Goal: Task Accomplishment & Management: Manage account settings

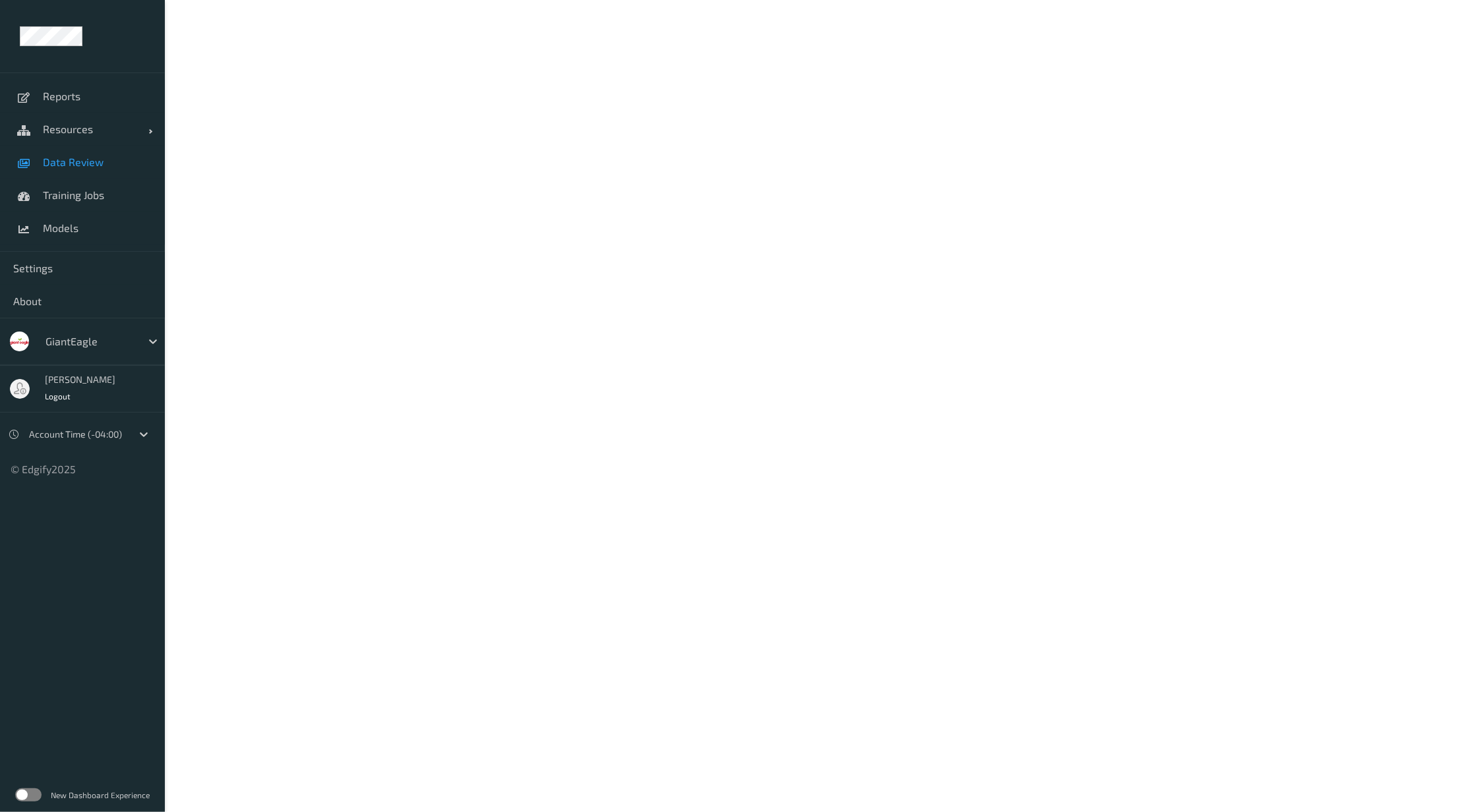
click at [83, 167] on span "Data Review" at bounding box center [97, 162] width 109 height 13
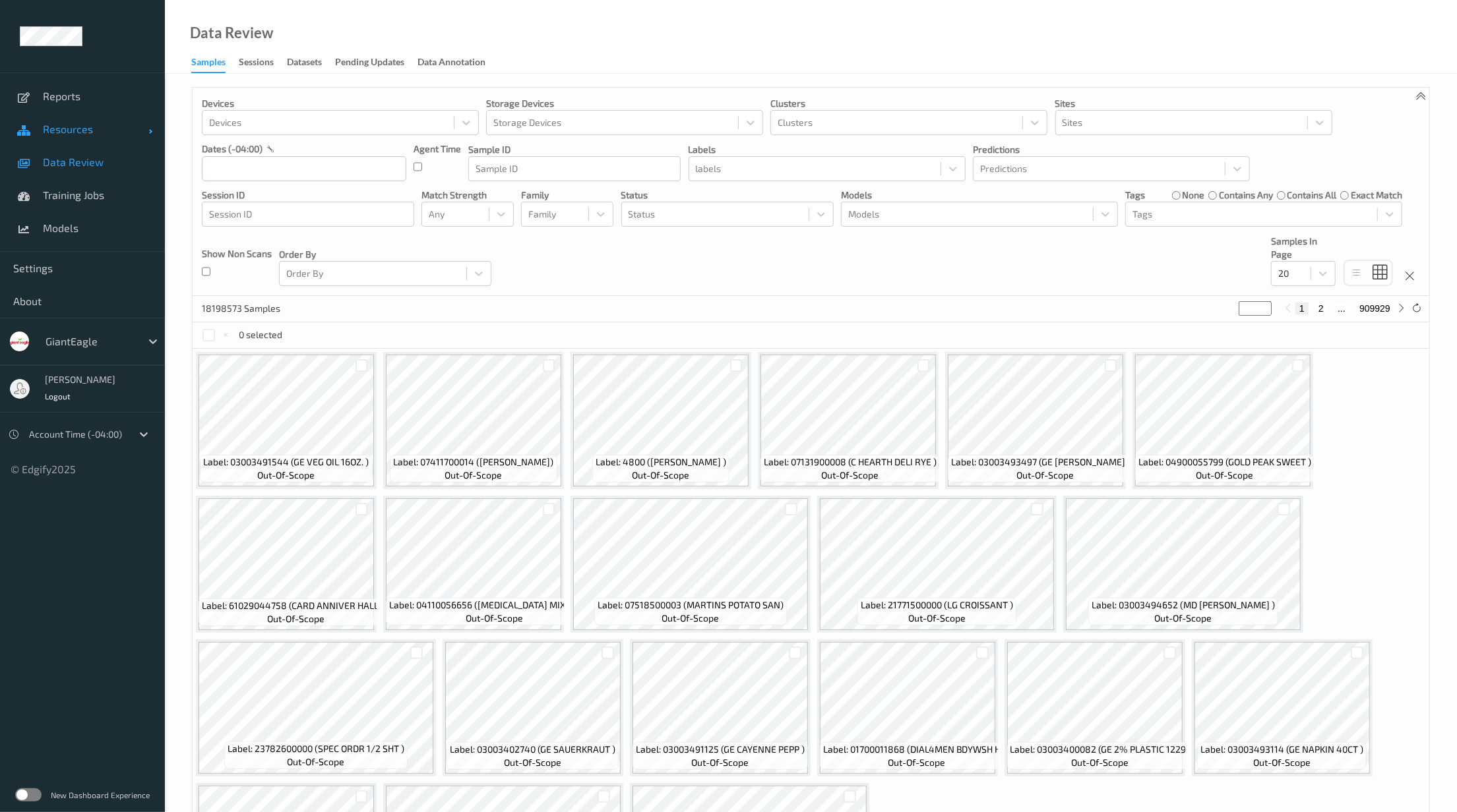
drag, startPoint x: 83, startPoint y: 167, endPoint x: 68, endPoint y: 127, distance: 42.7
click at [66, 125] on span "Resources" at bounding box center [95, 129] width 105 height 13
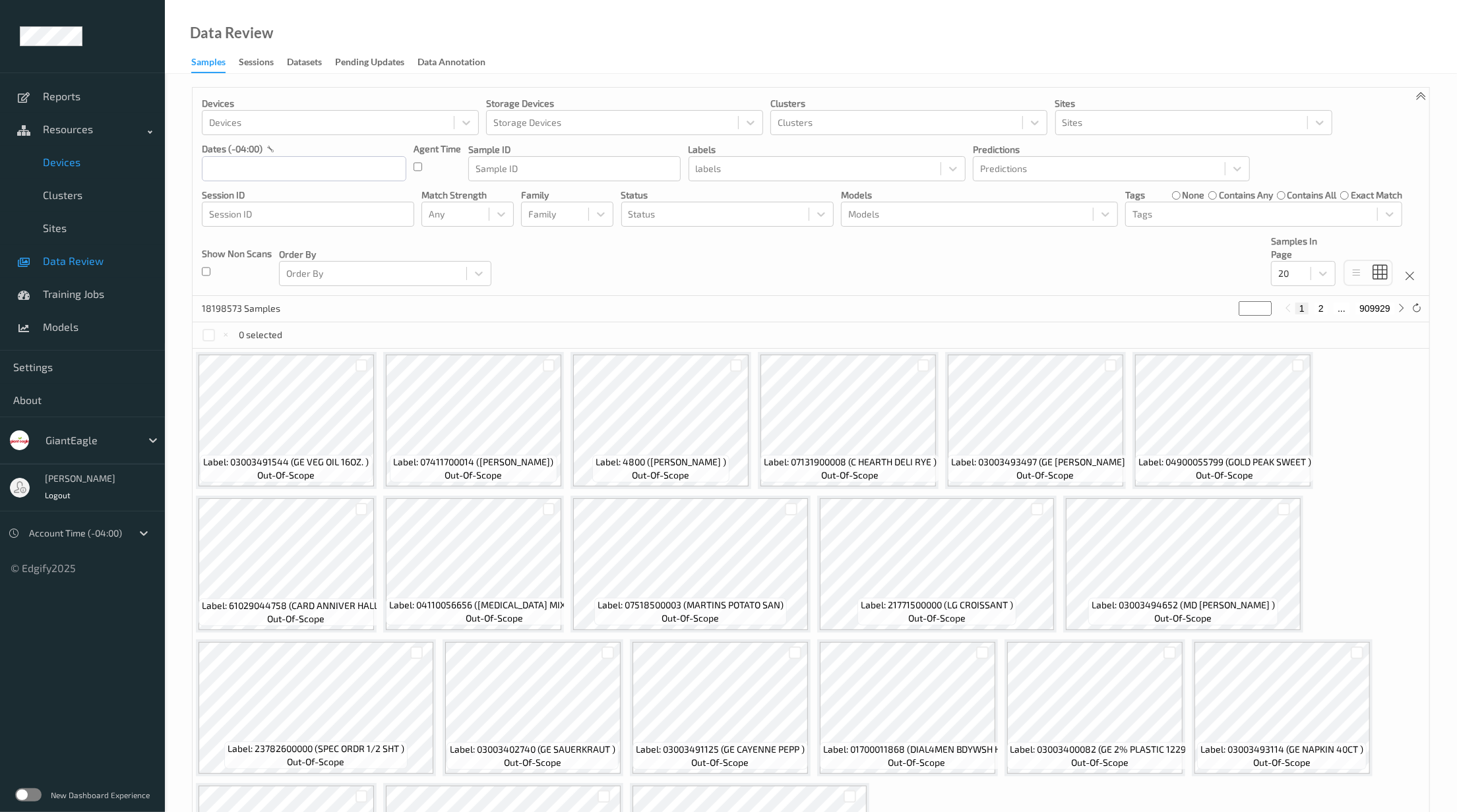
click at [88, 163] on span "Devices" at bounding box center [97, 162] width 109 height 13
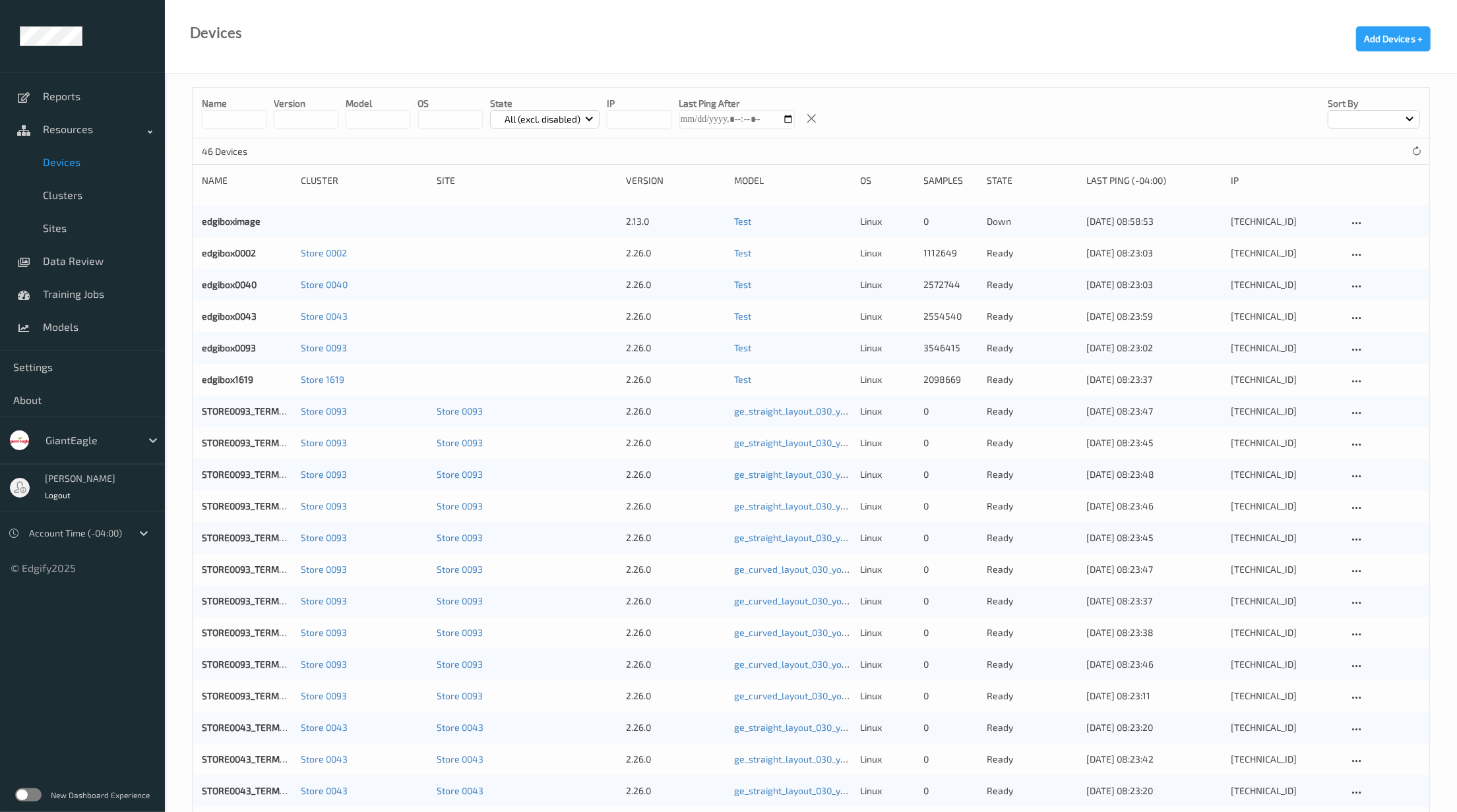
click at [209, 121] on input at bounding box center [234, 119] width 65 height 19
type input "**"
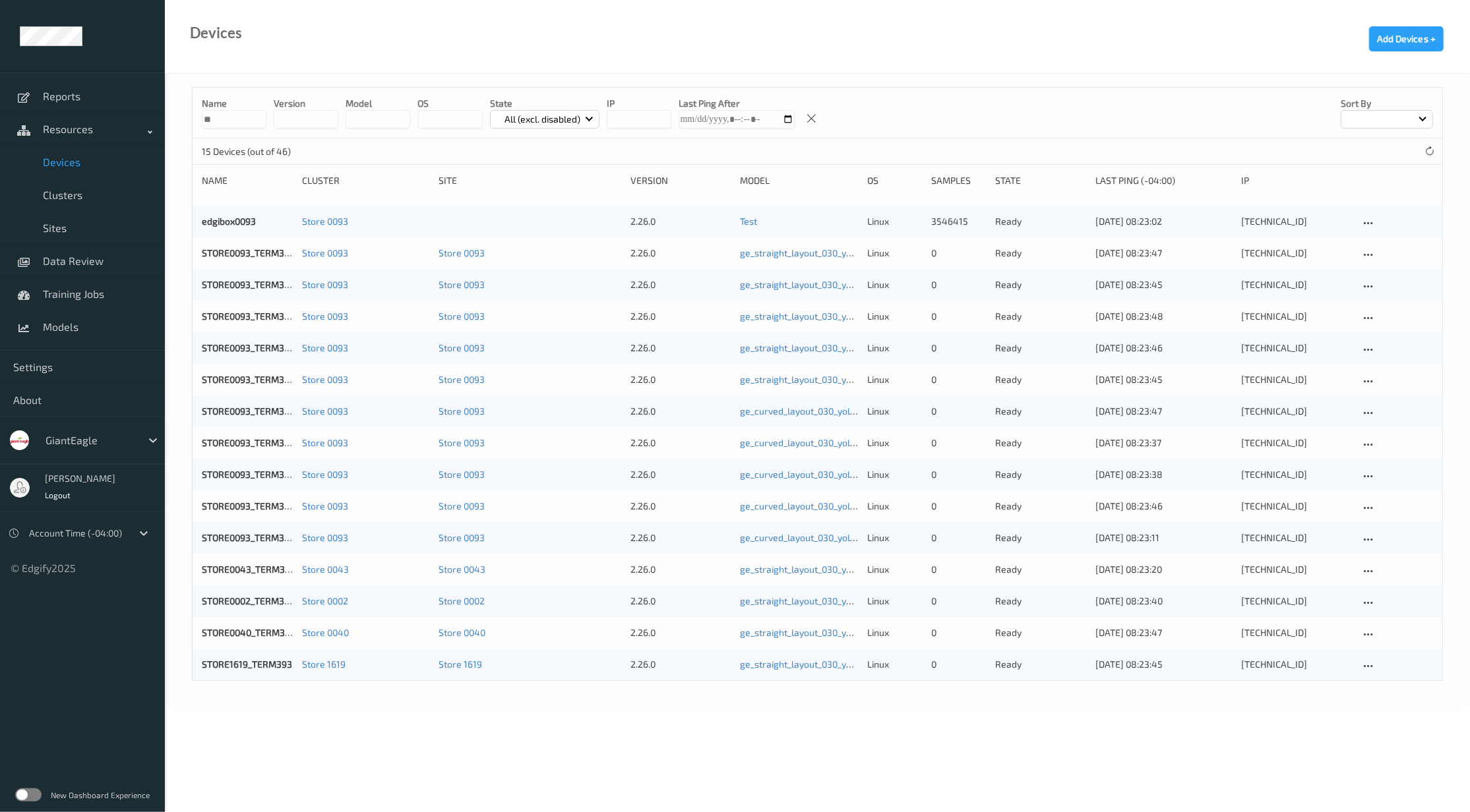
drag, startPoint x: 289, startPoint y: 227, endPoint x: 279, endPoint y: 212, distance: 18.0
click at [279, 212] on div "edgibox0093 Store 0093 2.26.0 Test linux 3546415 ready 12/08/2025 08:23:02 10.2…" at bounding box center [817, 221] width 1250 height 31
click at [265, 253] on link "STORE0093_TERM393" at bounding box center [249, 252] width 93 height 11
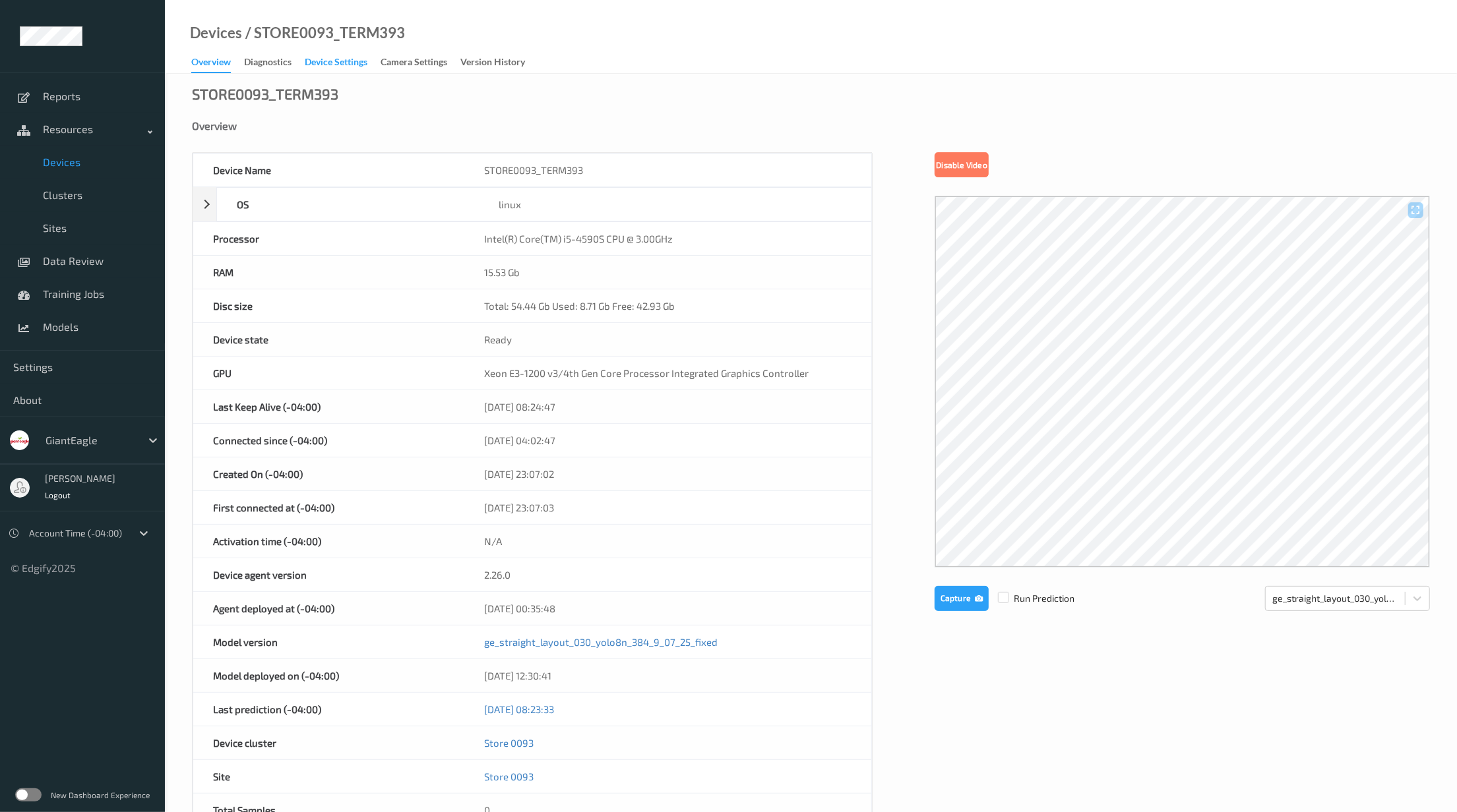
click at [343, 71] on div "Device Settings" at bounding box center [336, 64] width 63 height 16
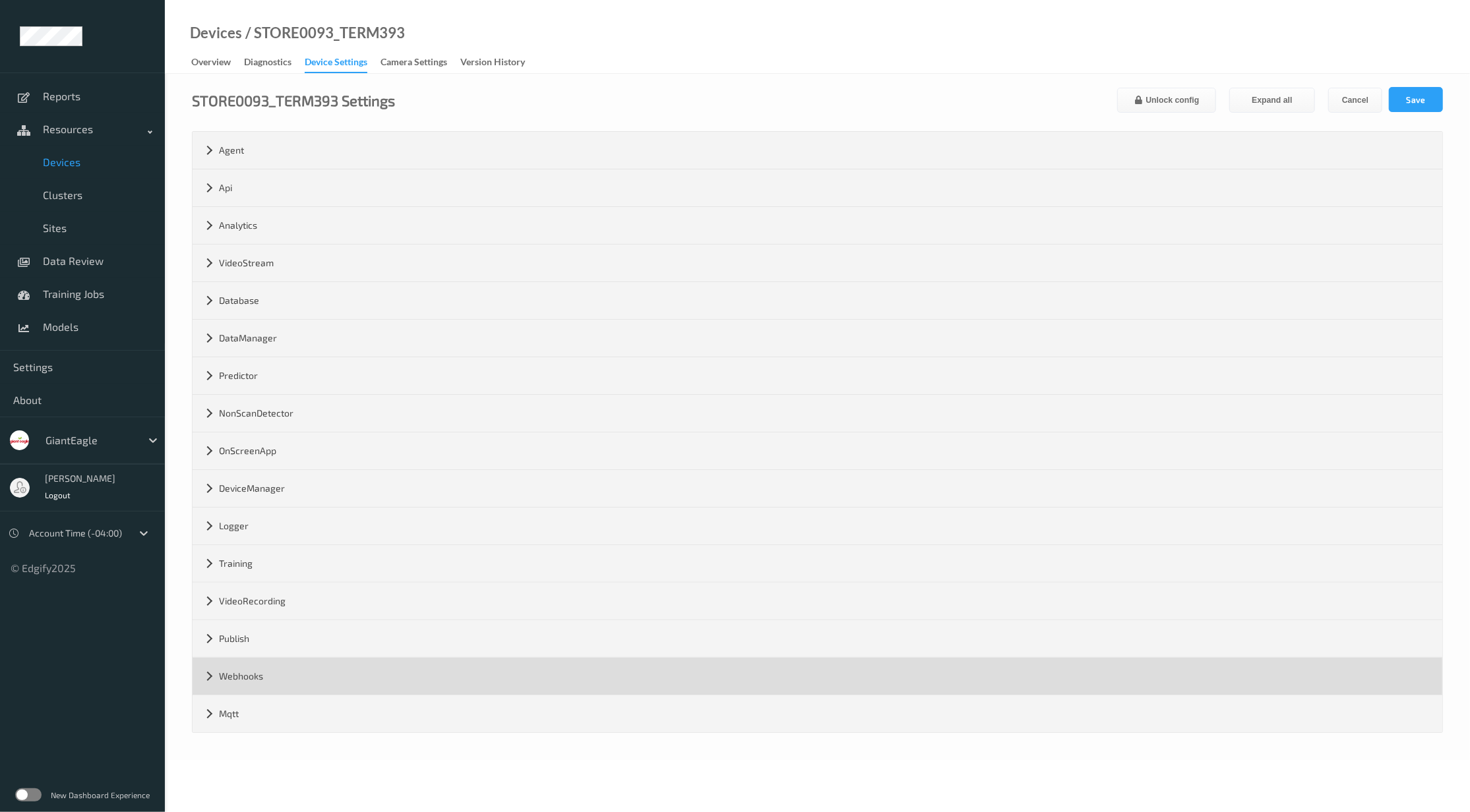
click at [259, 684] on div "Webhooks" at bounding box center [817, 676] width 1250 height 37
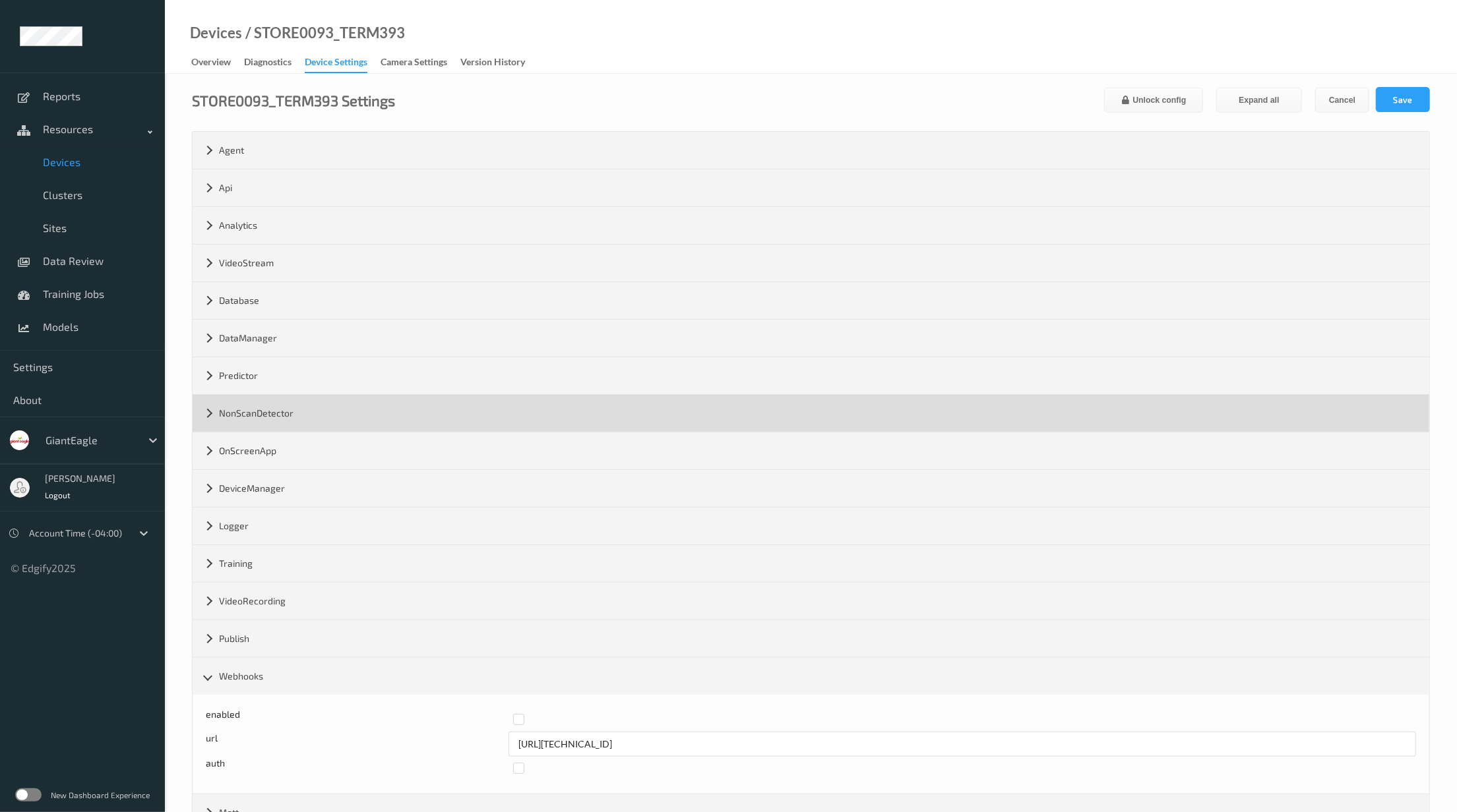
click at [267, 410] on div "NonScanDetector" at bounding box center [810, 413] width 1236 height 37
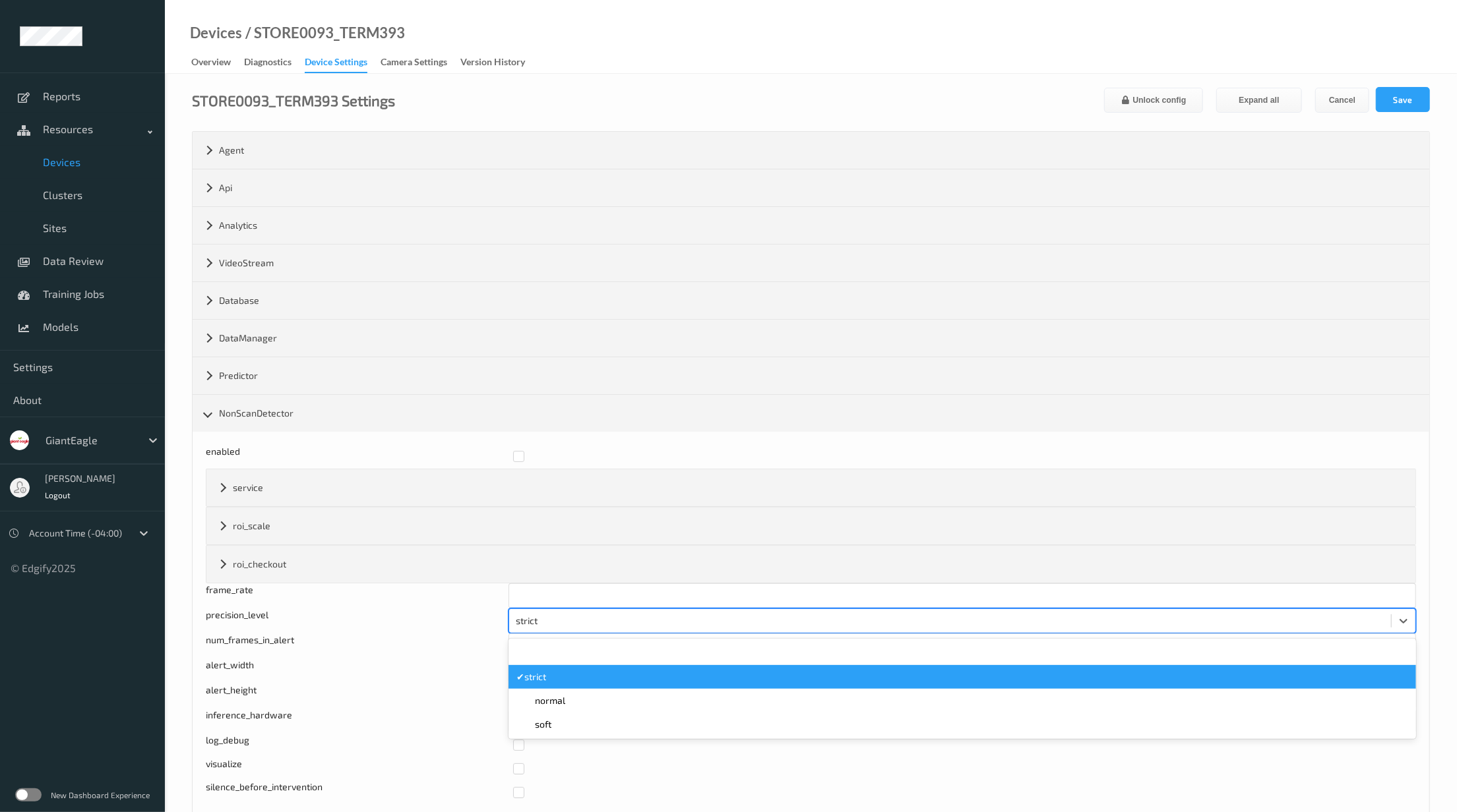
click at [586, 631] on div "strict" at bounding box center [949, 621] width 881 height 21
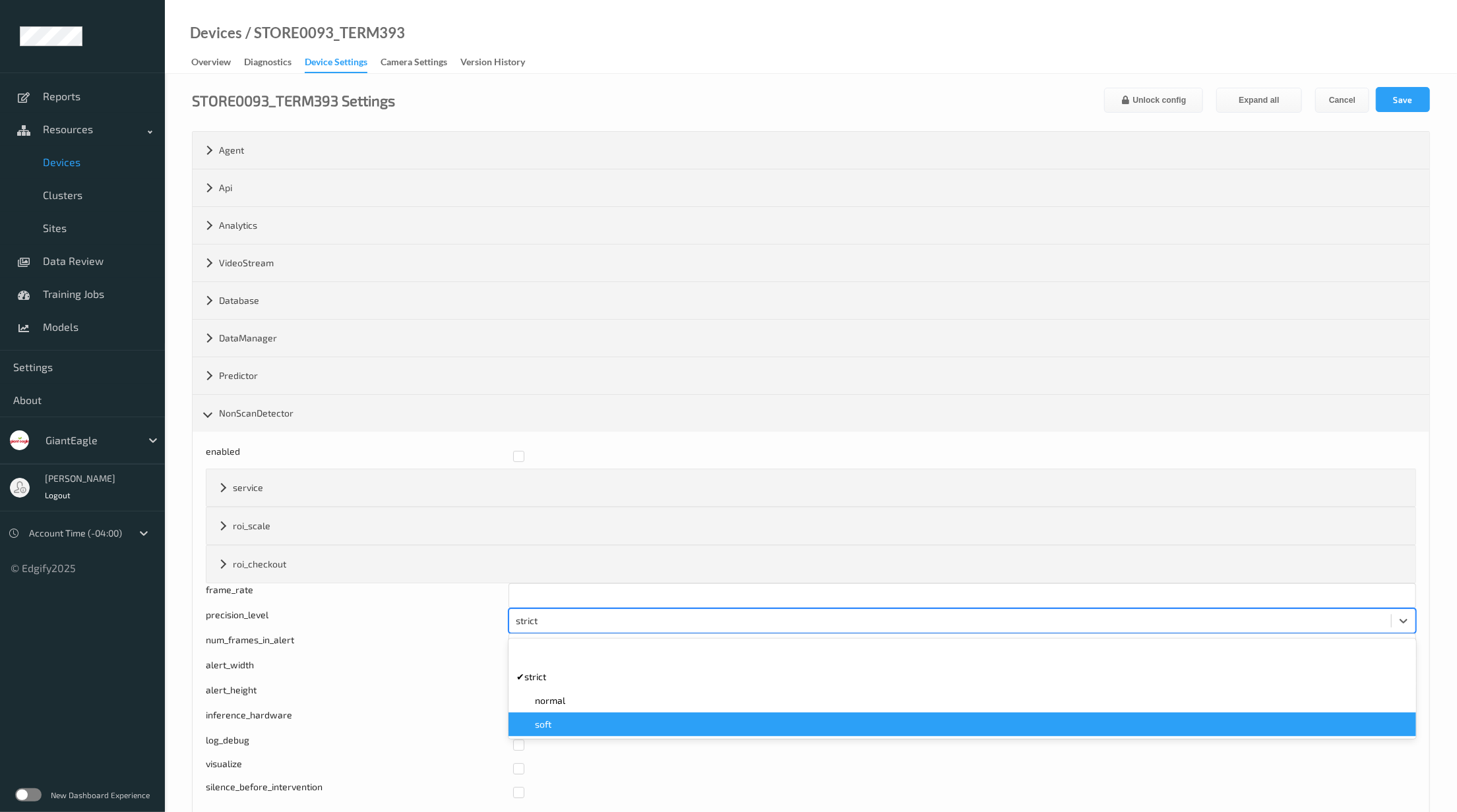
click at [586, 719] on div "soft" at bounding box center [962, 725] width 907 height 23
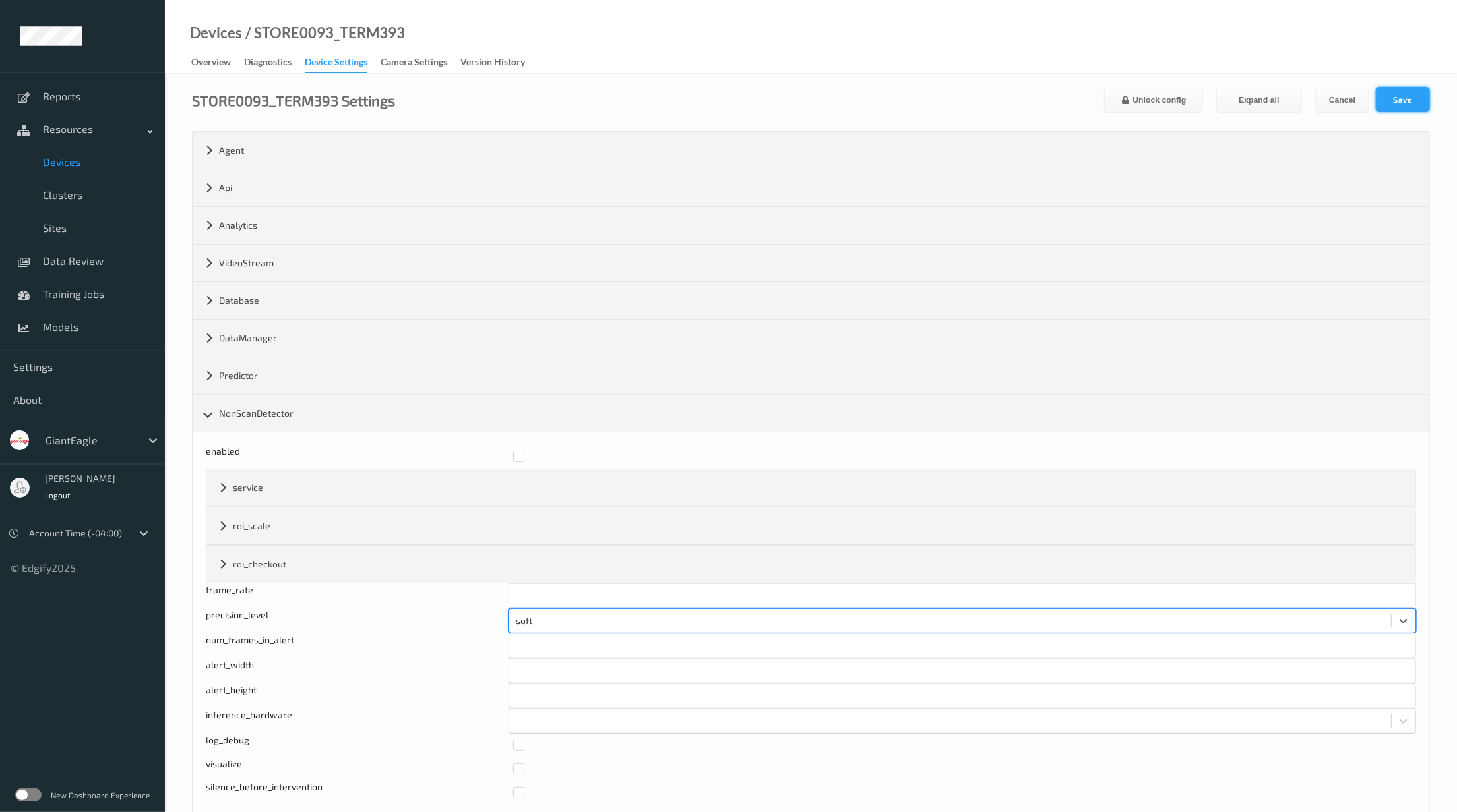
click at [1391, 101] on button "Save" at bounding box center [1402, 100] width 54 height 25
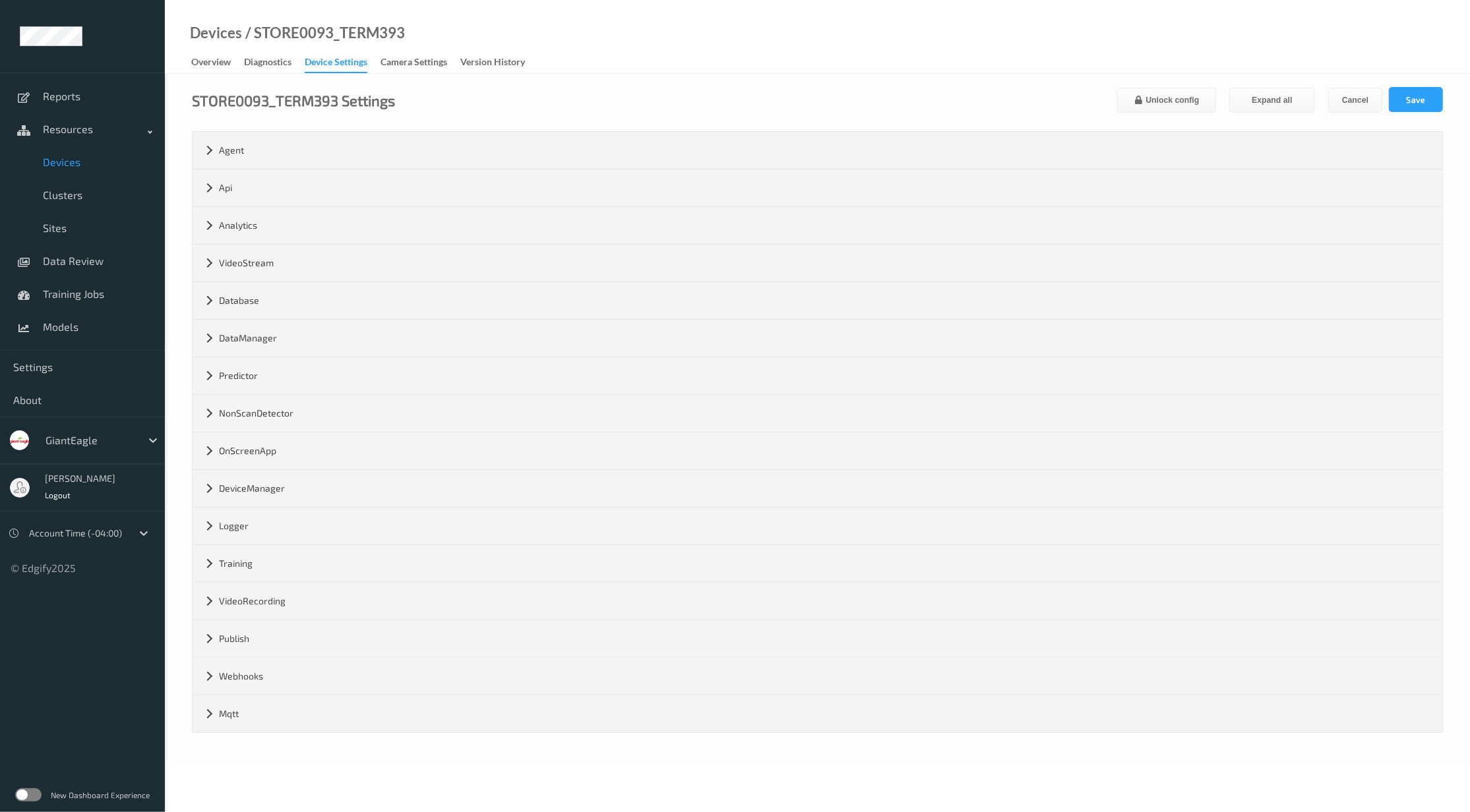
drag, startPoint x: 11, startPoint y: 0, endPoint x: 912, endPoint y: 14, distance: 901.1
click at [912, 14] on div "Devices / STORE0093_TERM393 Overview Diagnostics Device Settings Camera Setting…" at bounding box center [818, 37] width 1306 height 74
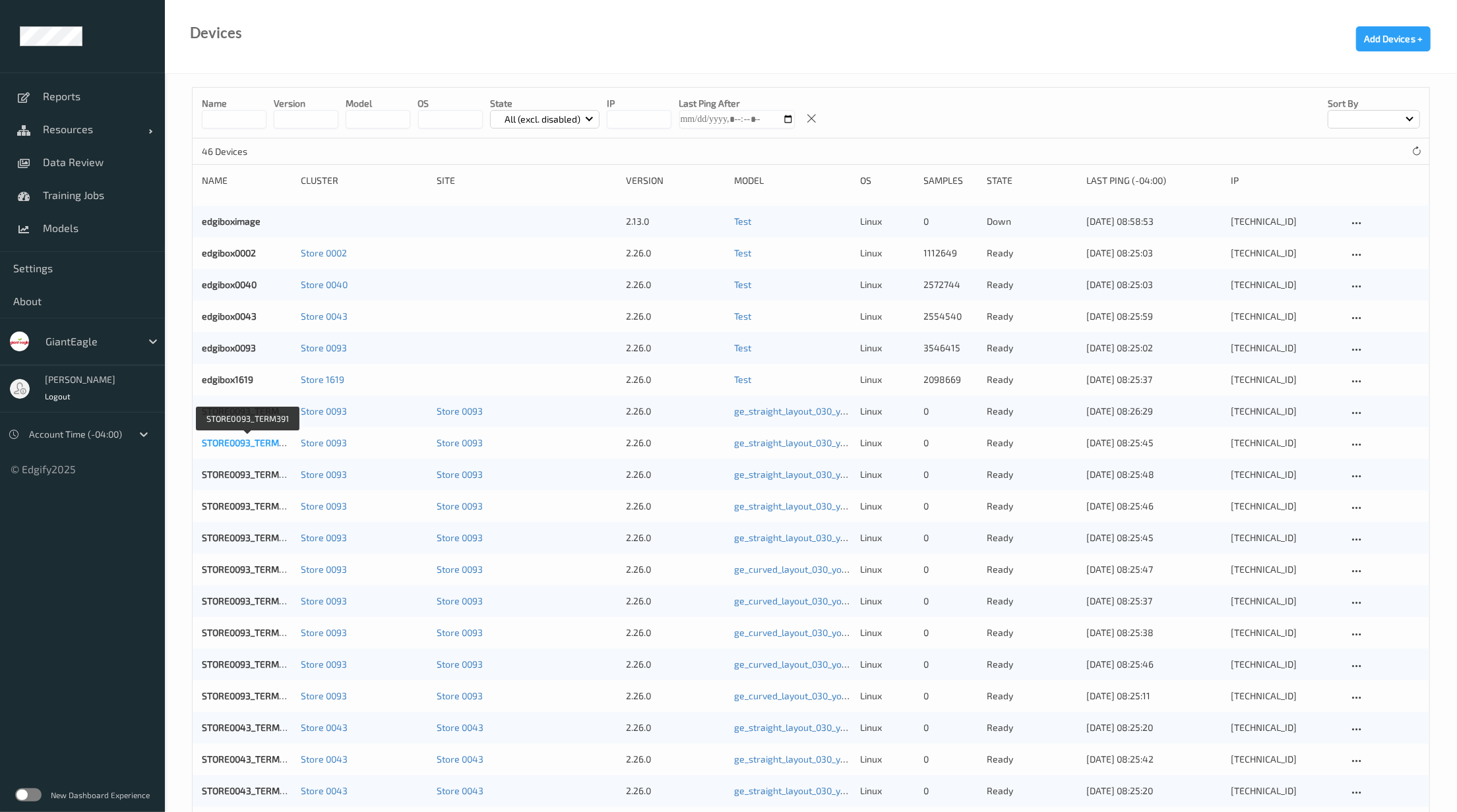
click at [231, 443] on link "STORE0093_TERM391" at bounding box center [248, 443] width 92 height 11
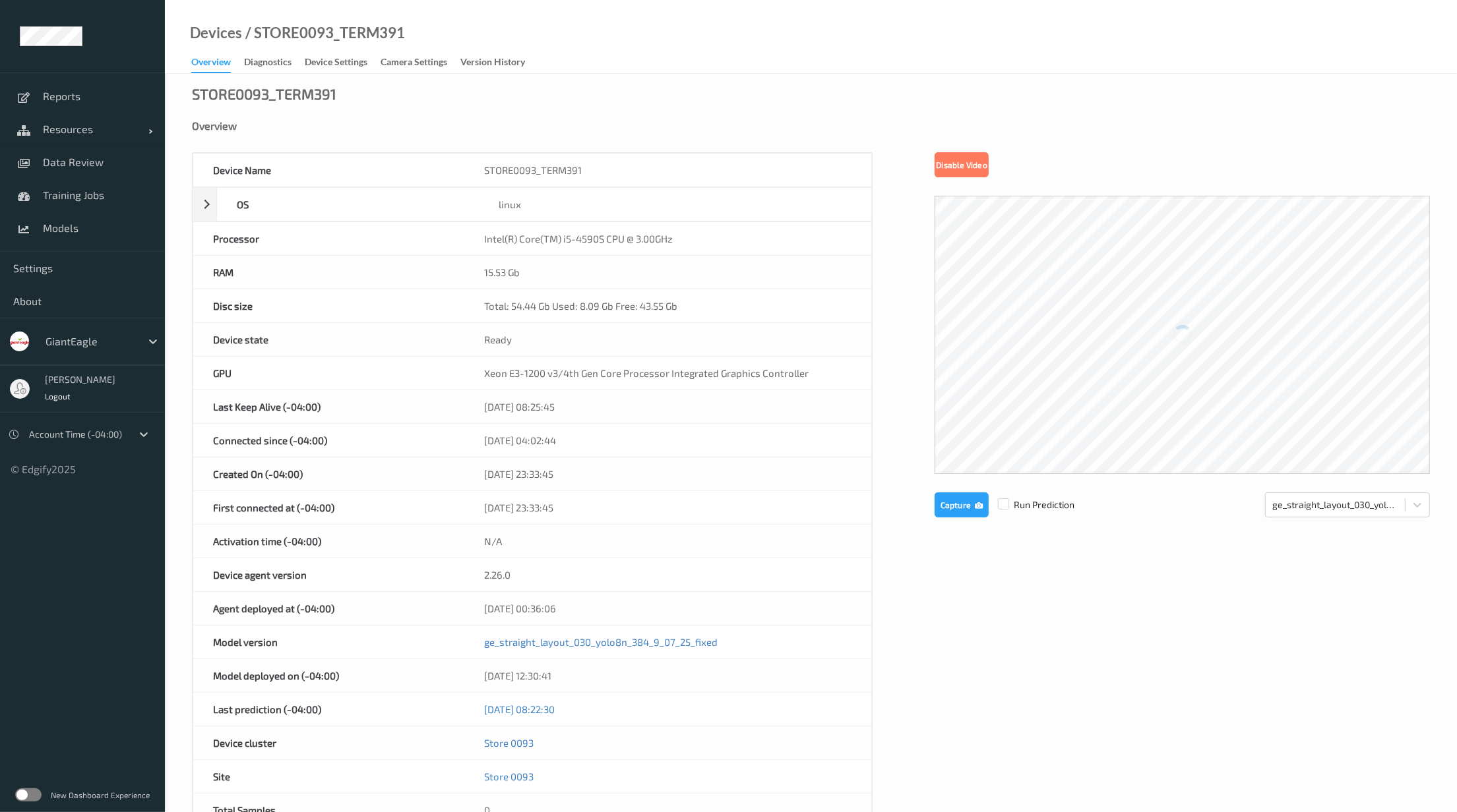
drag, startPoint x: 932, startPoint y: 199, endPoint x: 1330, endPoint y: 654, distance: 604.5
click at [1330, 654] on div "Device Name STORE0093_TERM391 OS linux Platform debian Platform Version 12.11 P…" at bounding box center [811, 559] width 1238 height 812
drag, startPoint x: 375, startPoint y: 95, endPoint x: 966, endPoint y: 75, distance: 591.3
click at [966, 75] on div "STORE0093_TERM391 Overview Device Name STORE0093_TERM391 OS linux Platform debi…" at bounding box center [811, 576] width 1292 height 1005
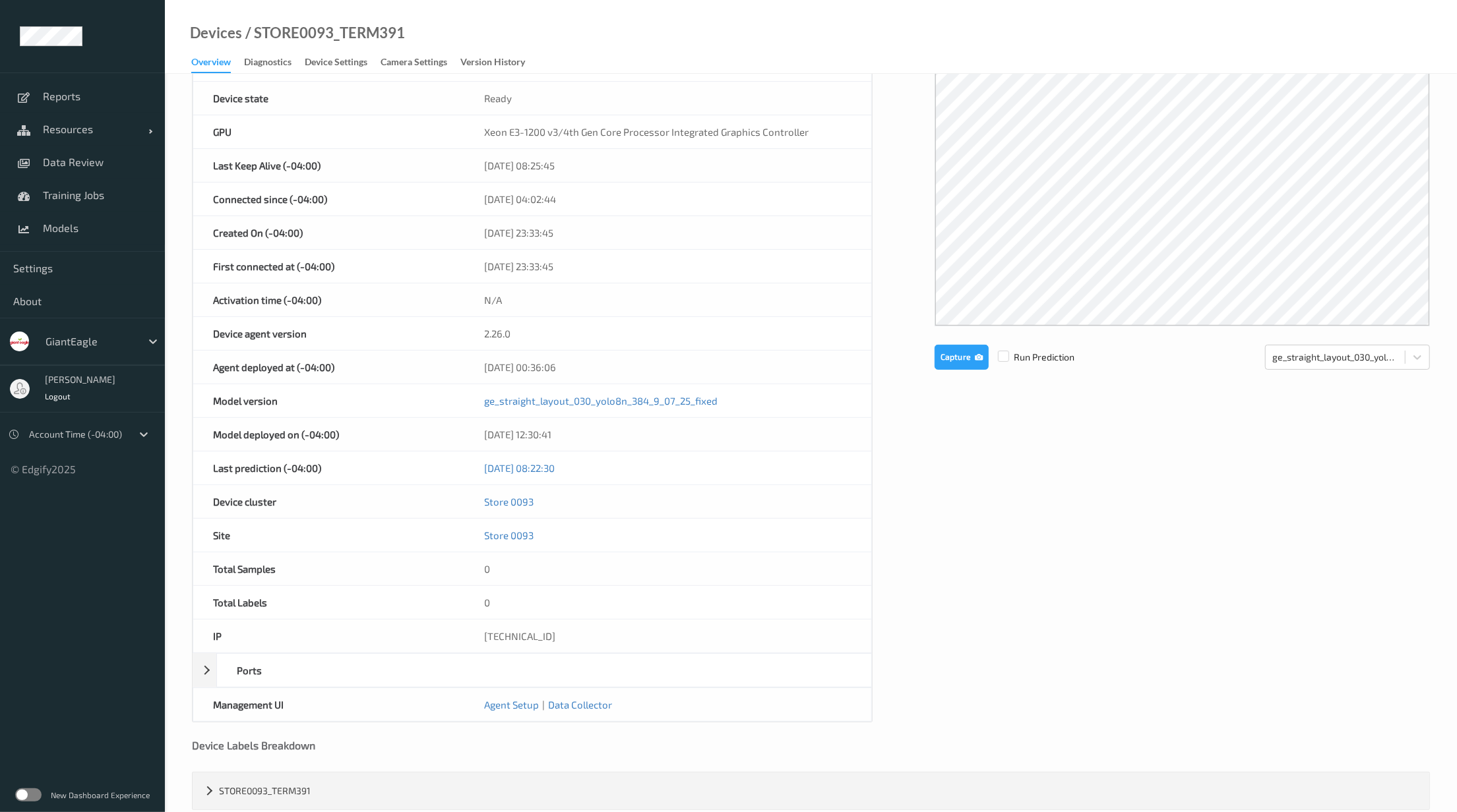
scroll to position [98, 0]
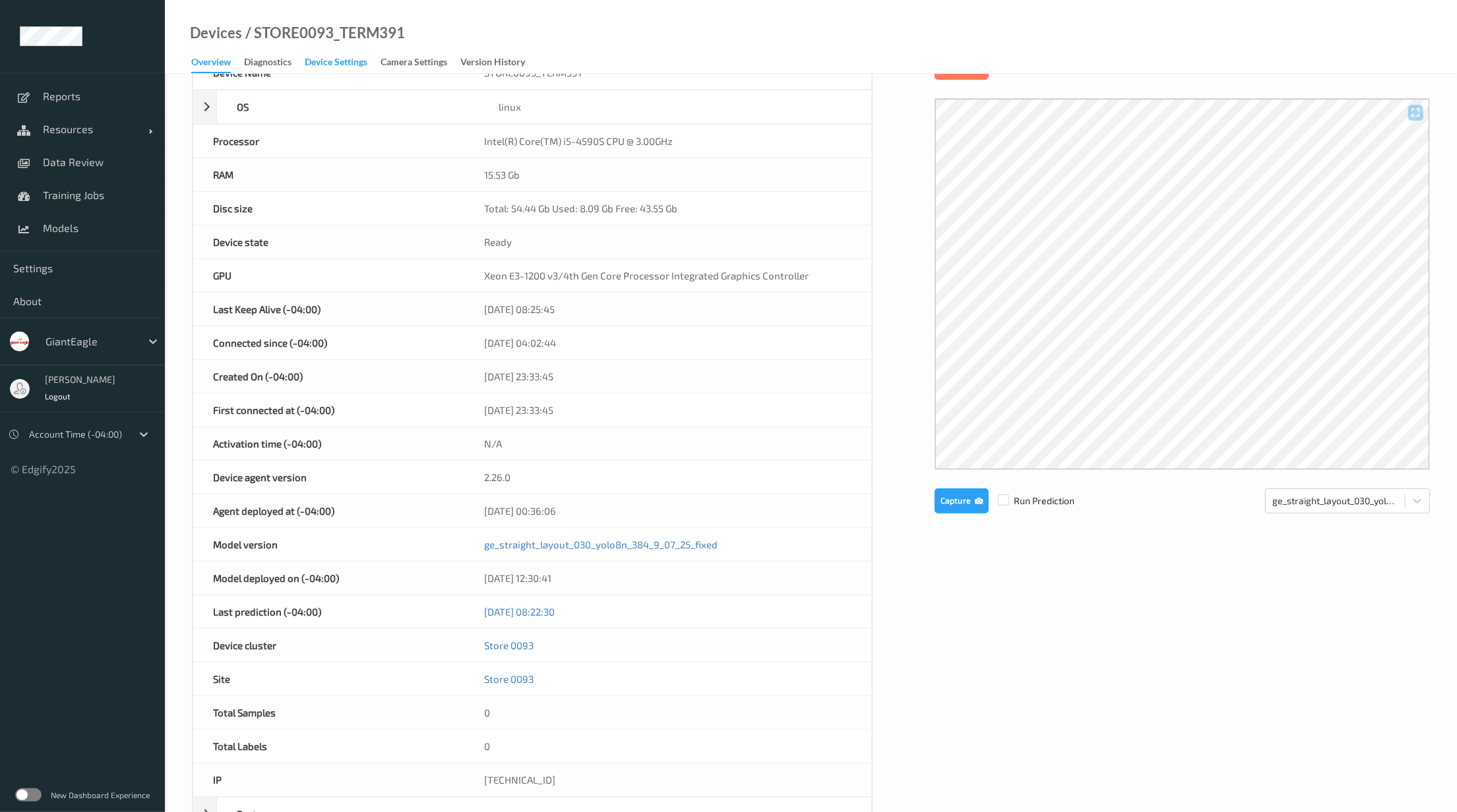
click at [366, 56] on div "Device Settings" at bounding box center [336, 64] width 63 height 16
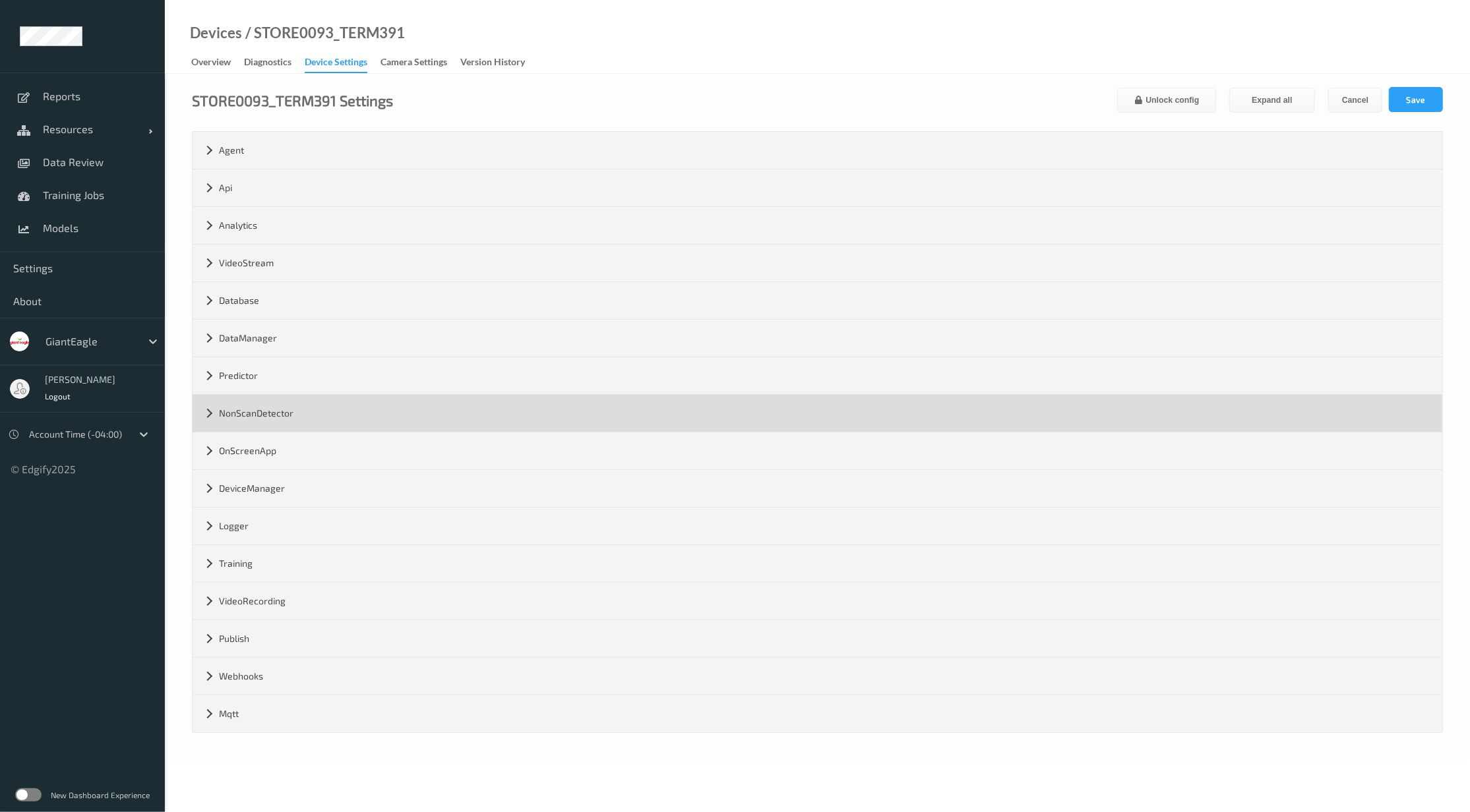
click at [273, 412] on div "NonScanDetector" at bounding box center [817, 413] width 1250 height 37
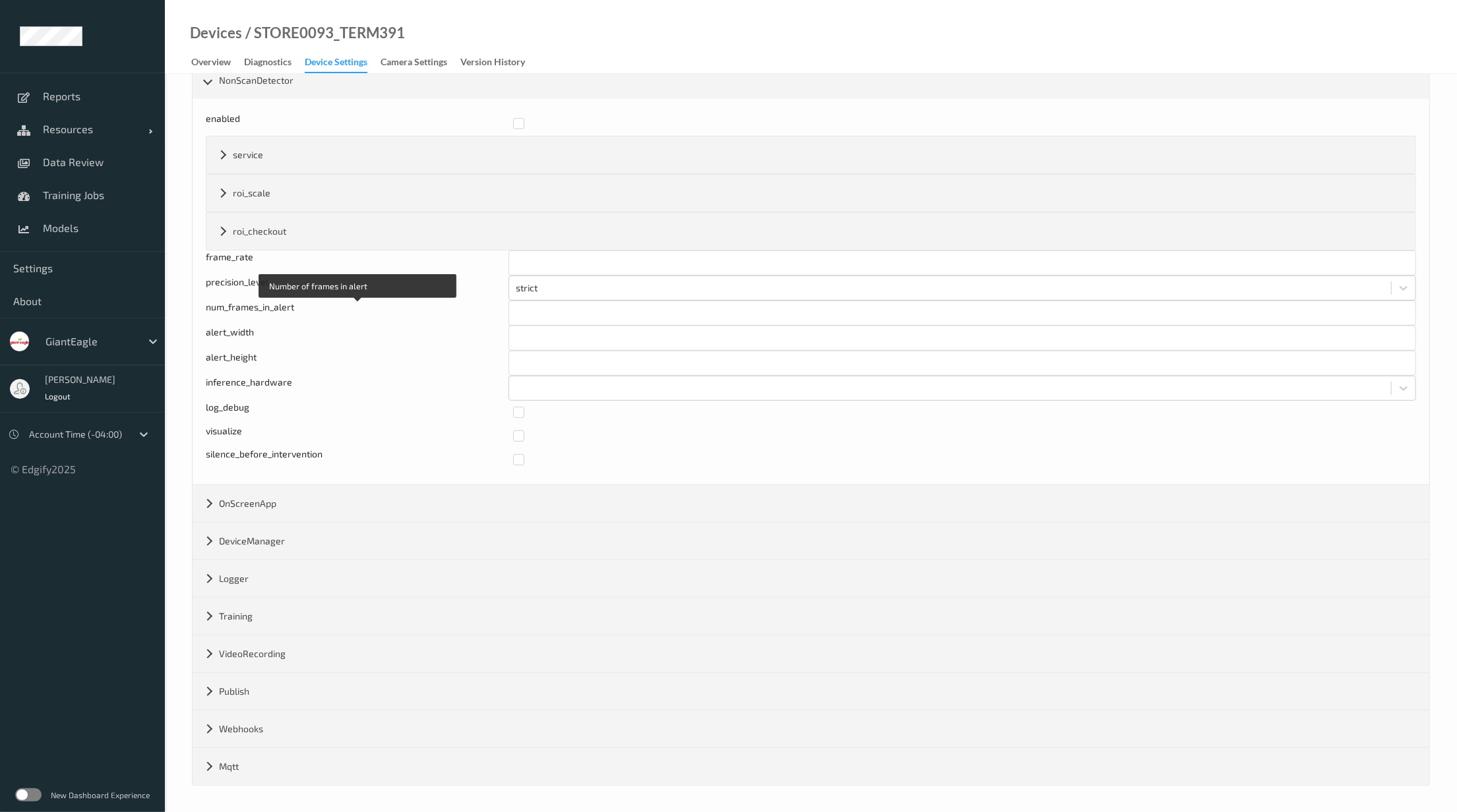
scroll to position [341, 0]
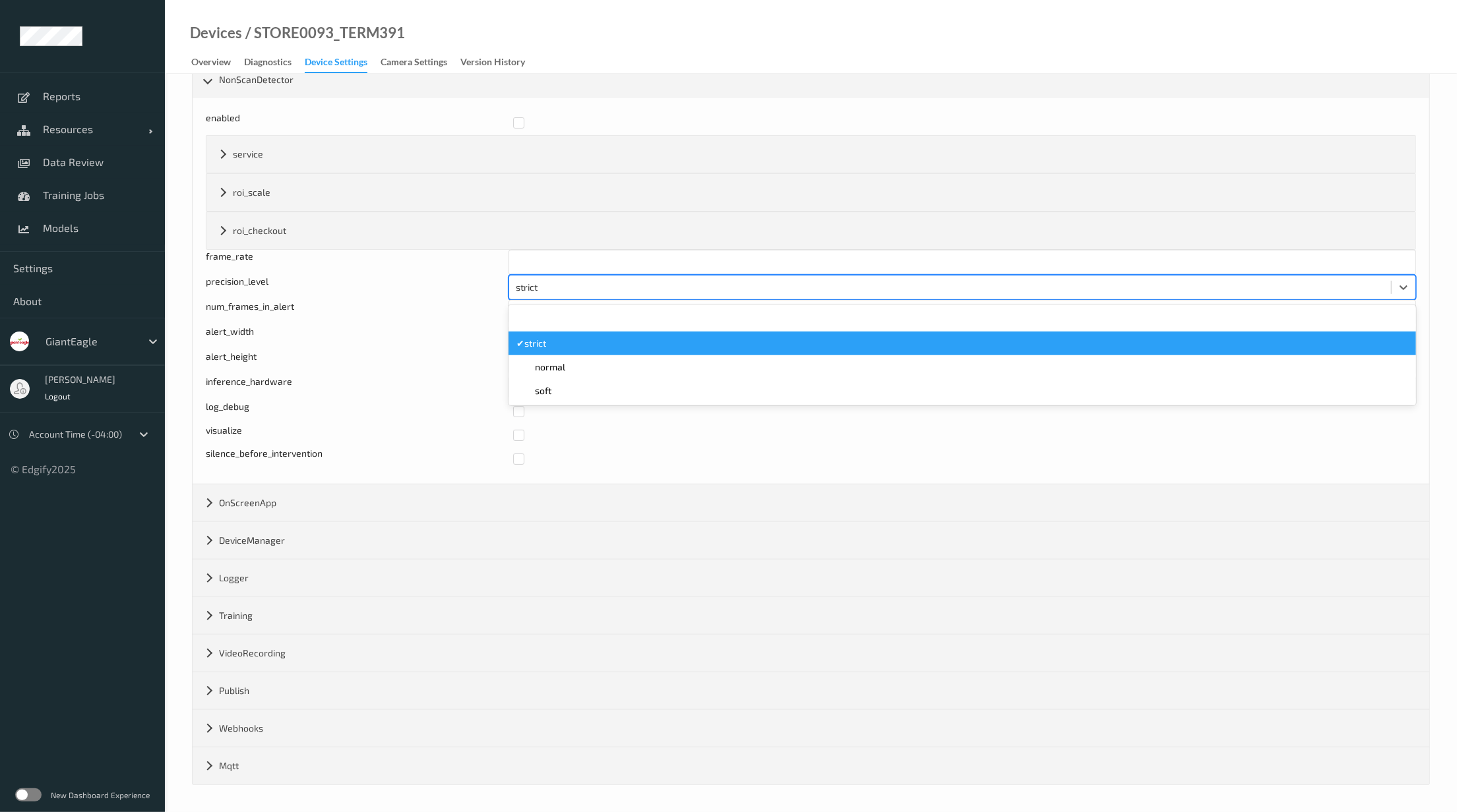
click at [572, 279] on div at bounding box center [949, 287] width 869 height 16
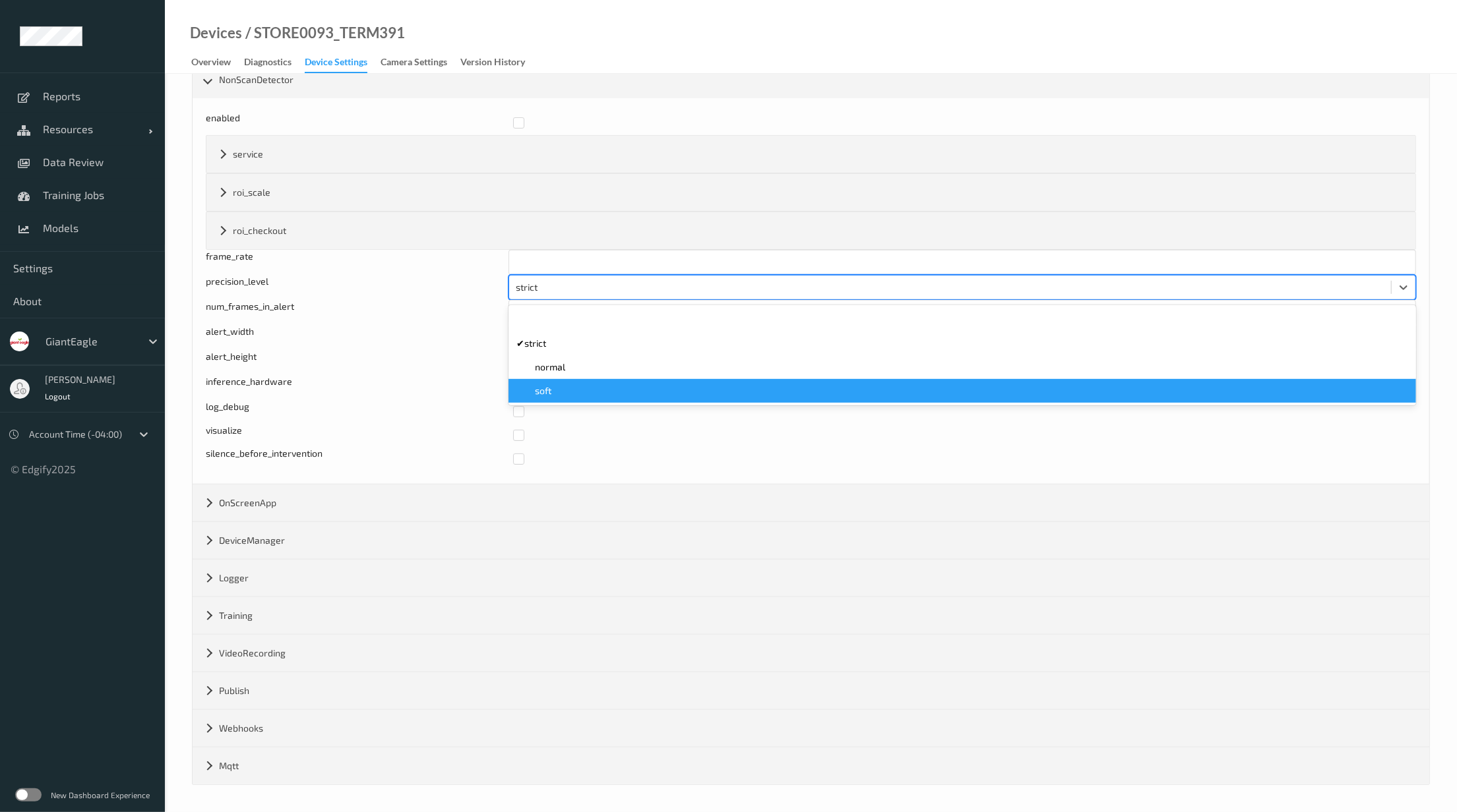
click at [587, 384] on div "soft" at bounding box center [962, 391] width 891 height 13
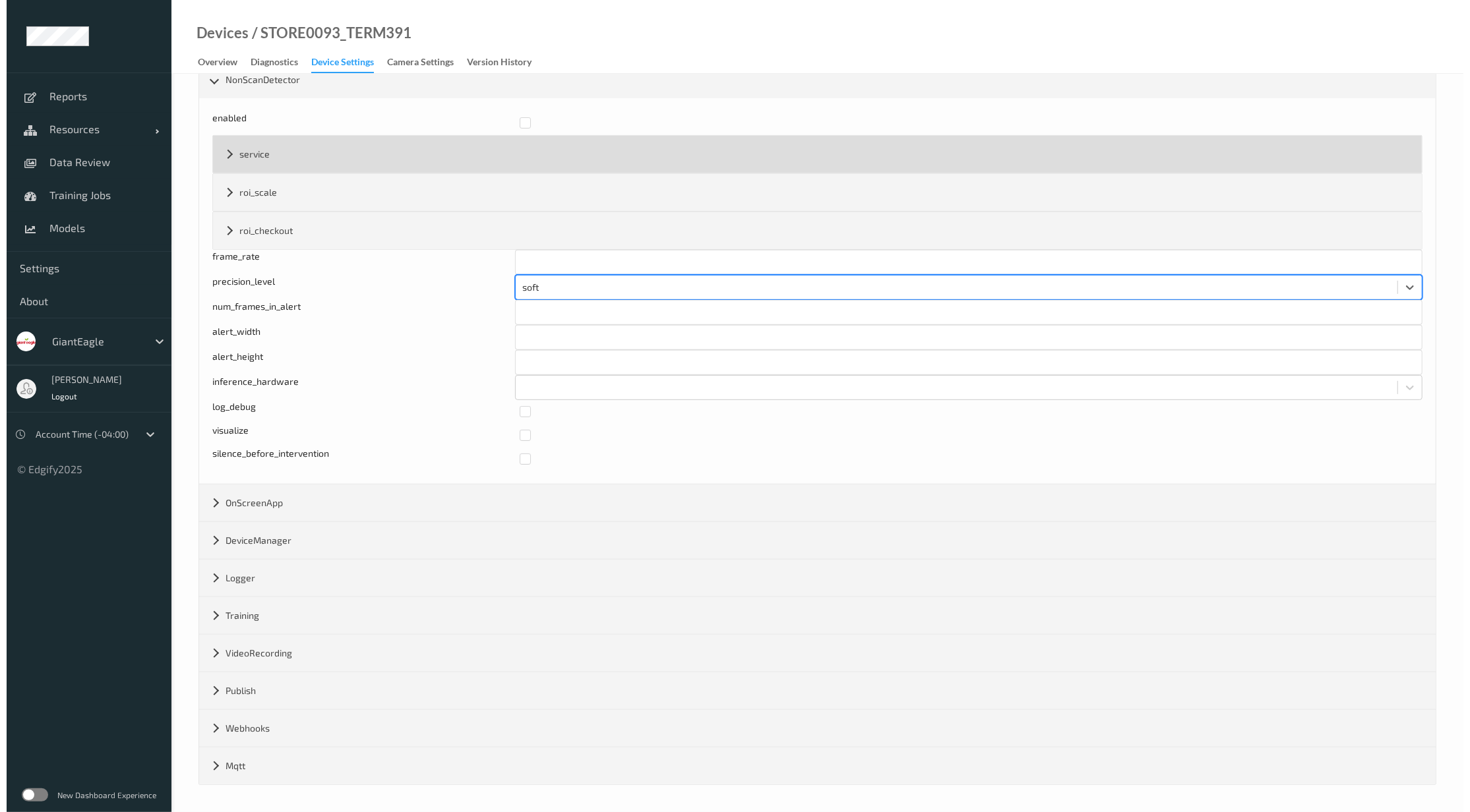
scroll to position [0, 0]
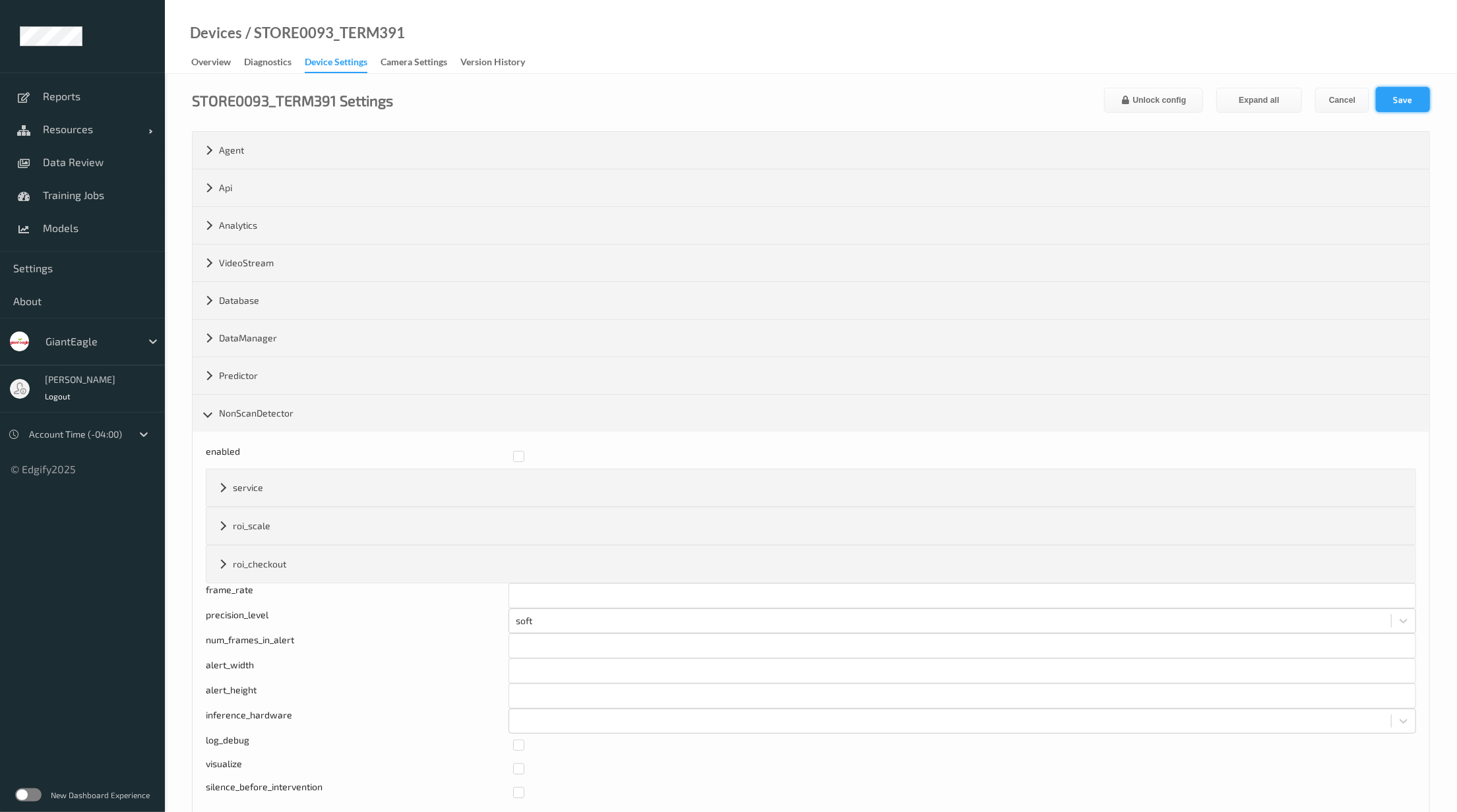
click at [1420, 103] on button "Save" at bounding box center [1402, 100] width 54 height 25
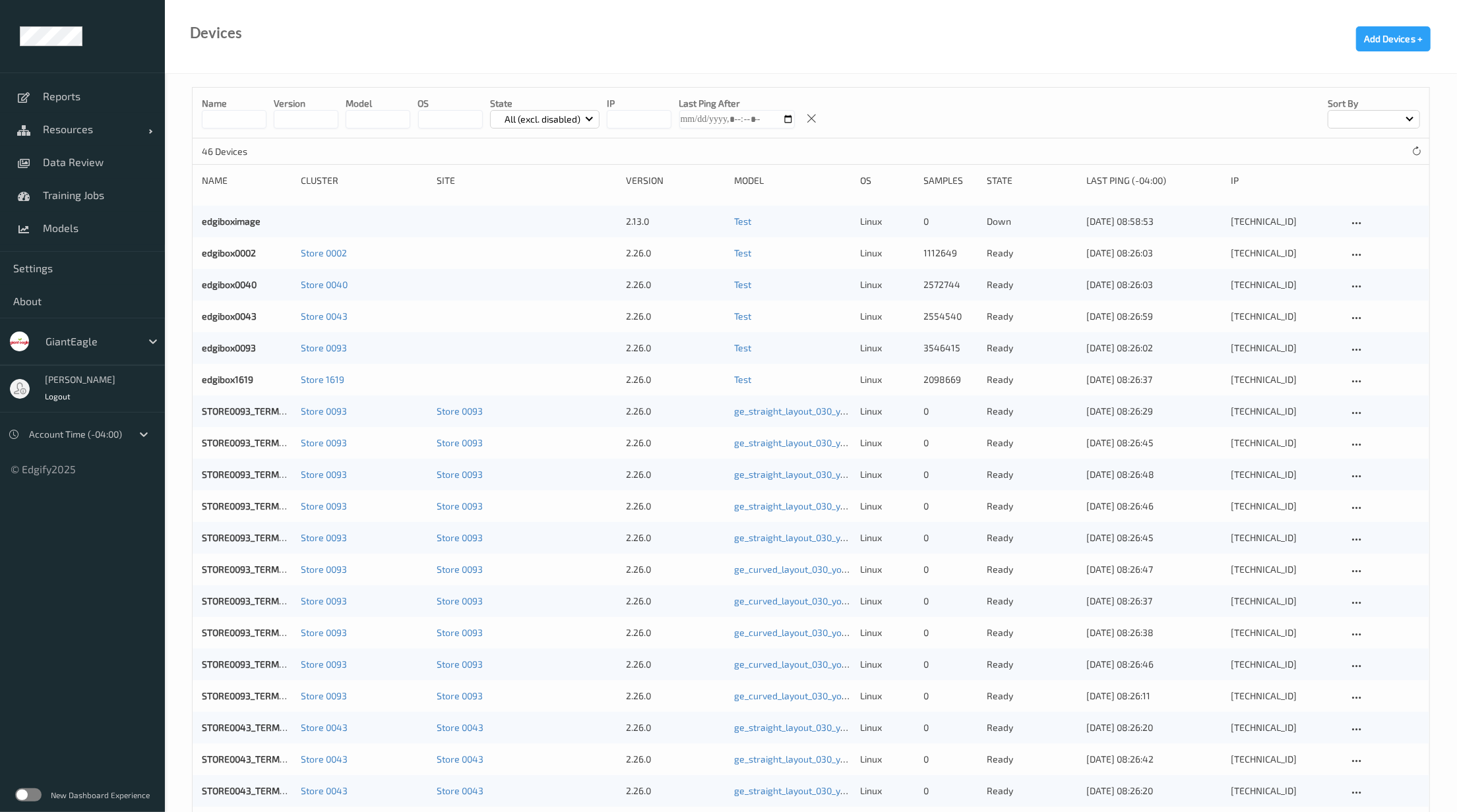
drag, startPoint x: 31, startPoint y: 0, endPoint x: 605, endPoint y: 43, distance: 575.6
click at [606, 33] on div "Devices Add Devices +" at bounding box center [811, 37] width 1292 height 74
click at [245, 478] on link "STORE0093_TERM390" at bounding box center [249, 474] width 93 height 11
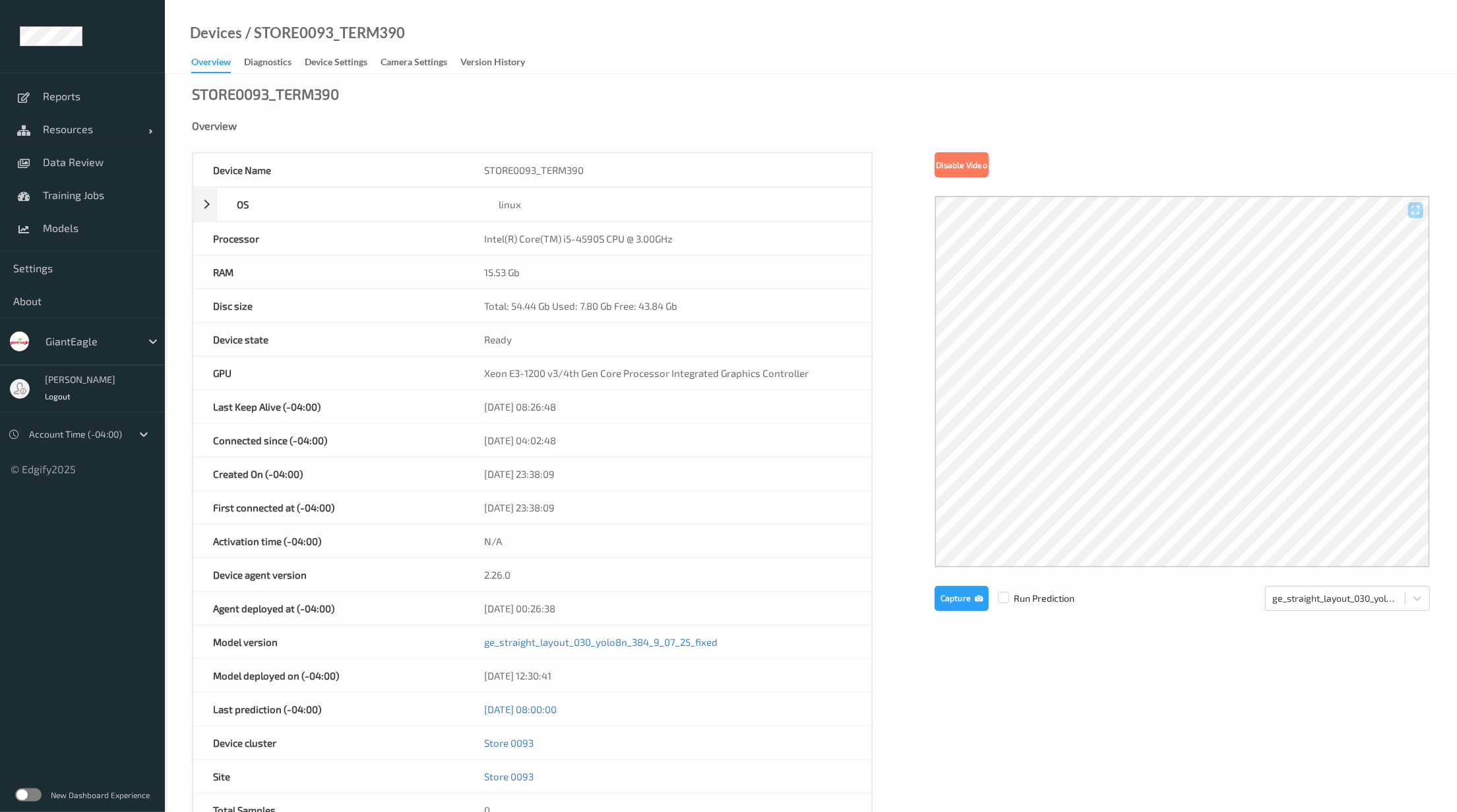
drag, startPoint x: 245, startPoint y: 478, endPoint x: 814, endPoint y: 73, distance: 698.4
click at [814, 73] on div "Devices / STORE0093_TERM390 Overview Diagnostics Device Settings Camera Setting…" at bounding box center [811, 37] width 1292 height 74
click at [351, 56] on div "Device Settings" at bounding box center [336, 64] width 63 height 16
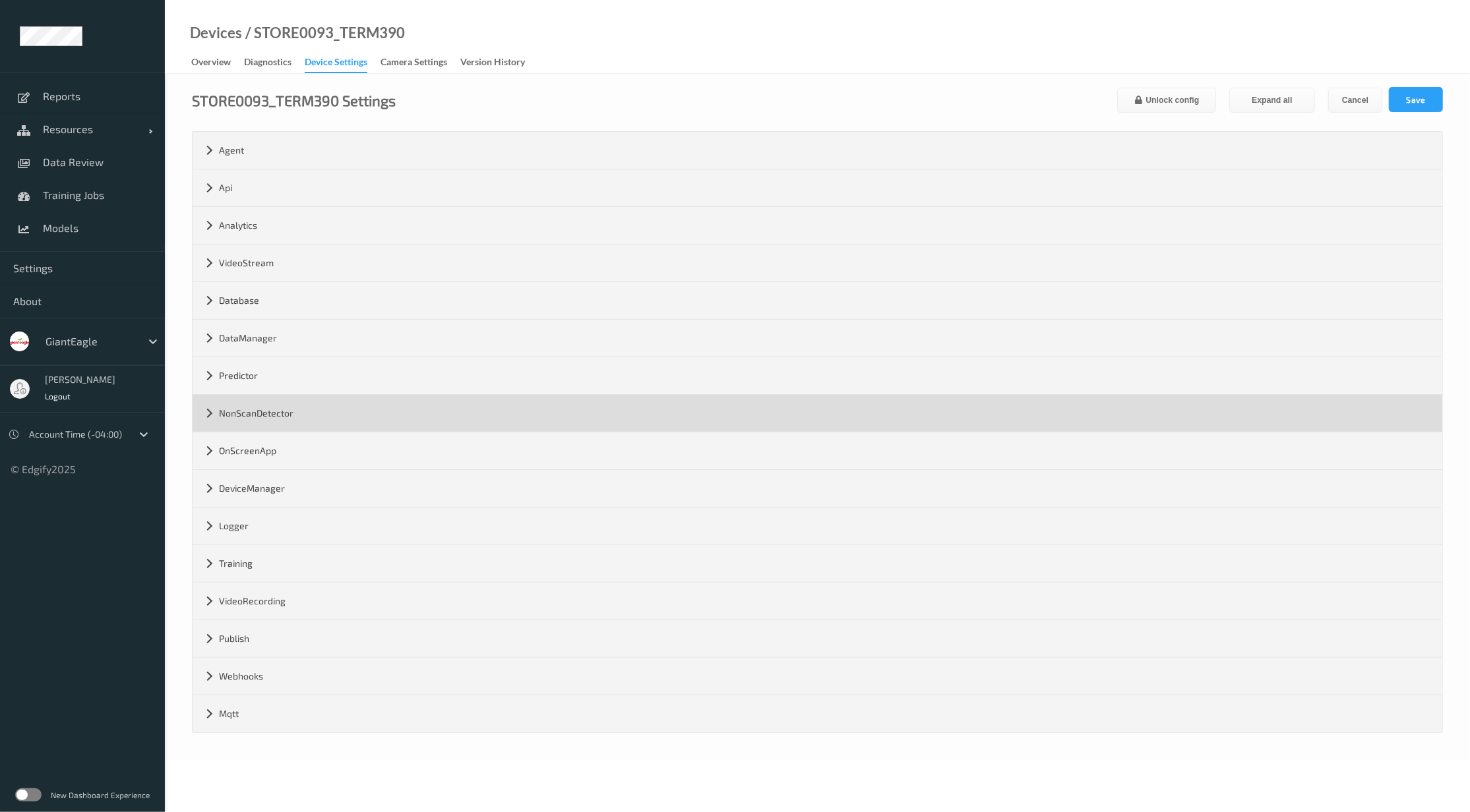
click at [339, 415] on div "NonScanDetector" at bounding box center [817, 413] width 1250 height 37
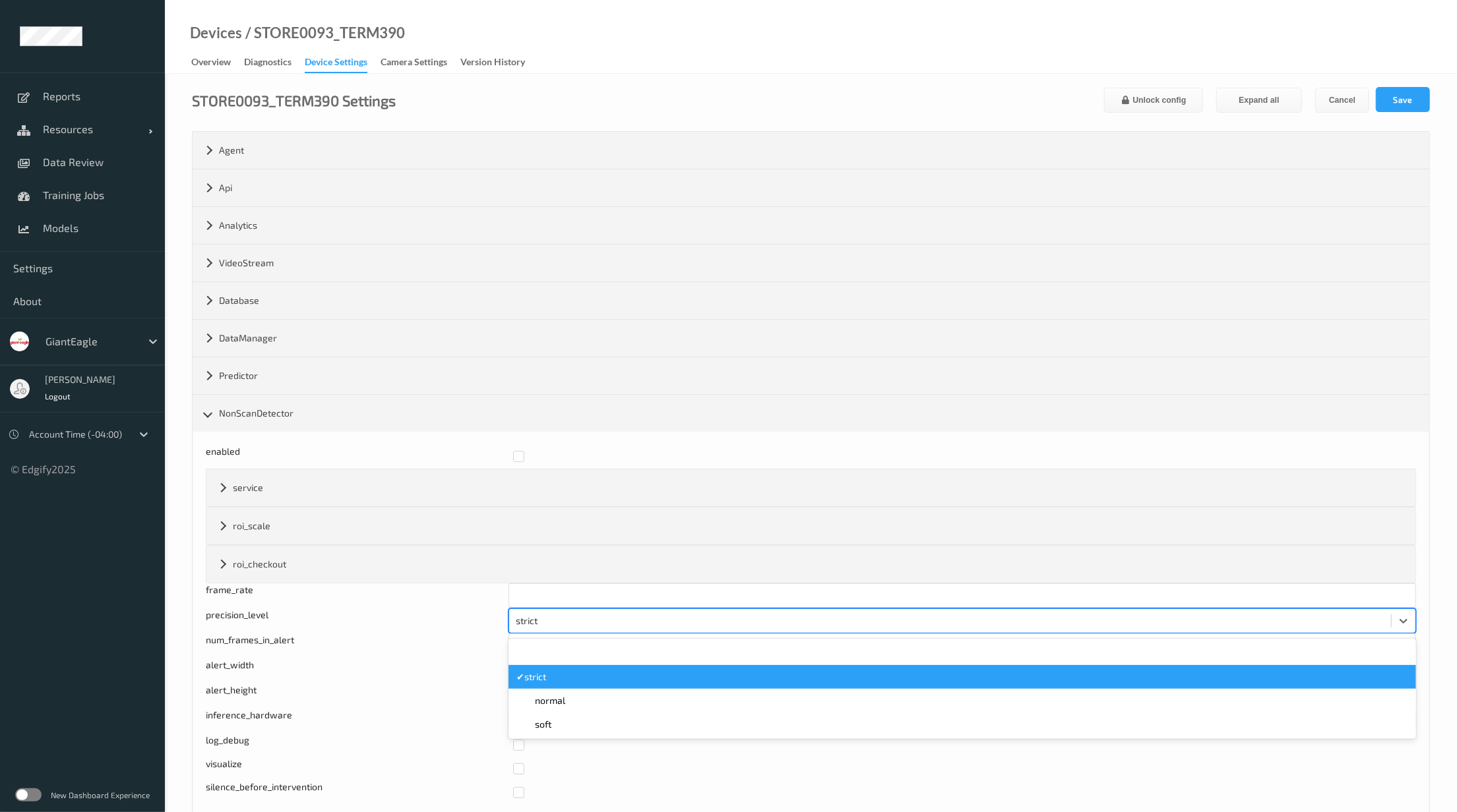
click at [573, 616] on div at bounding box center [949, 622] width 869 height 16
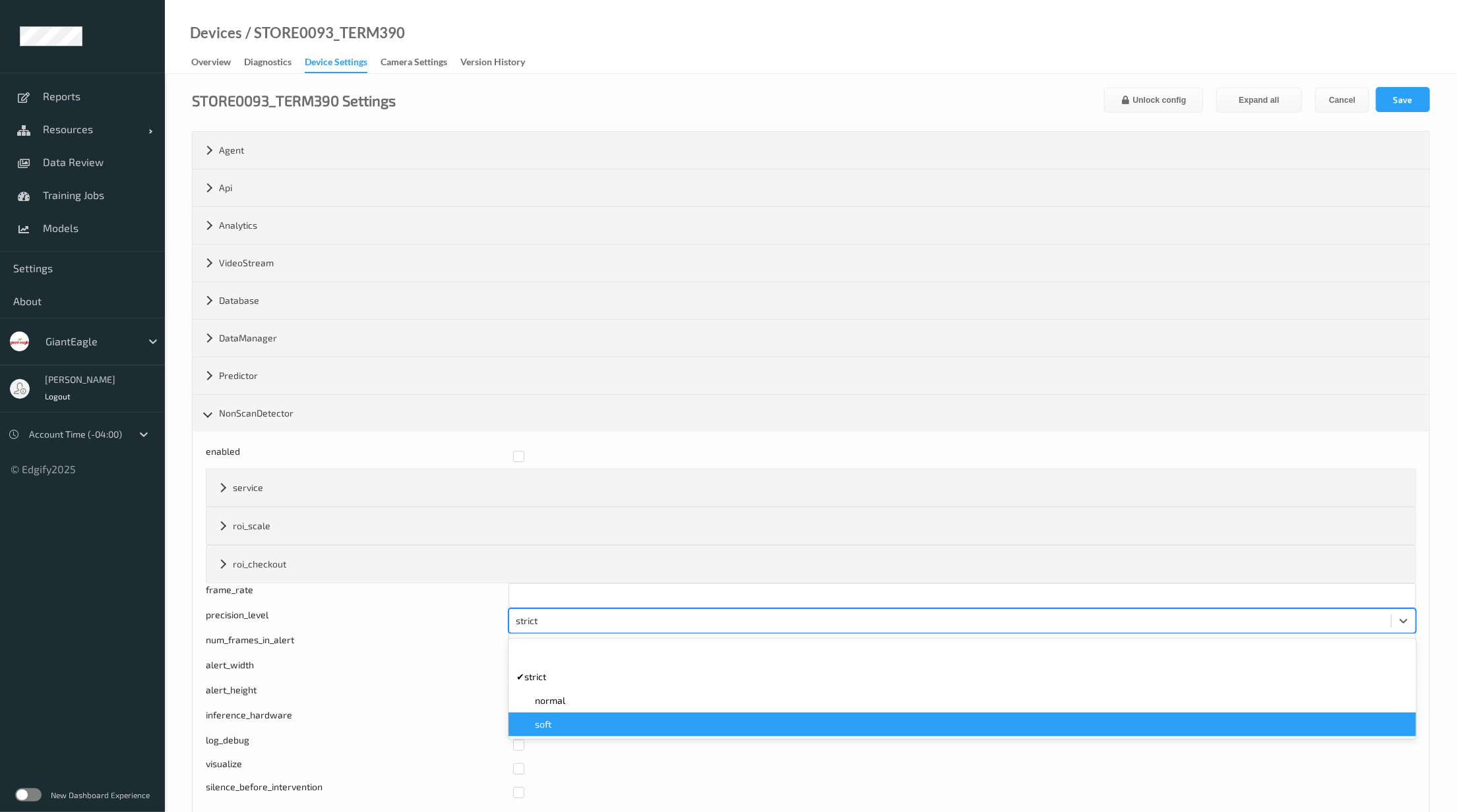
click at [596, 725] on div "soft" at bounding box center [962, 724] width 891 height 13
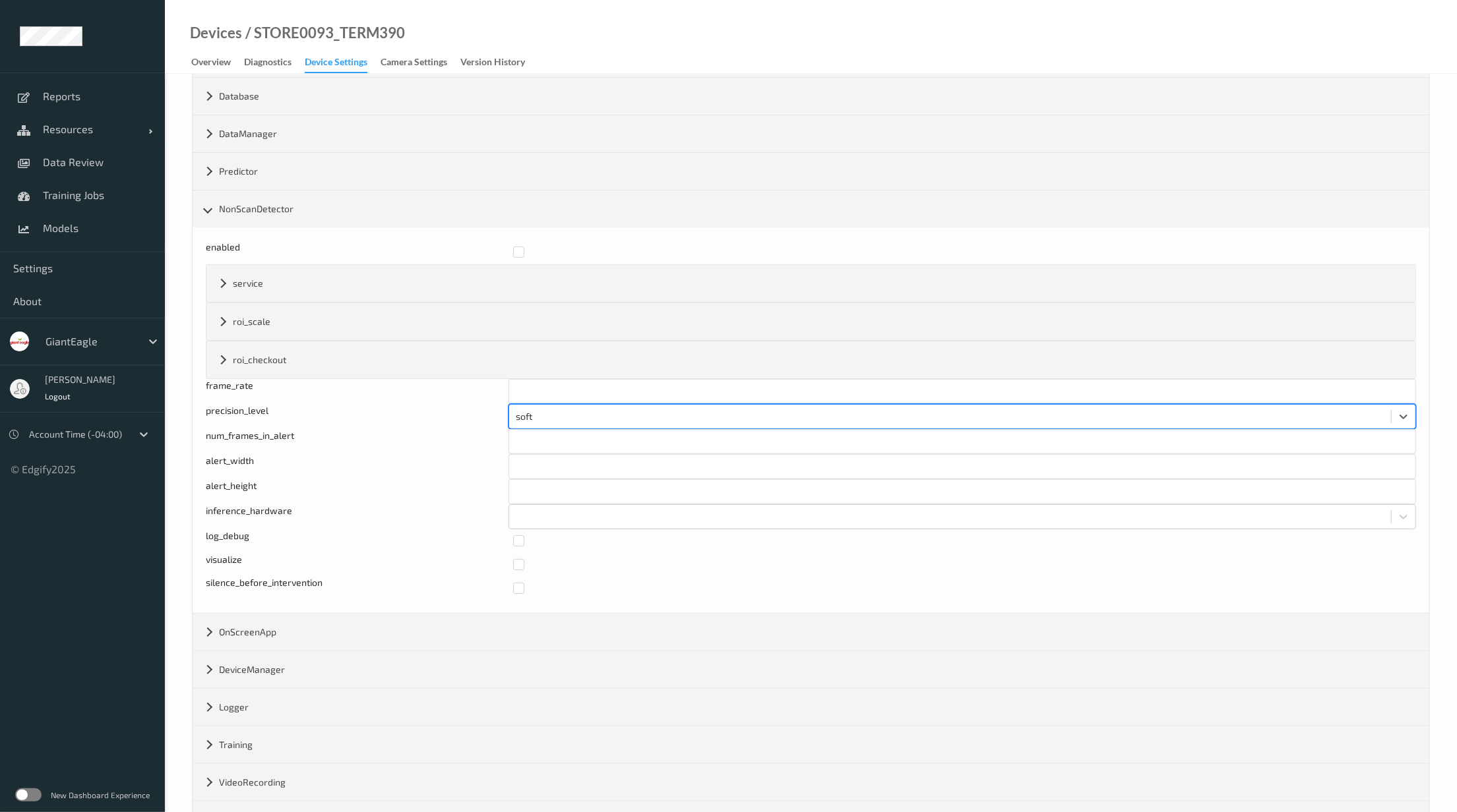
scroll to position [341, 0]
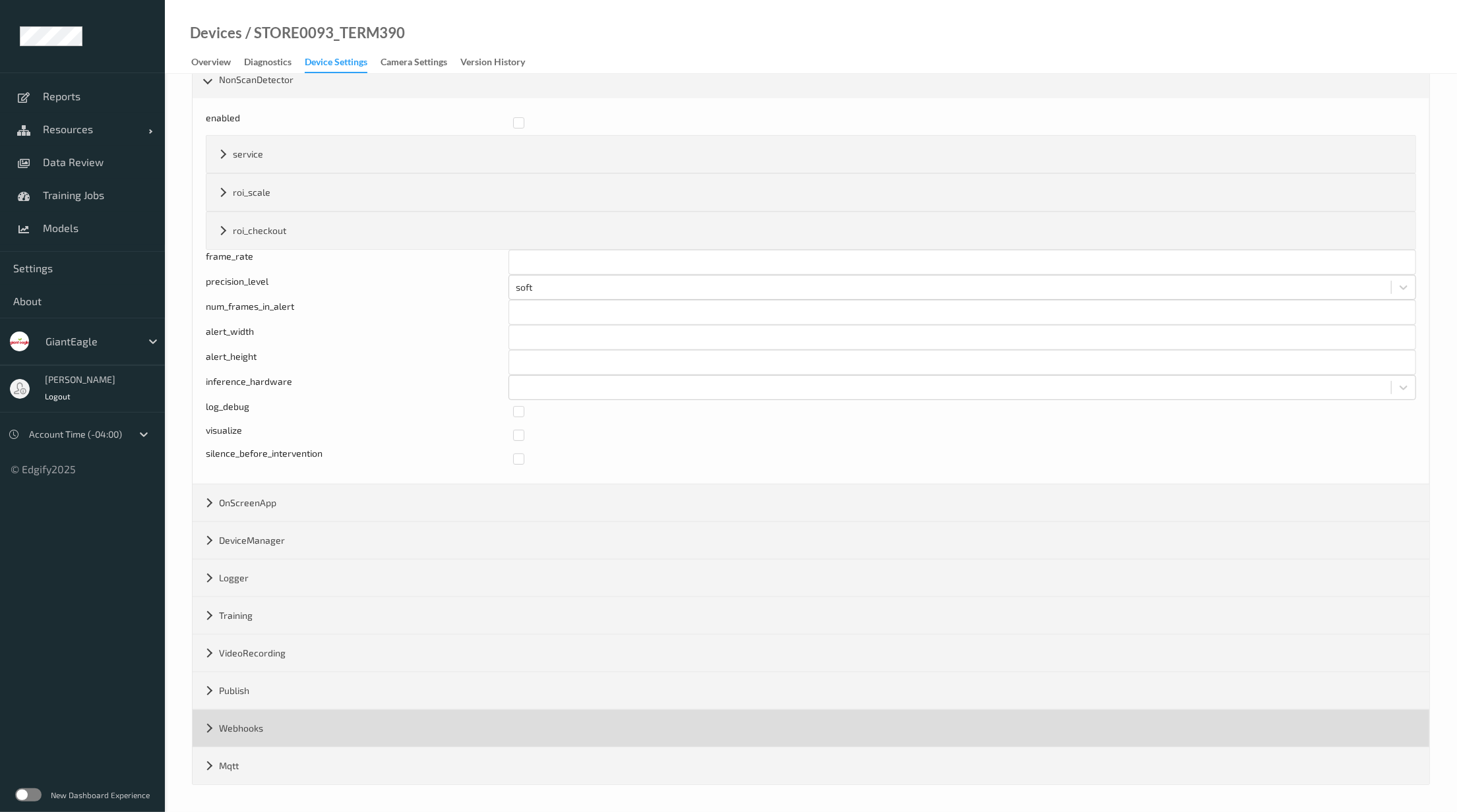
click at [358, 733] on div "Webhooks" at bounding box center [810, 728] width 1236 height 37
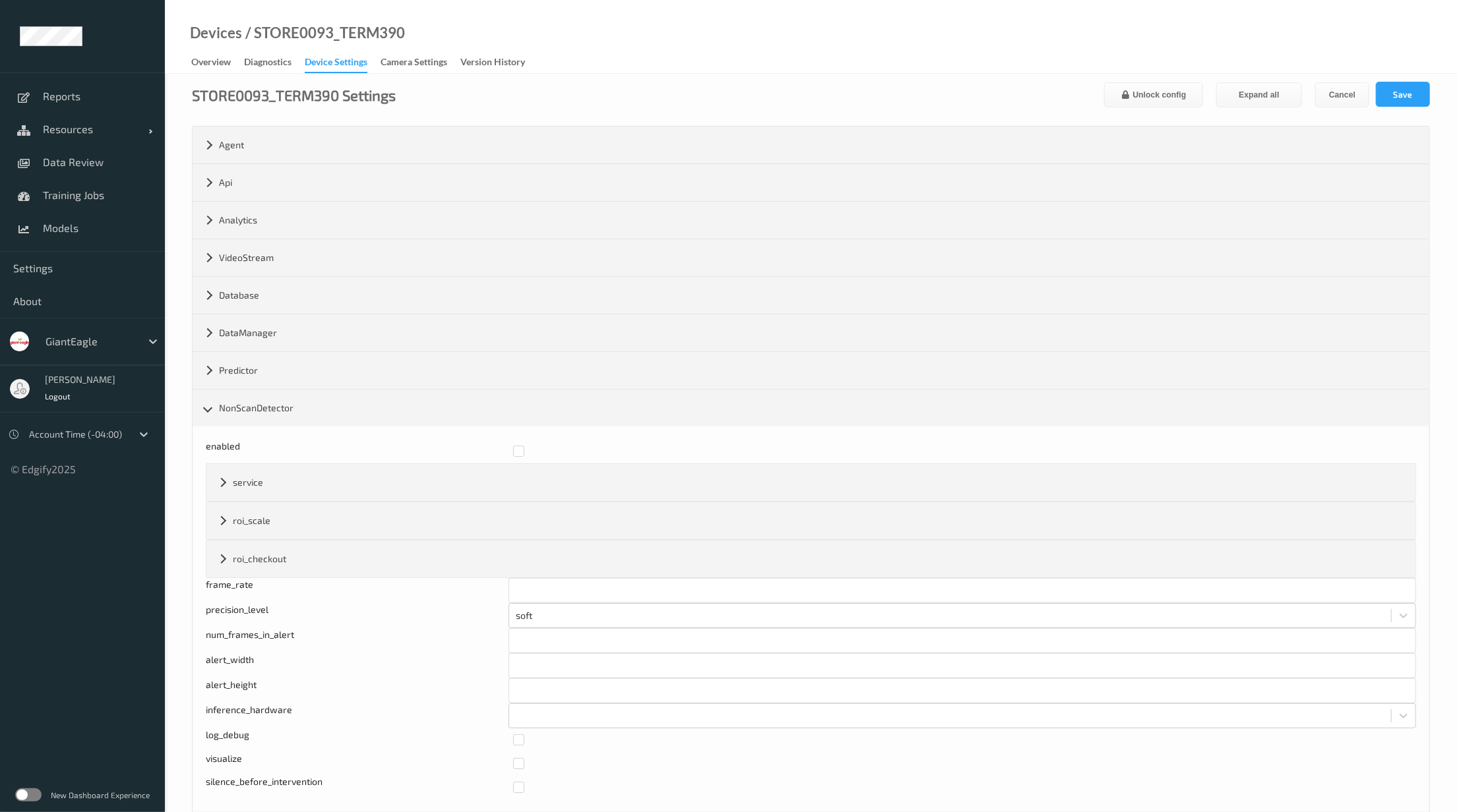
scroll to position [0, 0]
click at [1398, 111] on button "Save" at bounding box center [1402, 100] width 54 height 25
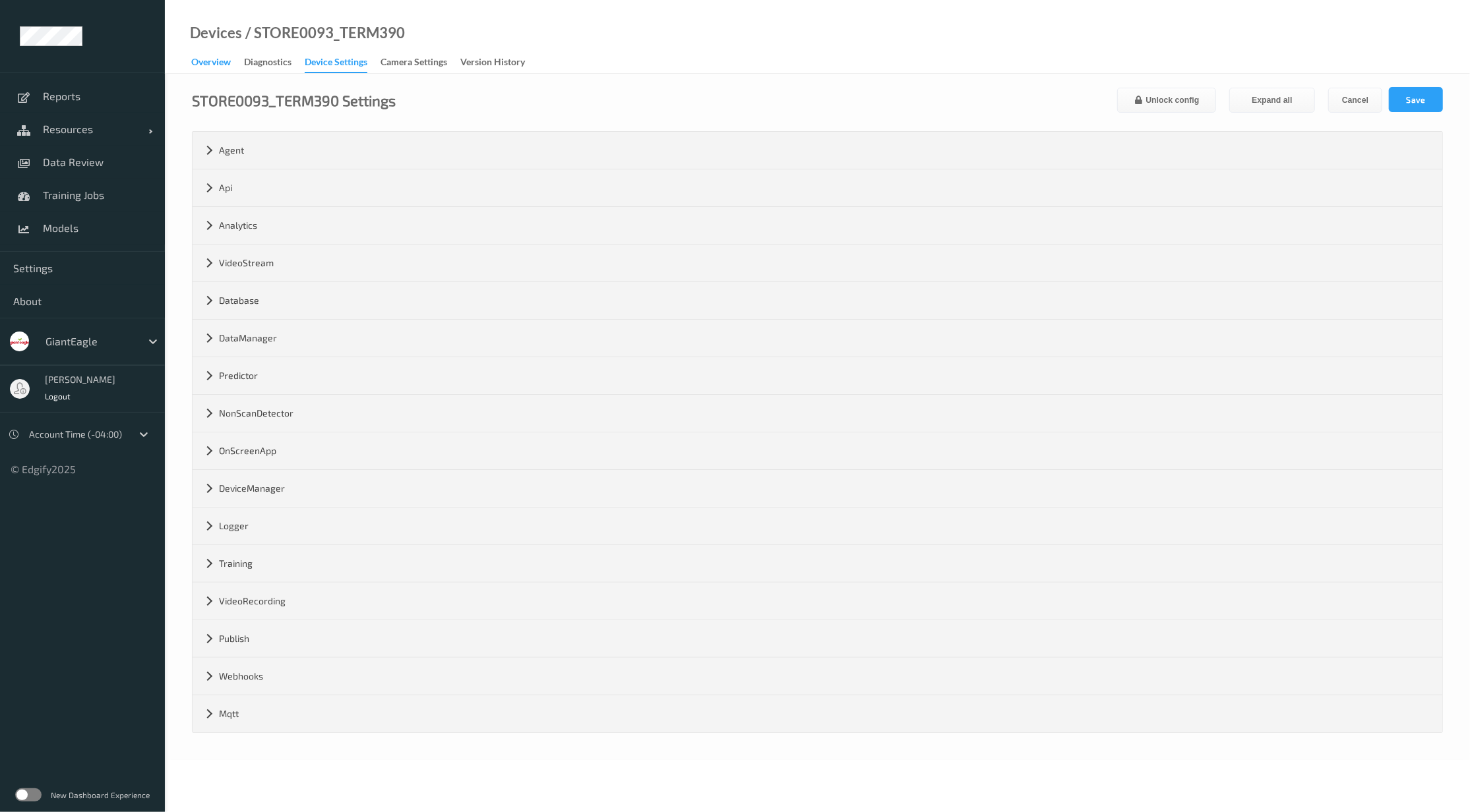
click at [211, 65] on div "Overview" at bounding box center [211, 64] width 40 height 16
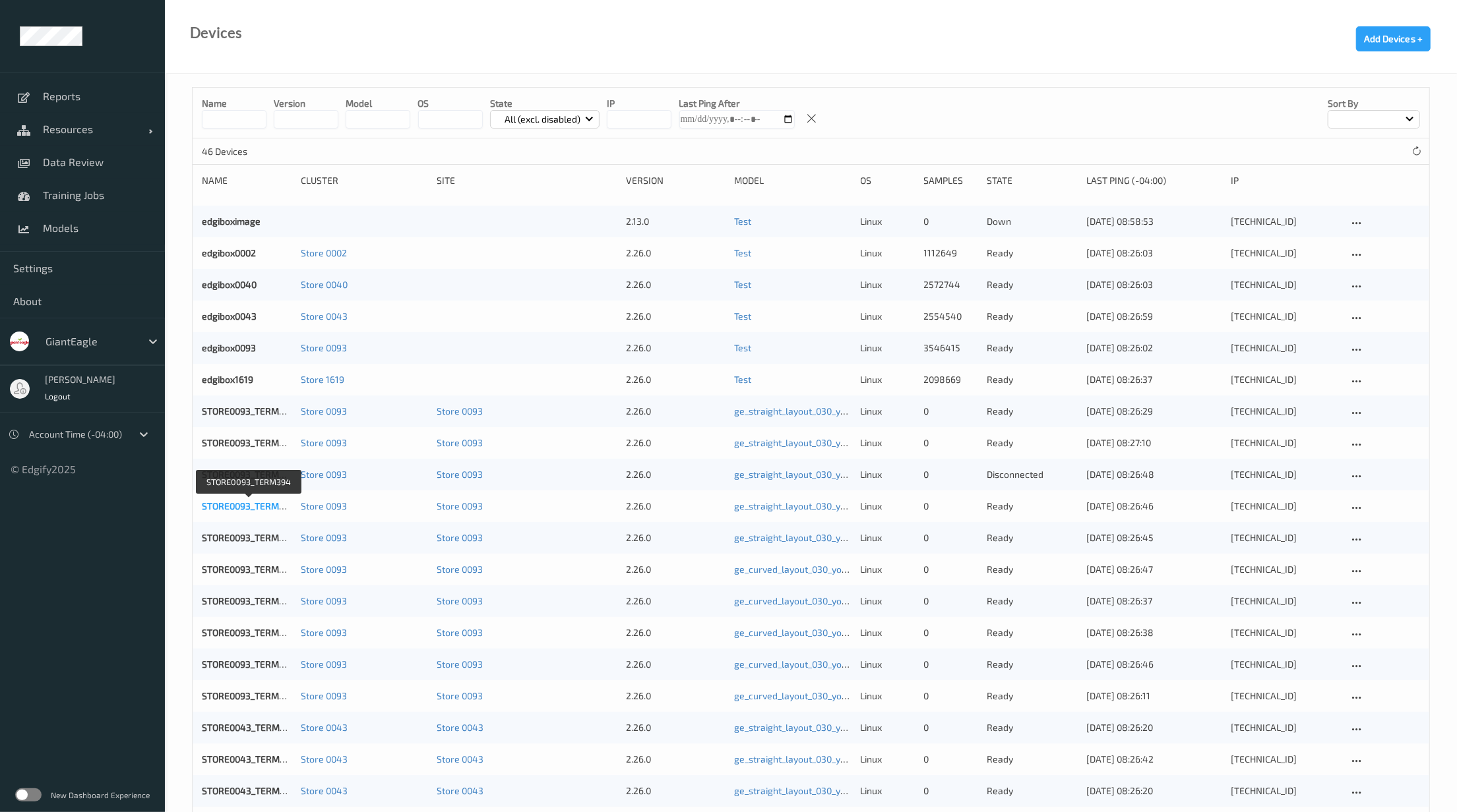
click at [264, 504] on link "STORE0093_TERM394" at bounding box center [249, 506] width 93 height 11
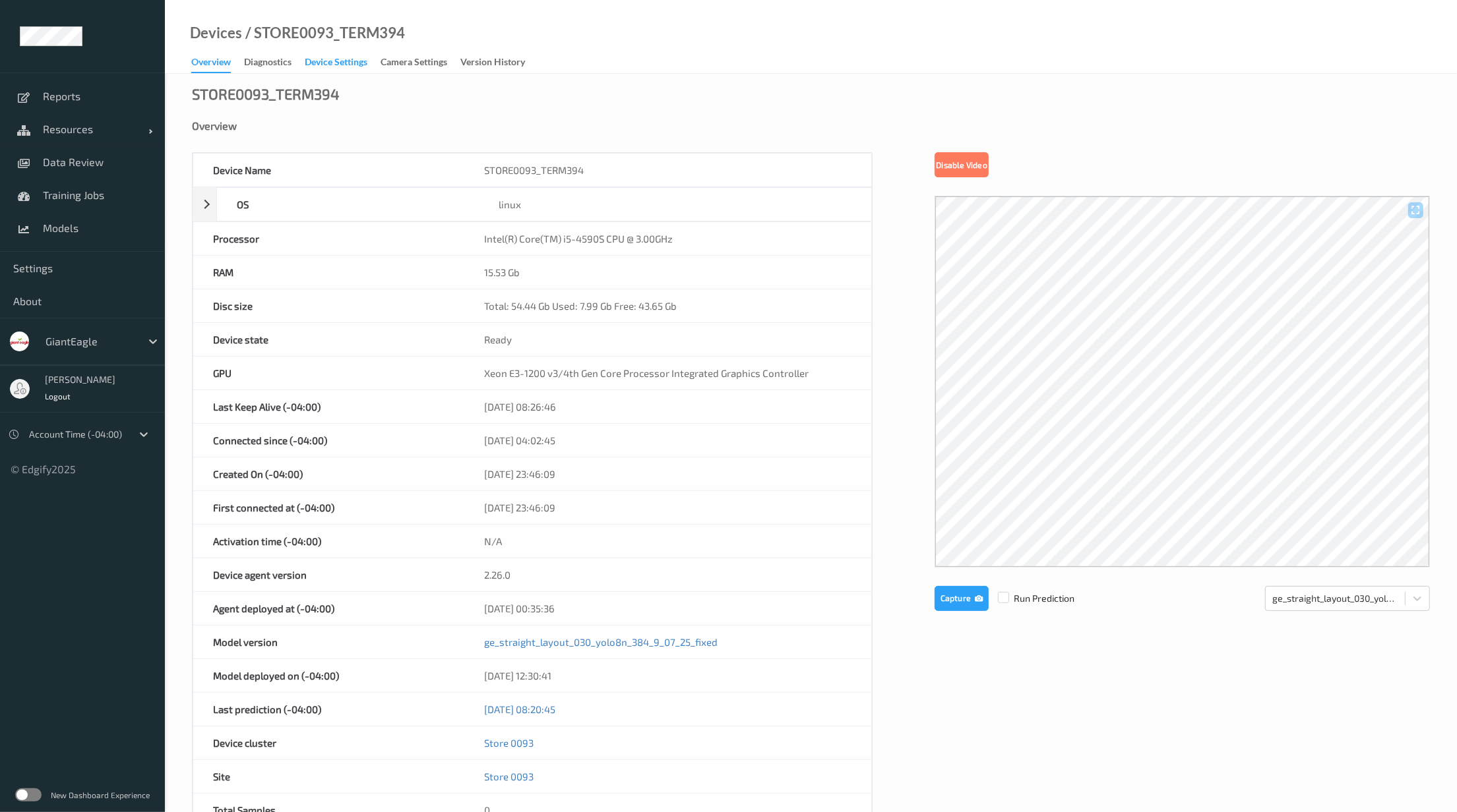
click at [324, 70] on div "Device Settings" at bounding box center [336, 64] width 63 height 16
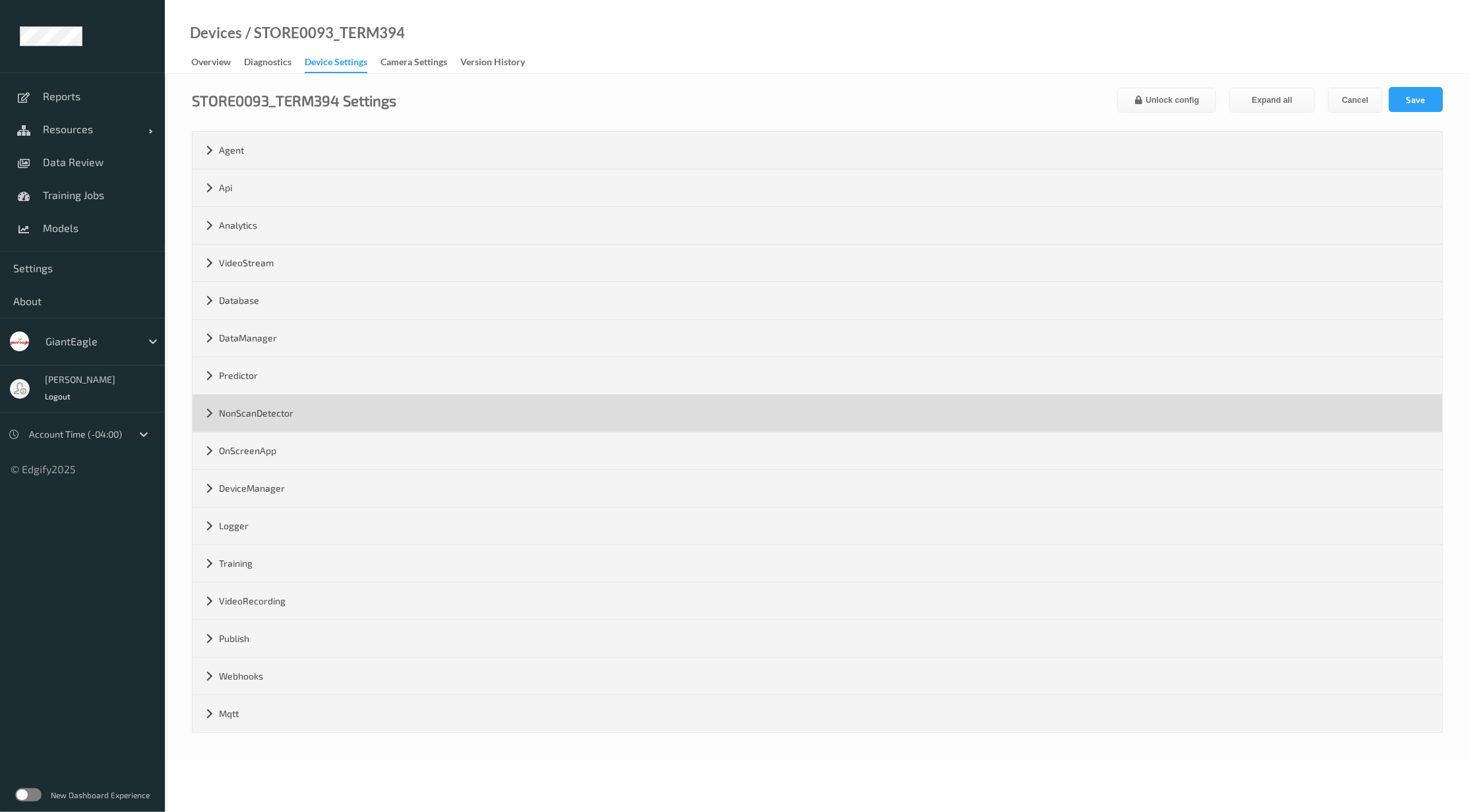
click at [267, 410] on div "NonScanDetector" at bounding box center [817, 413] width 1250 height 37
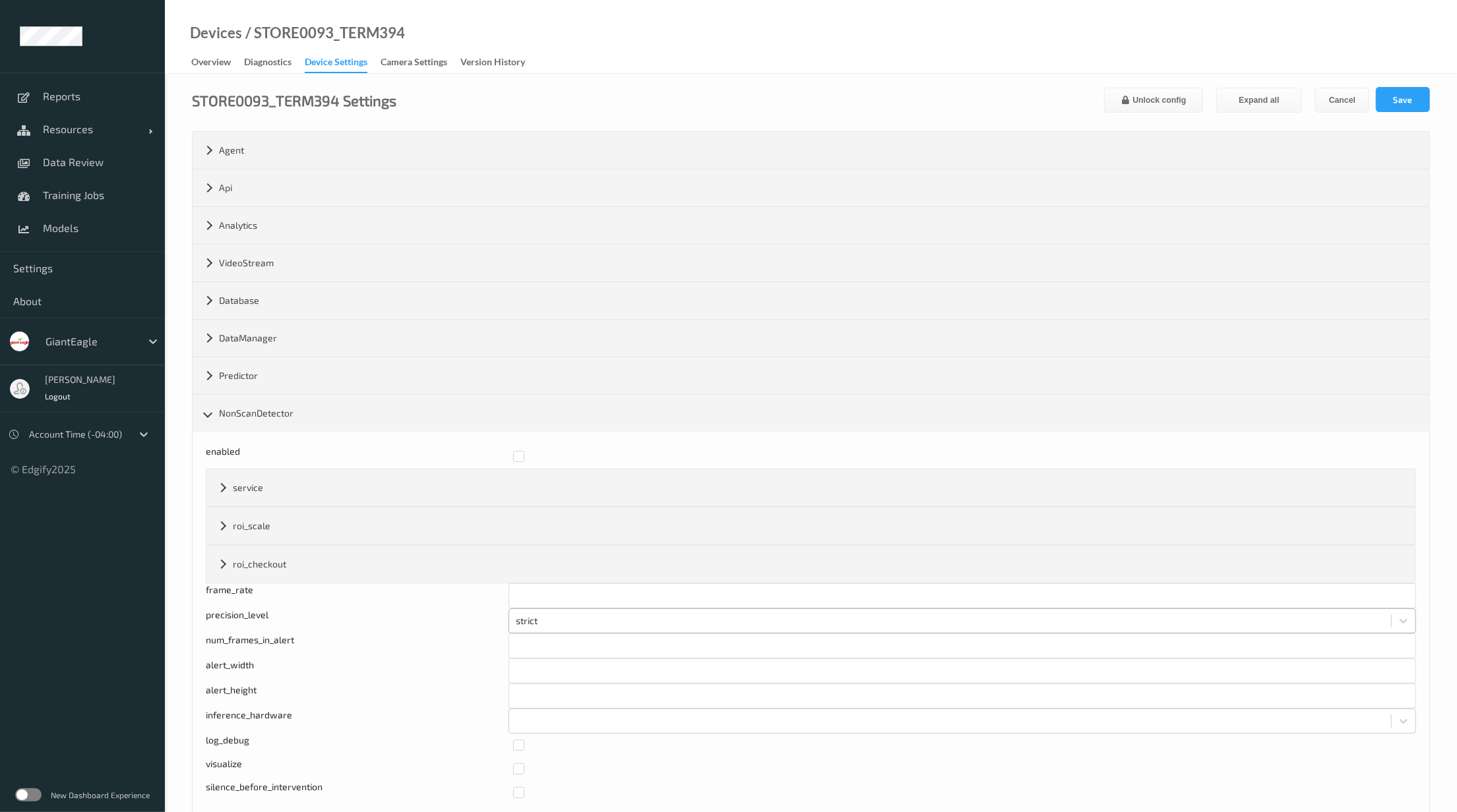
drag, startPoint x: 264, startPoint y: 411, endPoint x: 543, endPoint y: 626, distance: 352.2
click at [543, 626] on div at bounding box center [949, 622] width 869 height 16
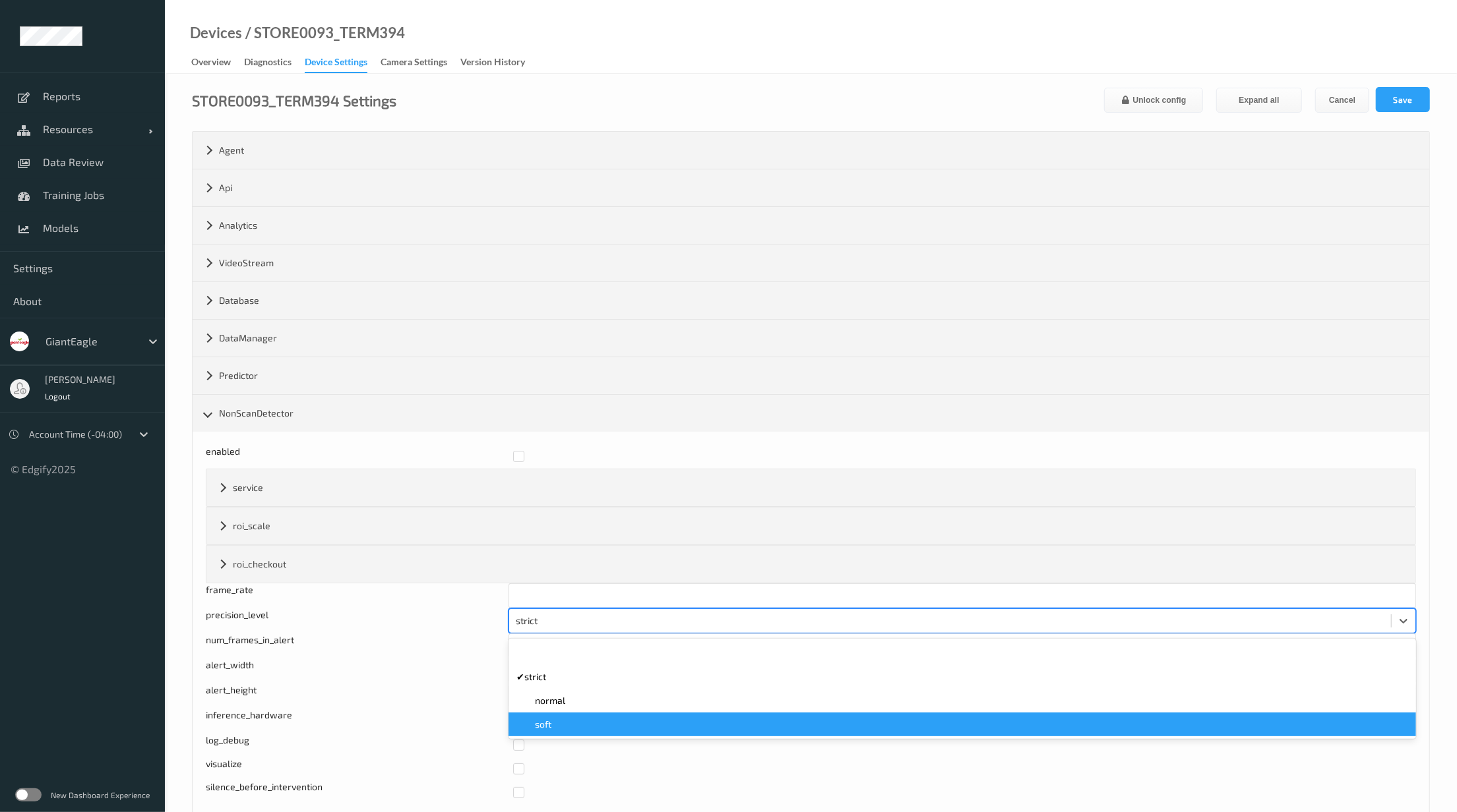
click at [565, 737] on div "soft" at bounding box center [962, 725] width 907 height 23
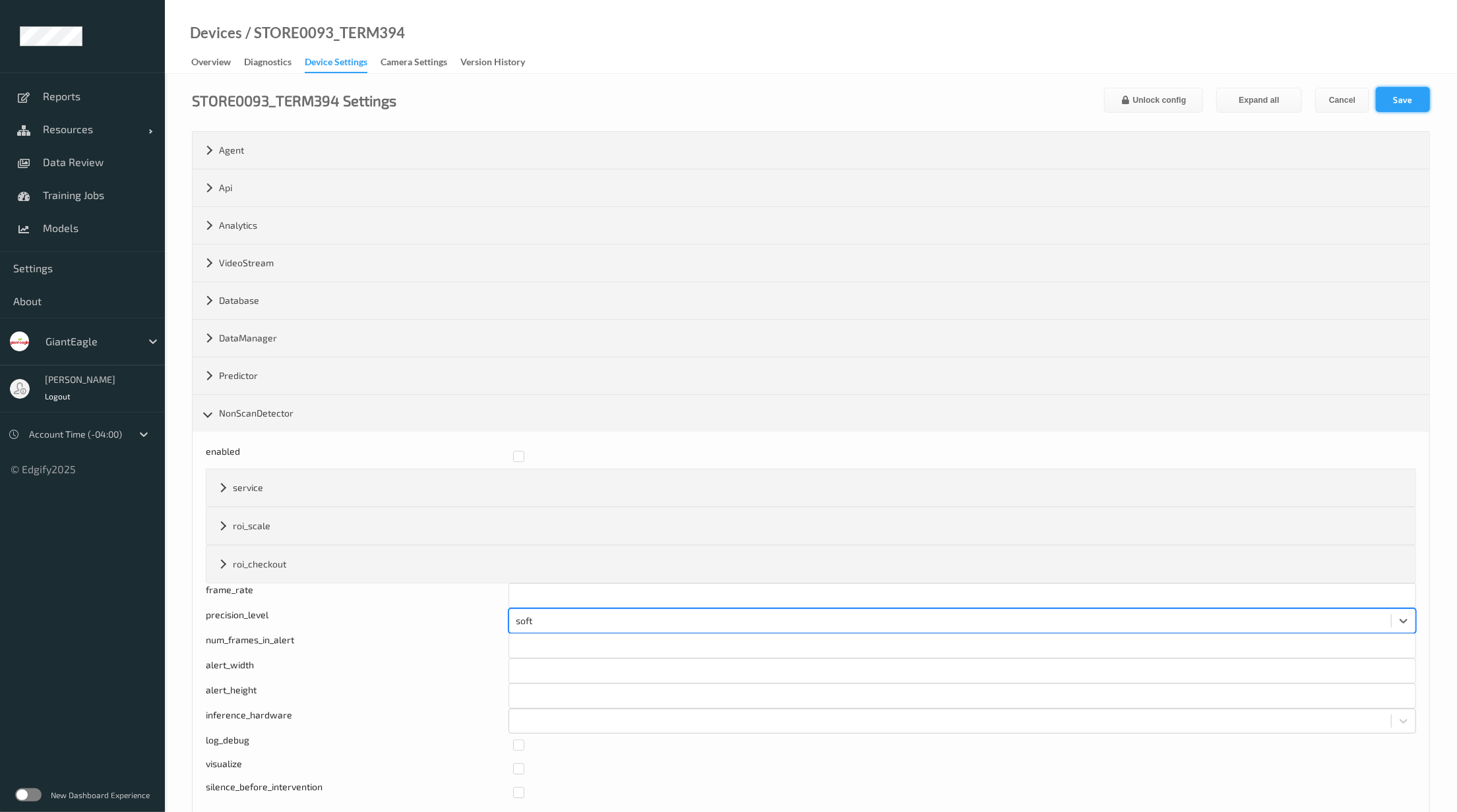
click at [1428, 105] on button "Save" at bounding box center [1402, 100] width 54 height 25
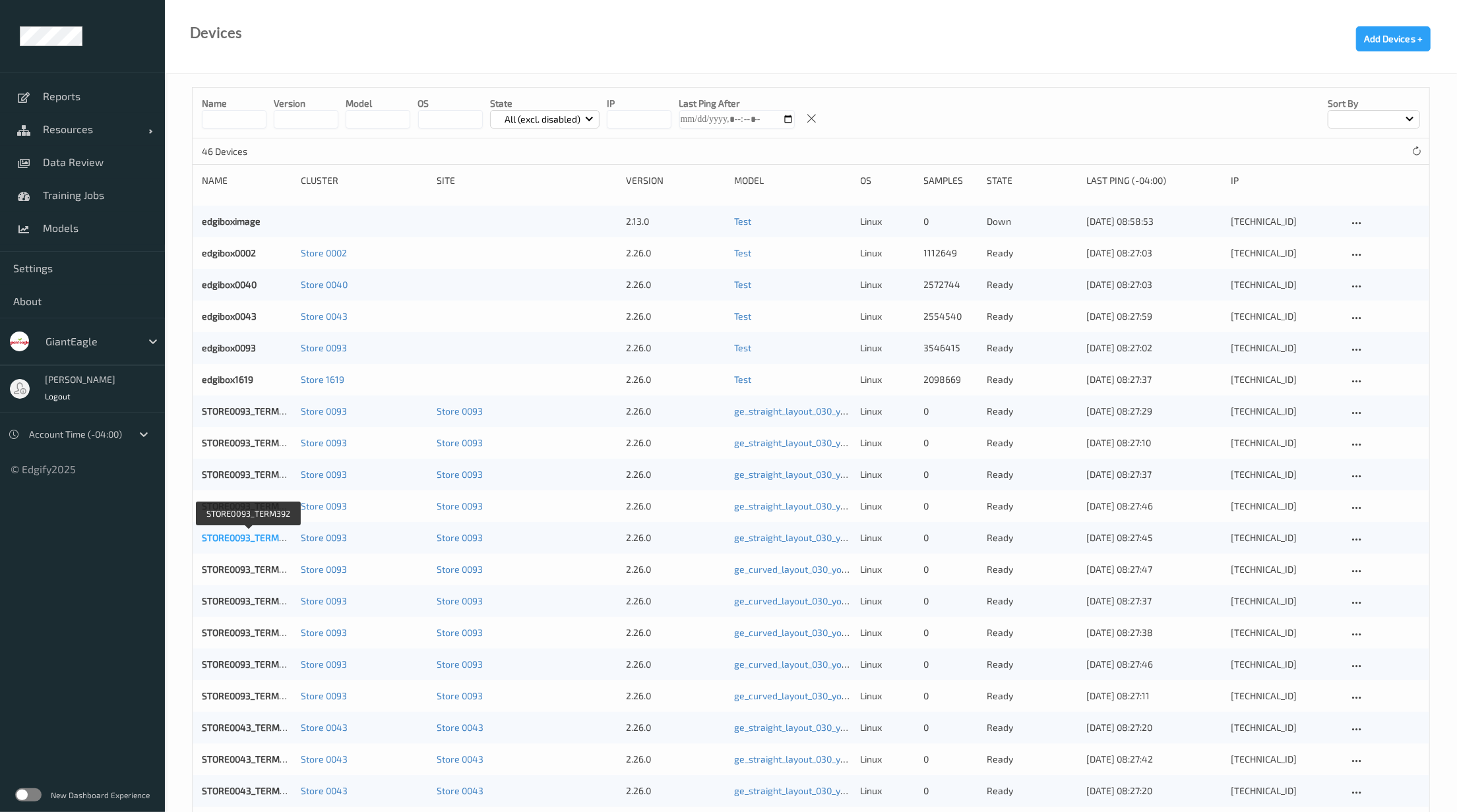
click at [245, 535] on link "STORE0093_TERM392" at bounding box center [249, 537] width 93 height 11
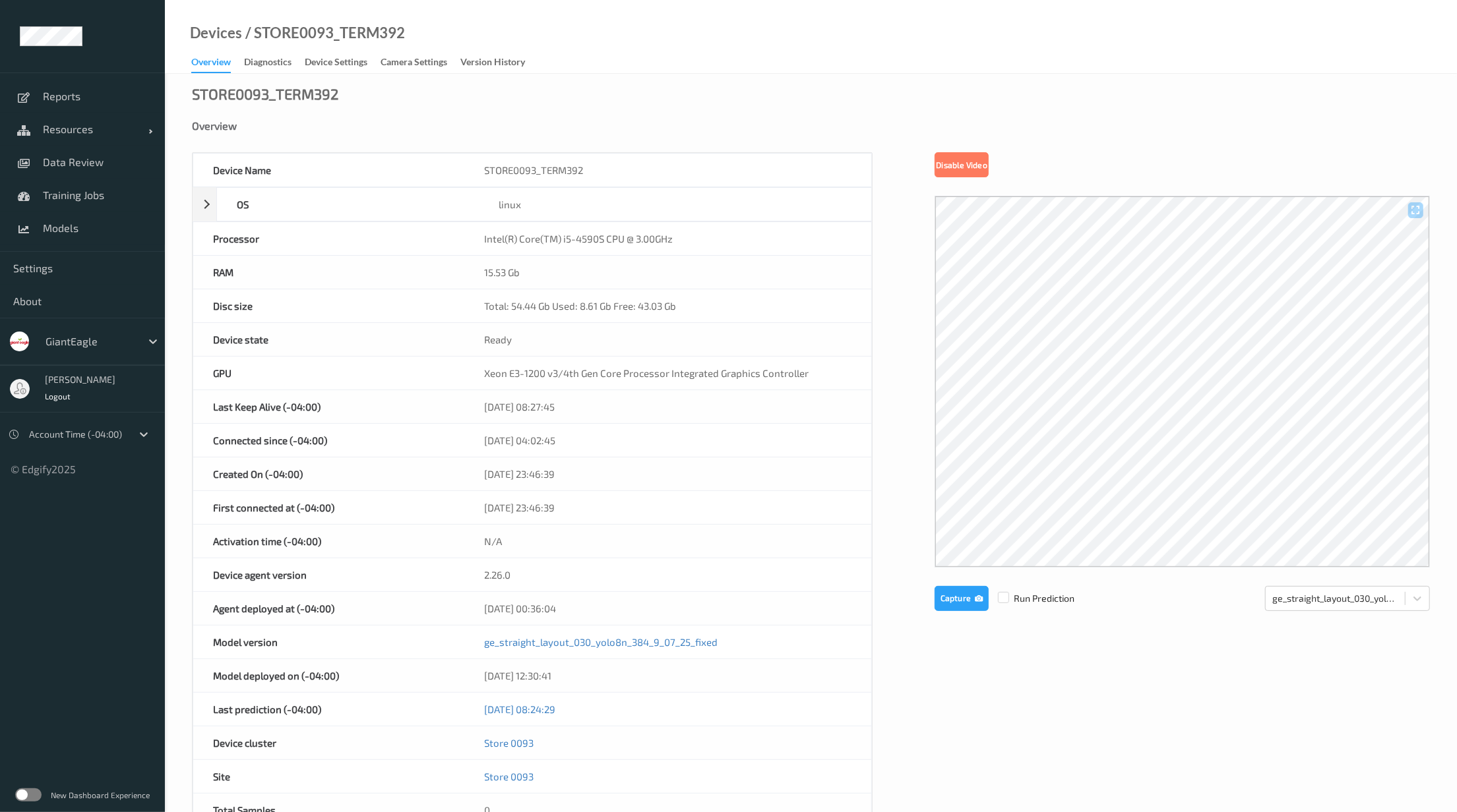
click at [1140, 436] on div at bounding box center [1181, 382] width 495 height 372
click at [333, 63] on div "Device Settings" at bounding box center [336, 64] width 63 height 16
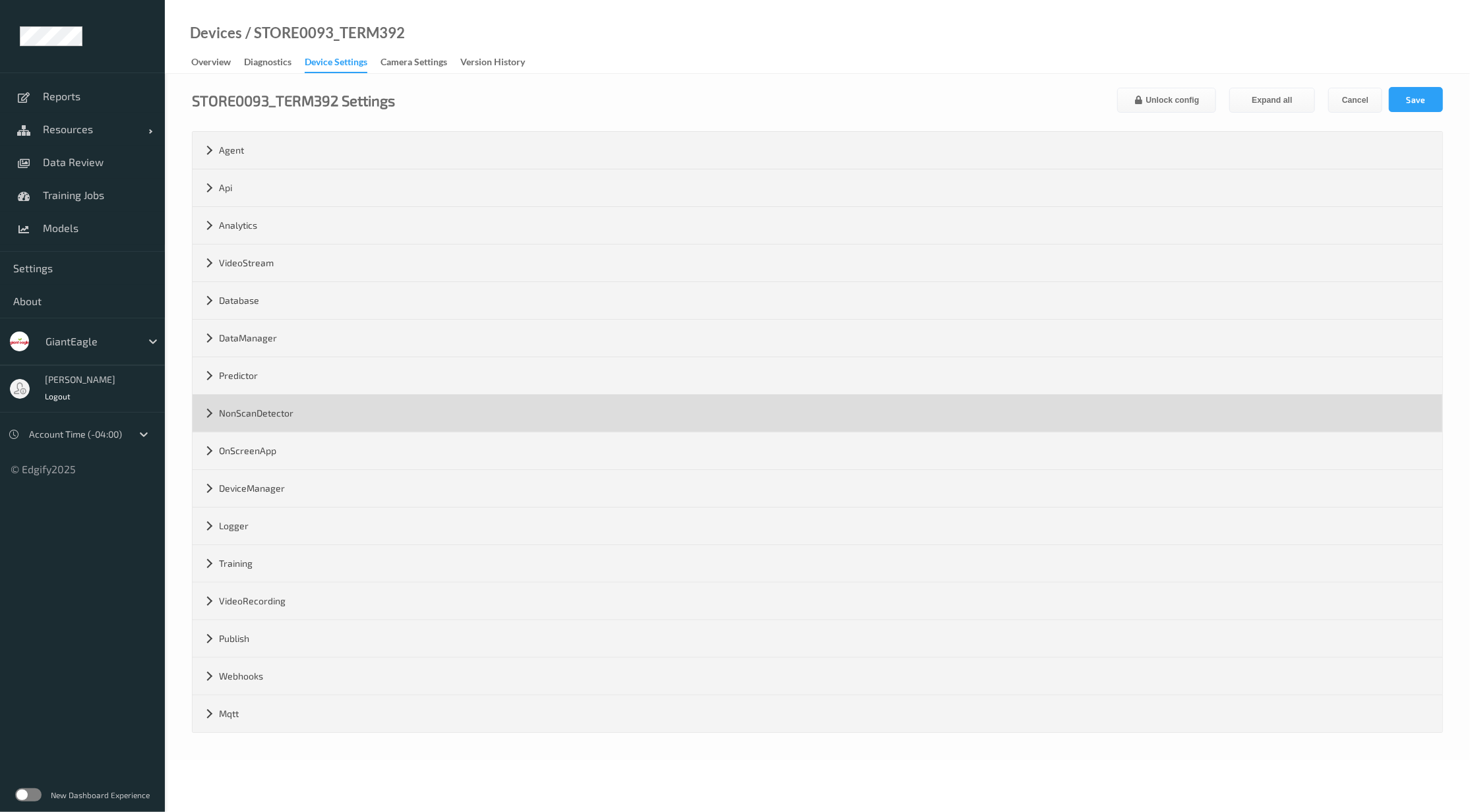
click at [273, 418] on div "NonScanDetector" at bounding box center [817, 413] width 1250 height 37
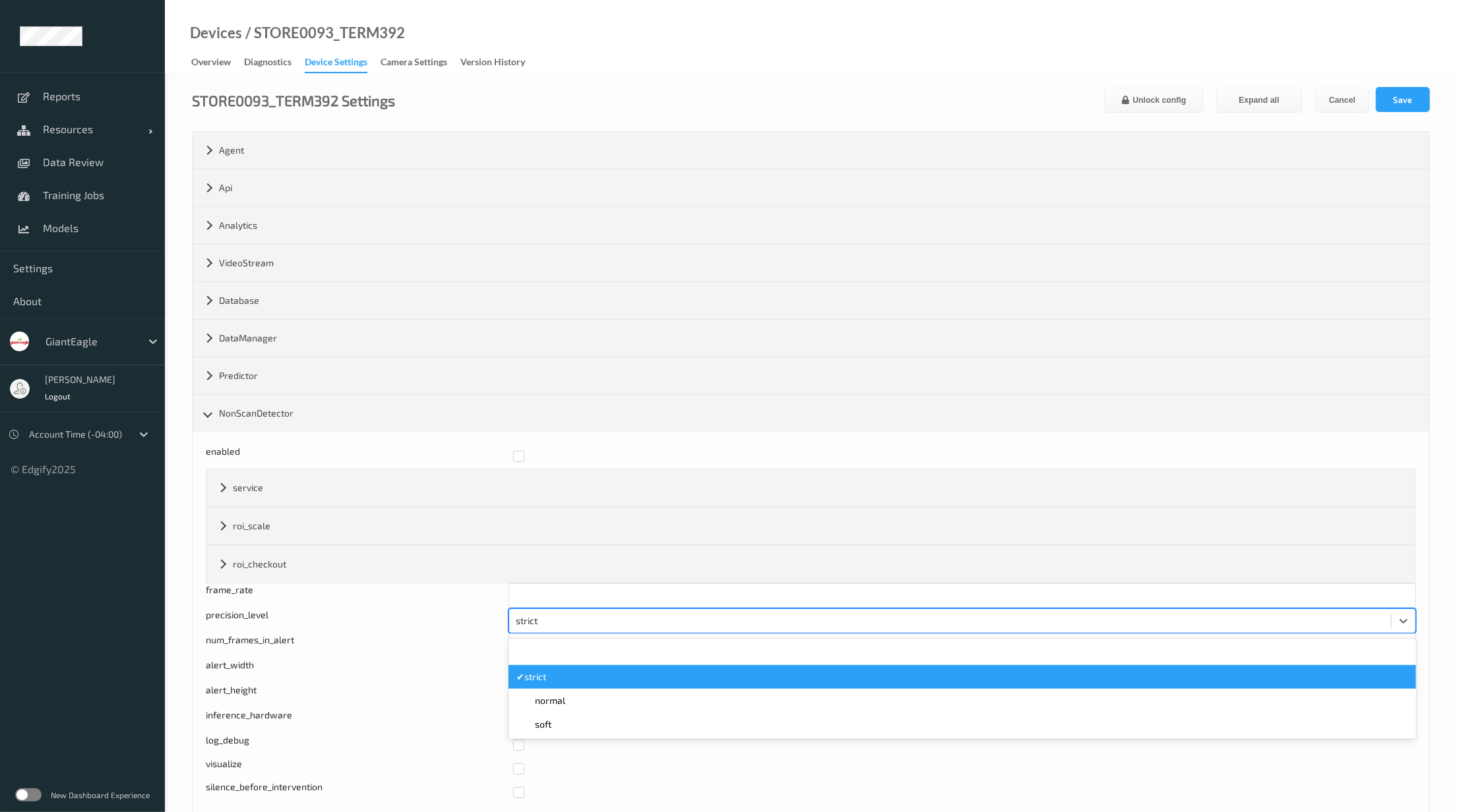
click at [550, 622] on div at bounding box center [949, 622] width 869 height 16
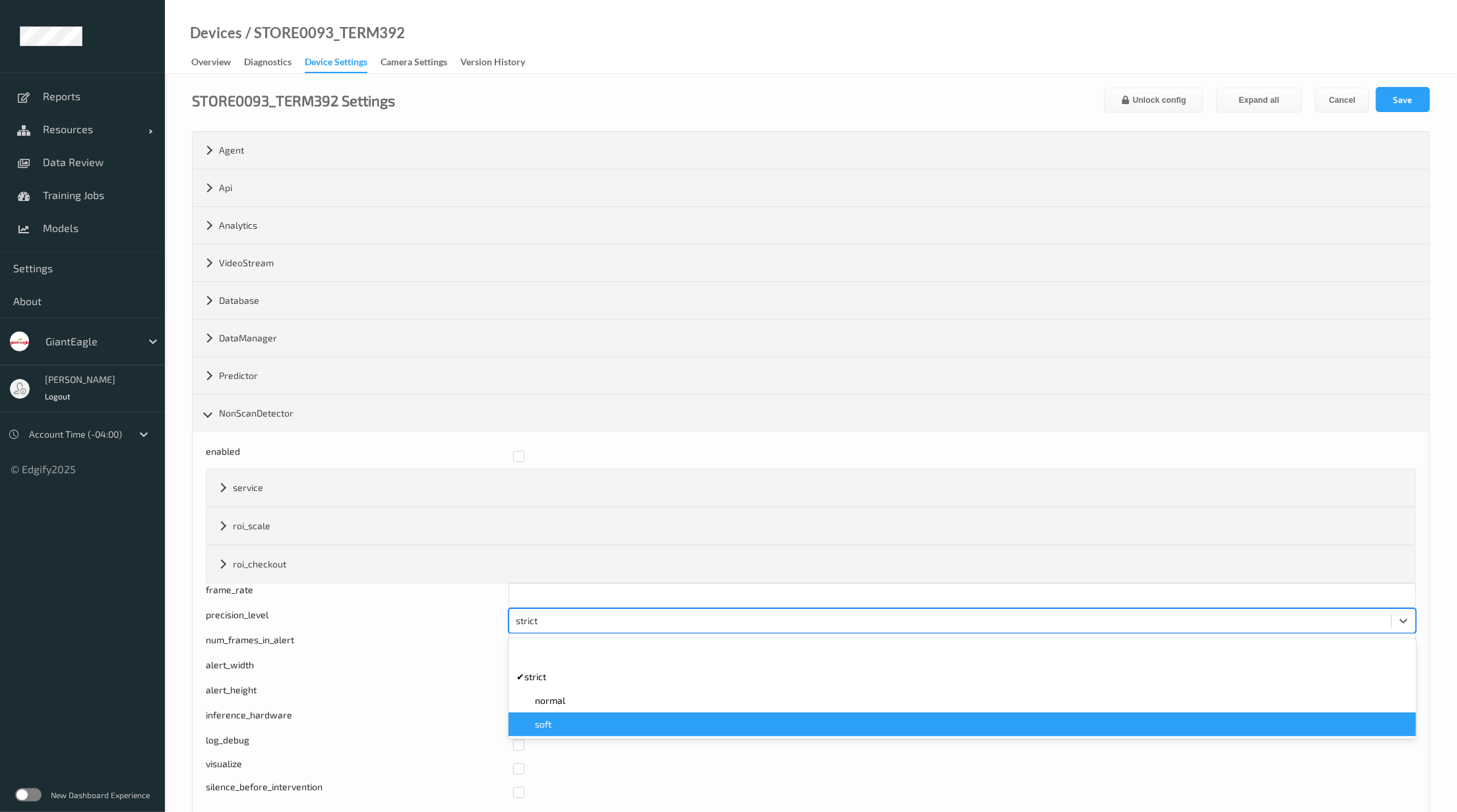
click at [579, 736] on div "soft" at bounding box center [962, 725] width 907 height 23
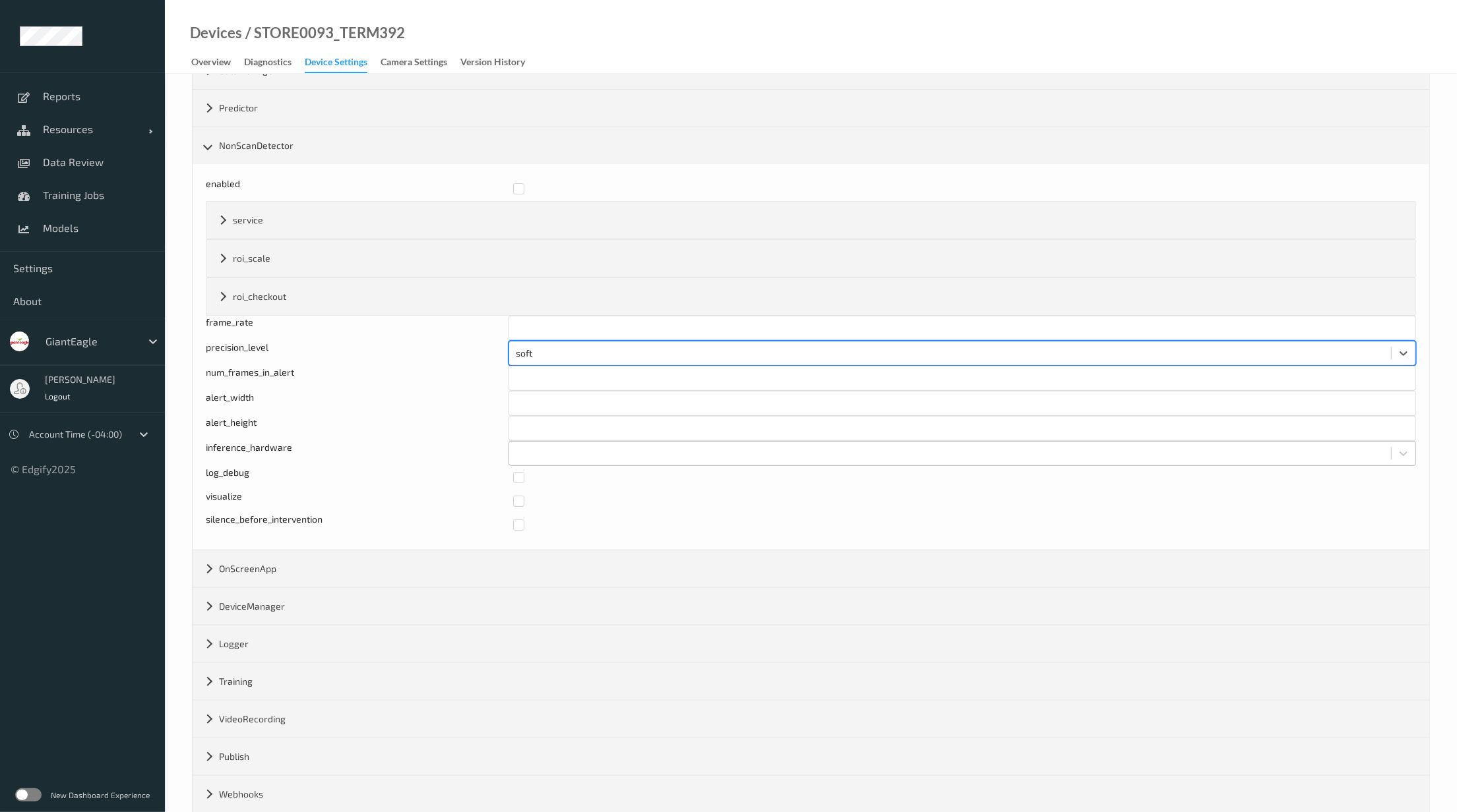
scroll to position [341, 0]
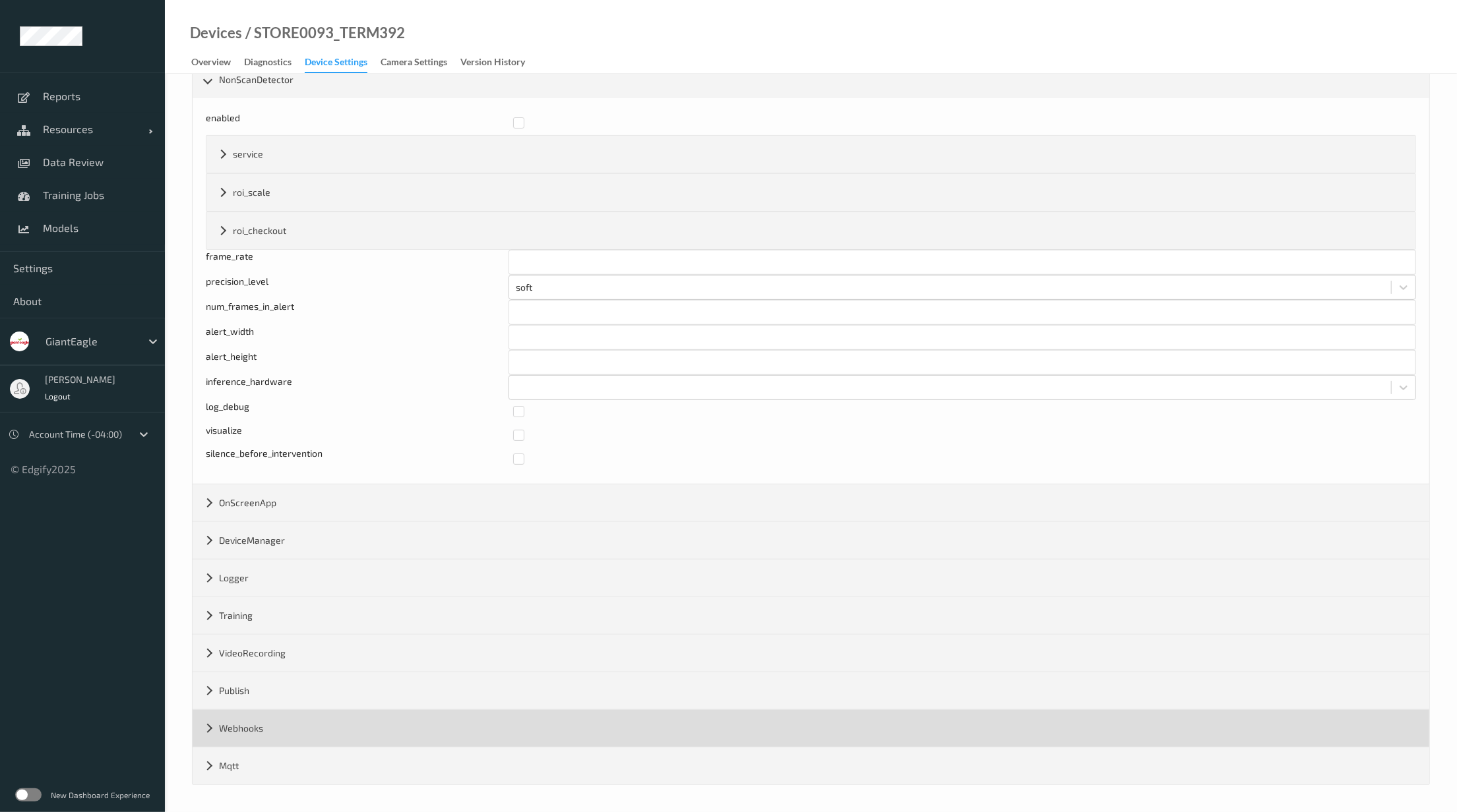
click at [353, 732] on div "Webhooks" at bounding box center [810, 728] width 1236 height 37
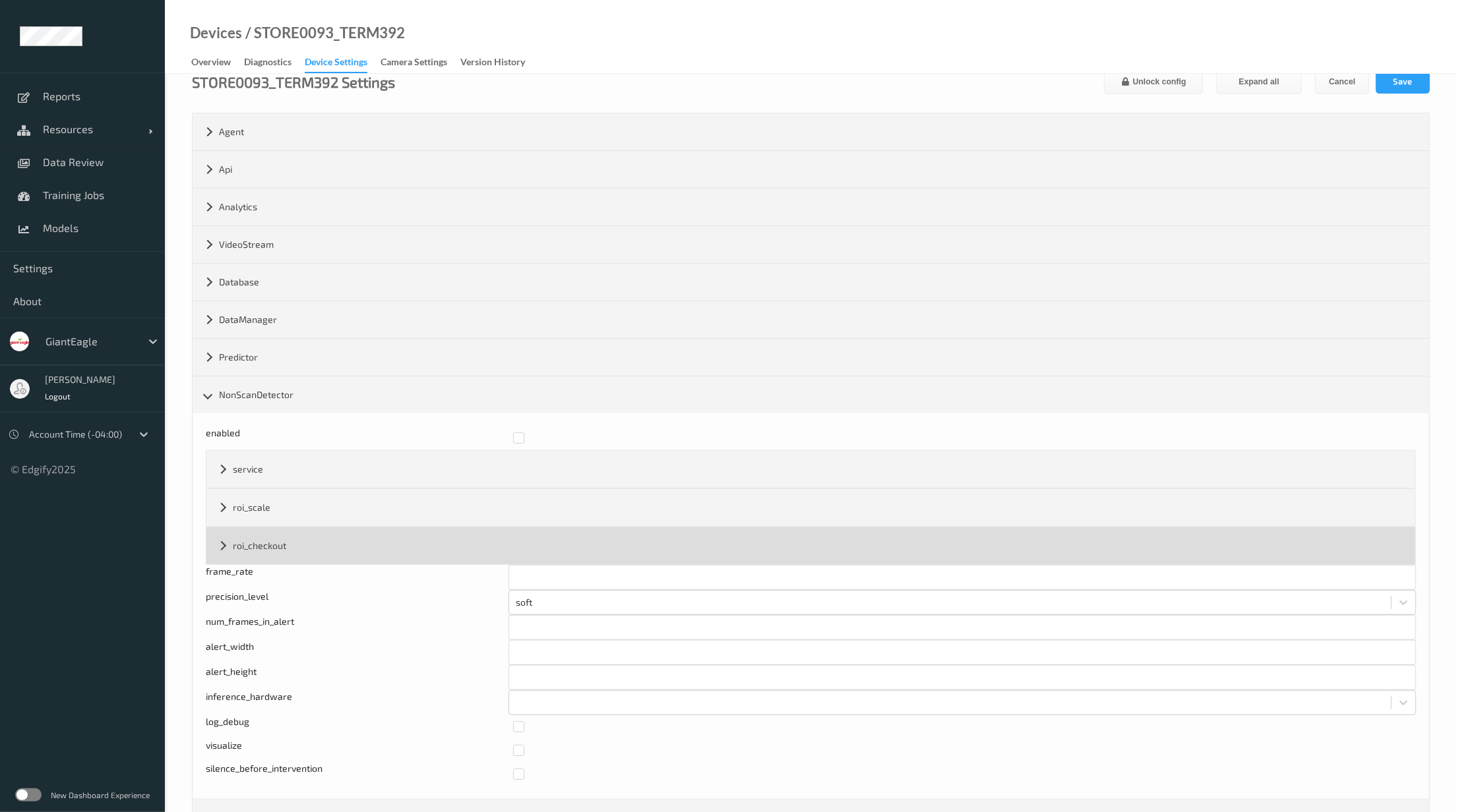
scroll to position [0, 0]
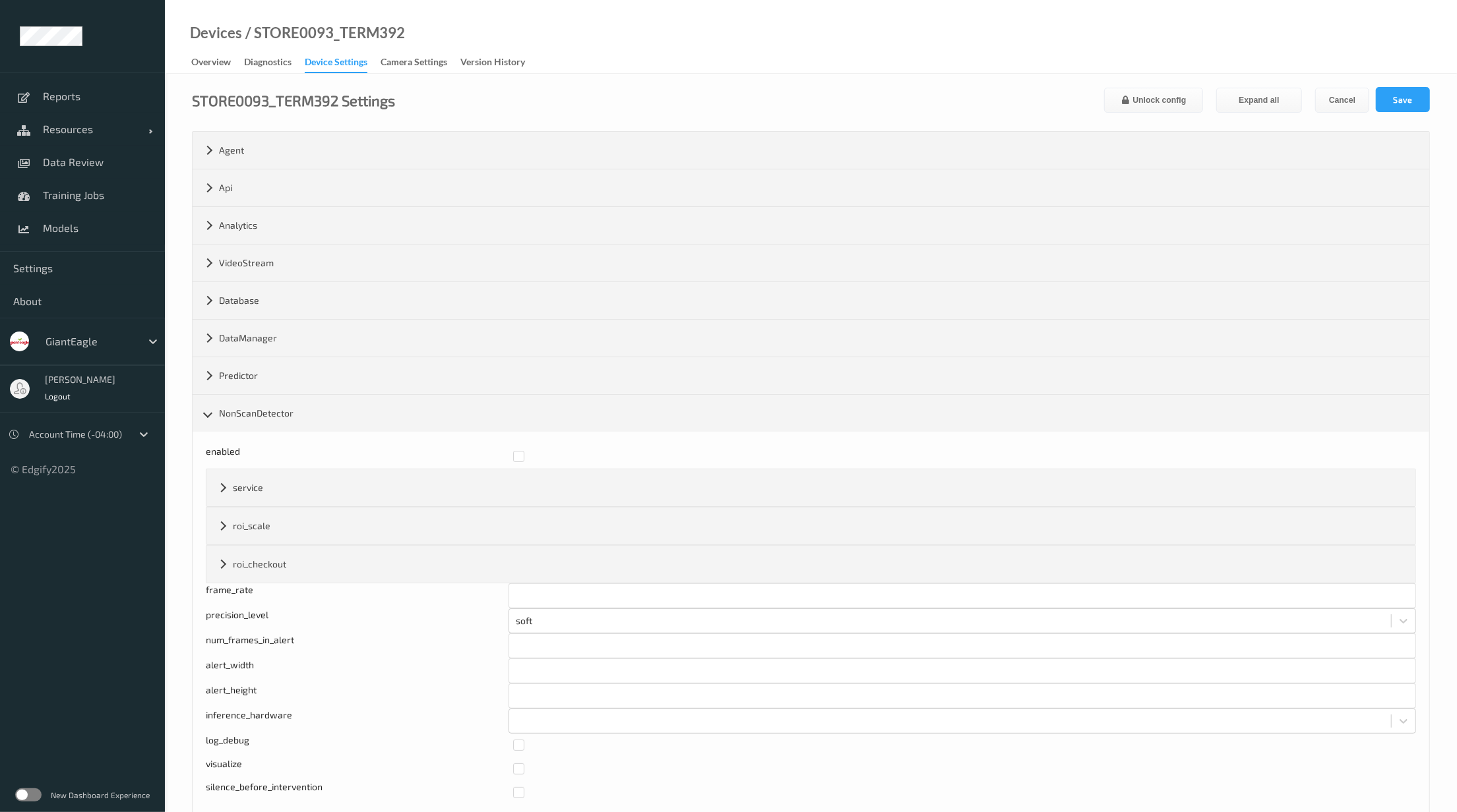
click at [1386, 119] on form "STORE0093_TERM392 Settings Unlock config Expand all Cancel Save Agent version 2…" at bounding box center [811, 652] width 1238 height 1131
click at [1394, 98] on button "Save" at bounding box center [1402, 100] width 54 height 25
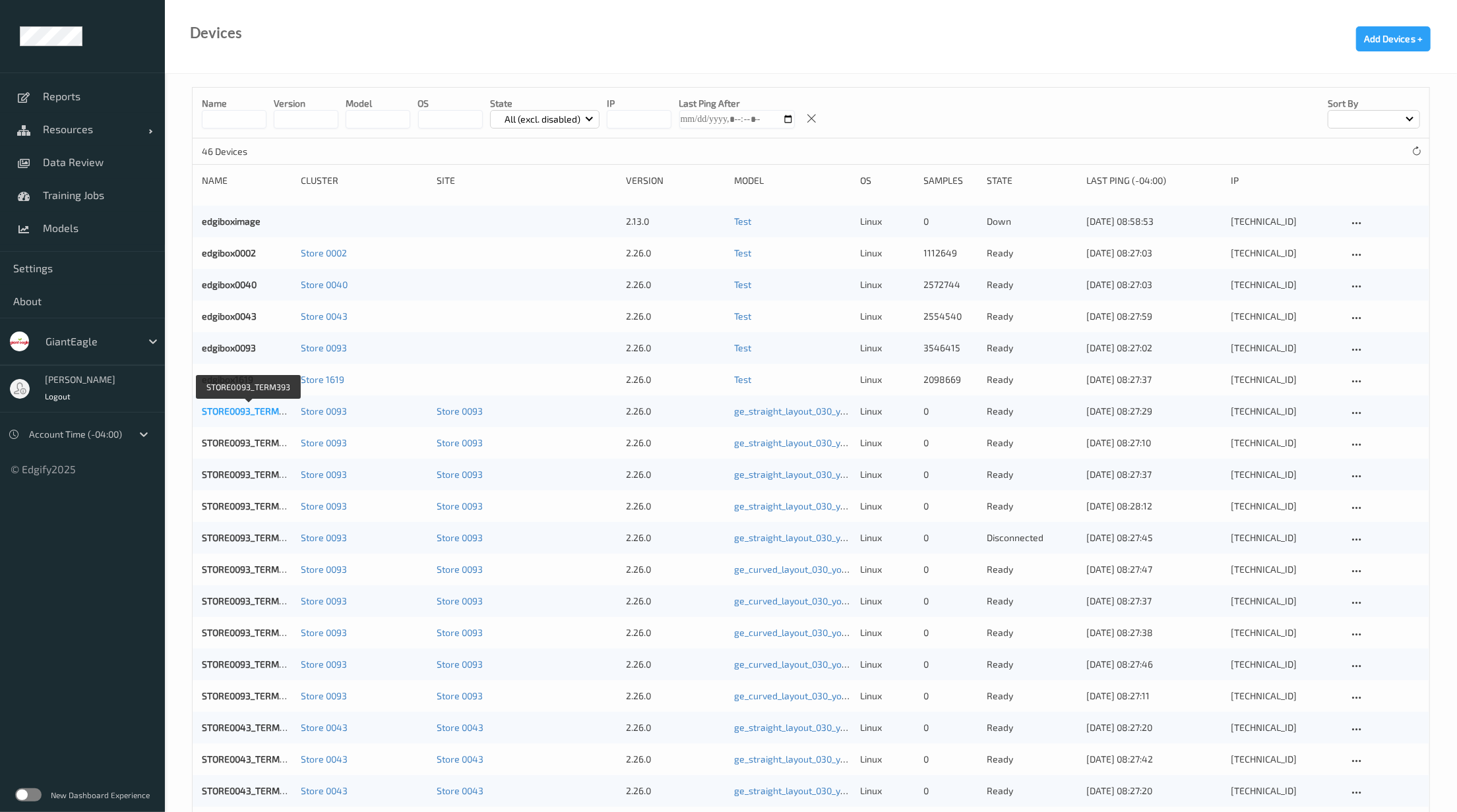
click at [252, 407] on link "STORE0093_TERM393" at bounding box center [249, 410] width 93 height 11
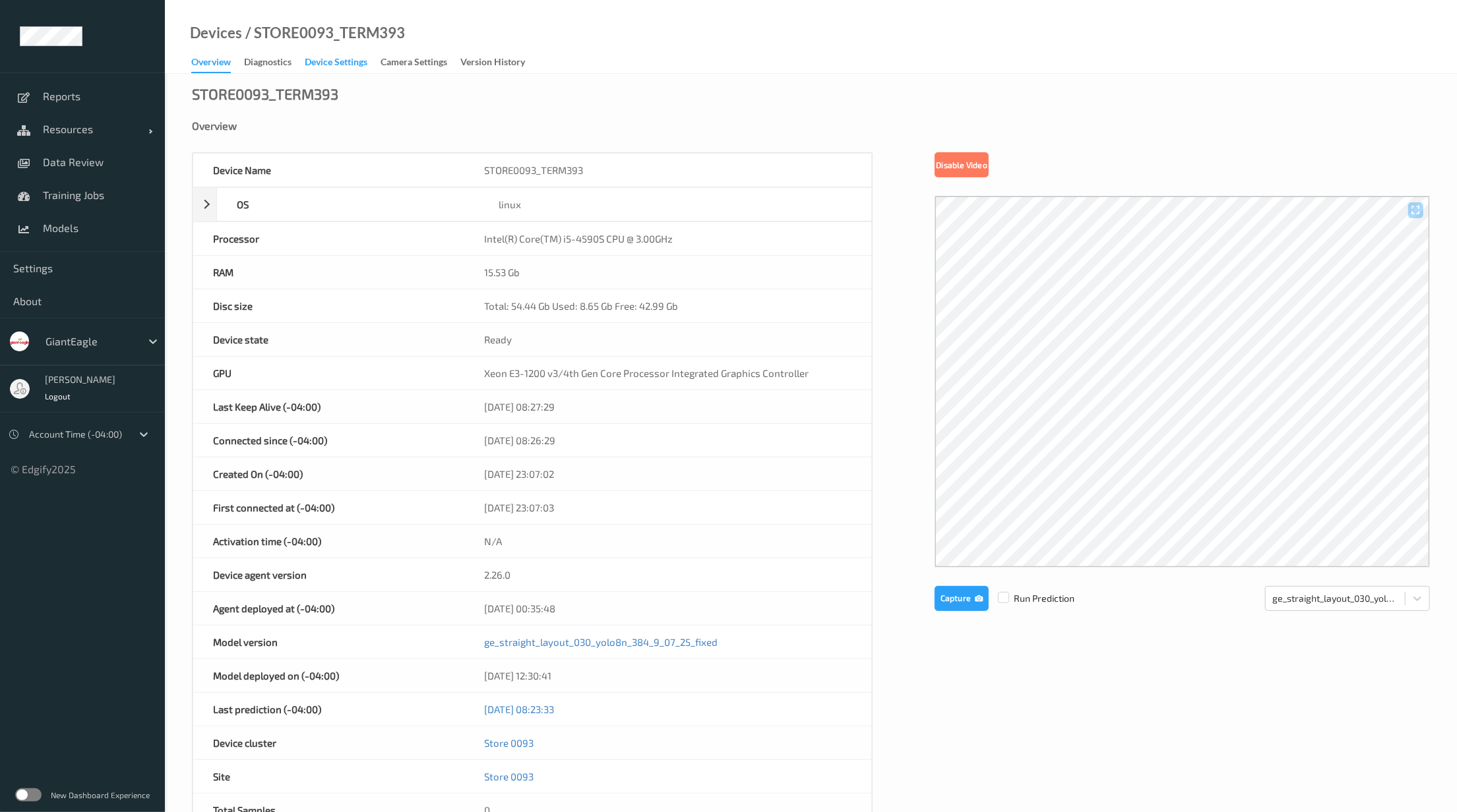
click at [333, 59] on div "Device Settings" at bounding box center [336, 64] width 63 height 16
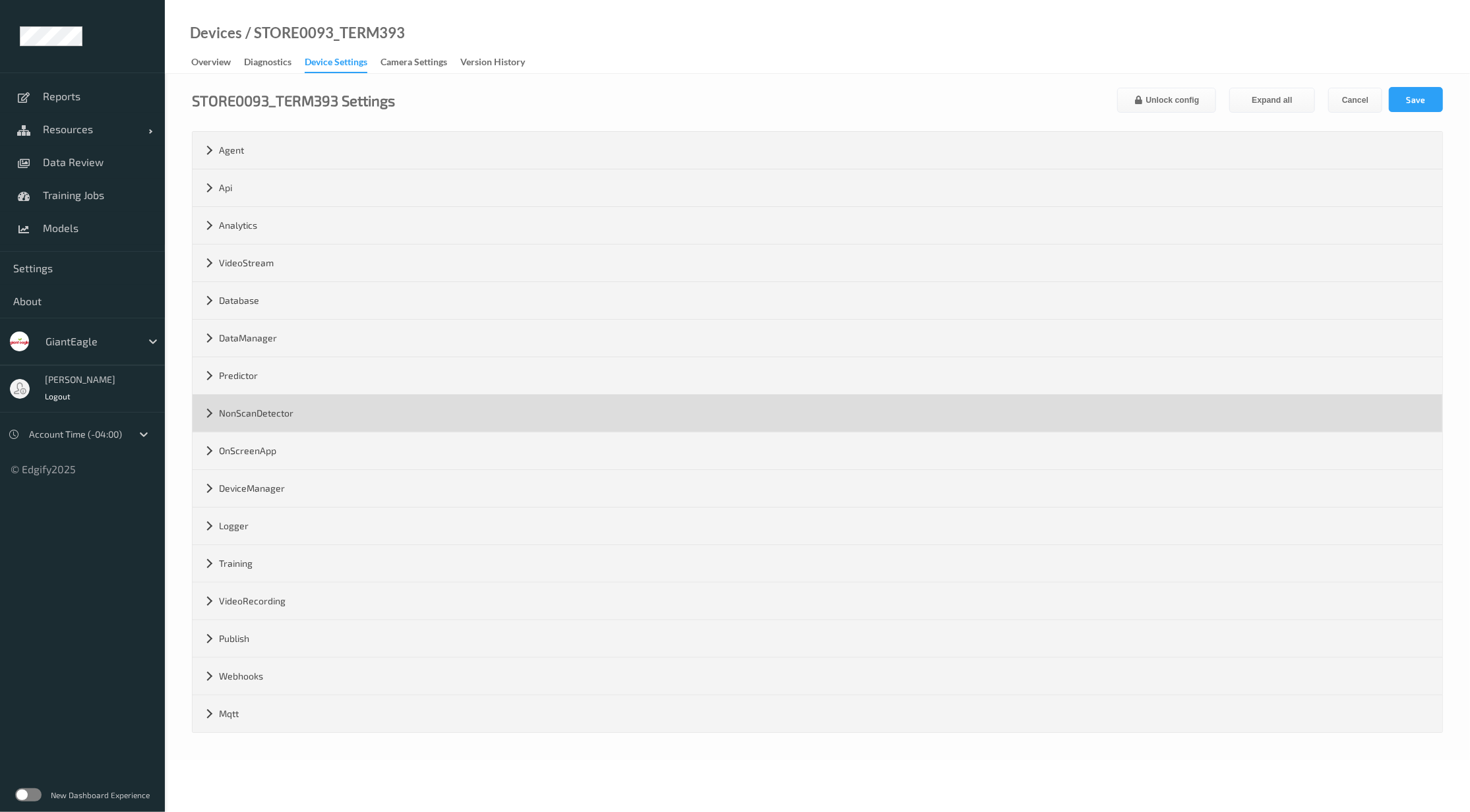
click at [271, 398] on div "NonScanDetector" at bounding box center [817, 413] width 1250 height 37
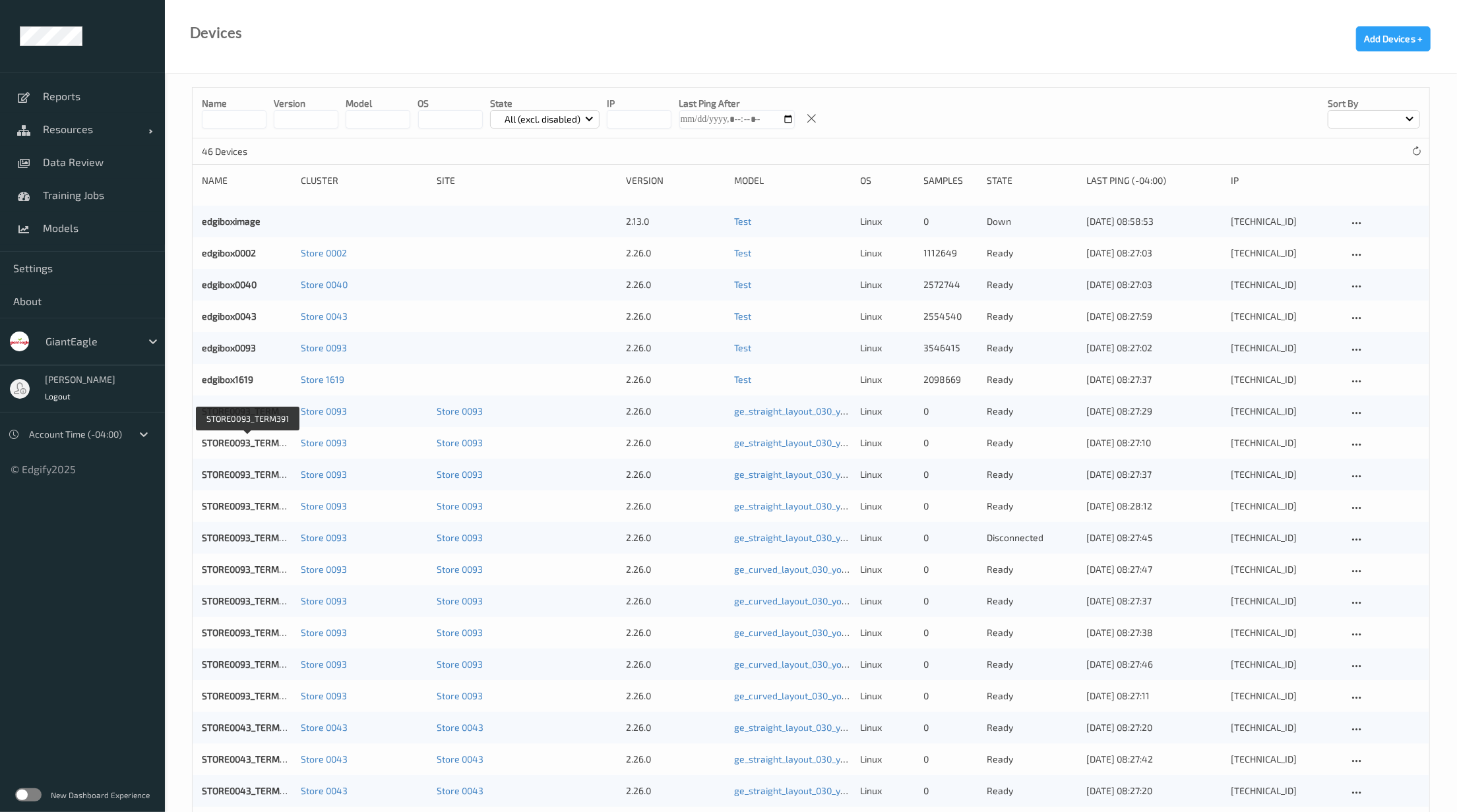
click at [261, 440] on link "STORE0093_TERM391" at bounding box center [248, 443] width 92 height 11
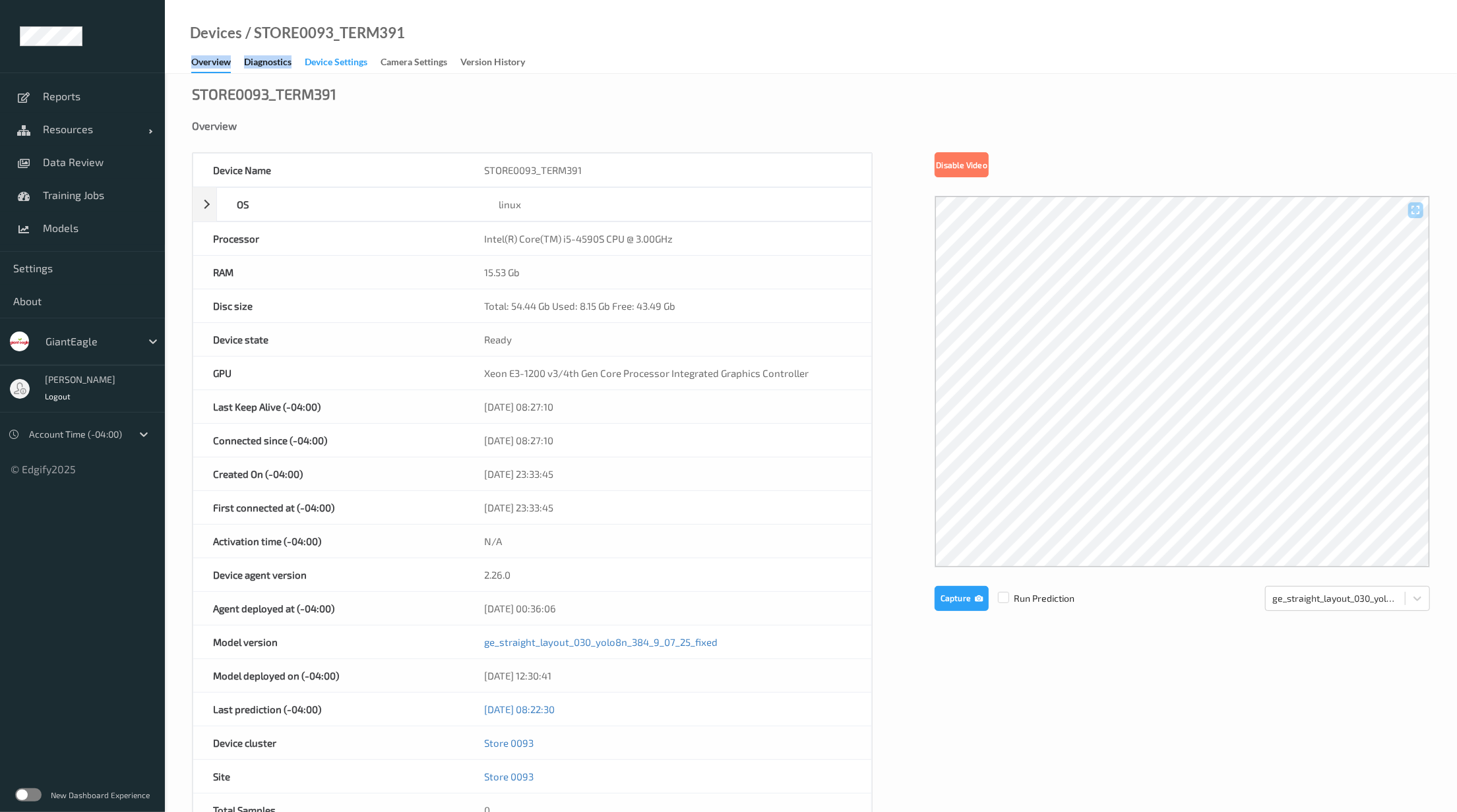
click at [340, 56] on div "Devices / STORE0093_TERM391 Overview Diagnostics Device Settings Camera Setting…" at bounding box center [811, 37] width 1292 height 74
drag, startPoint x: 340, startPoint y: 56, endPoint x: 340, endPoint y: 63, distance: 7.0
click at [340, 63] on div "Device Settings" at bounding box center [336, 64] width 63 height 16
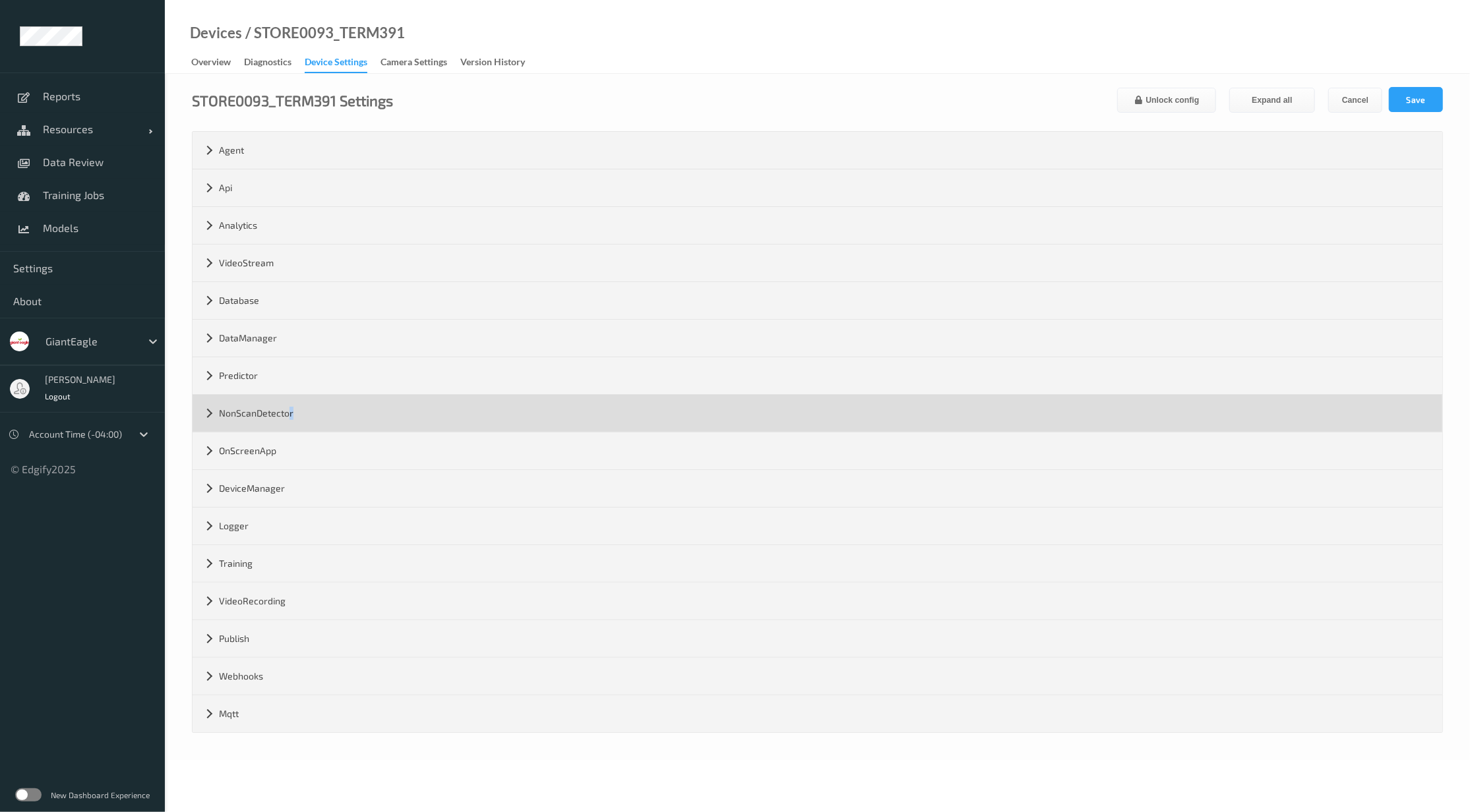
click at [294, 402] on div "NonScanDetector" at bounding box center [817, 413] width 1250 height 37
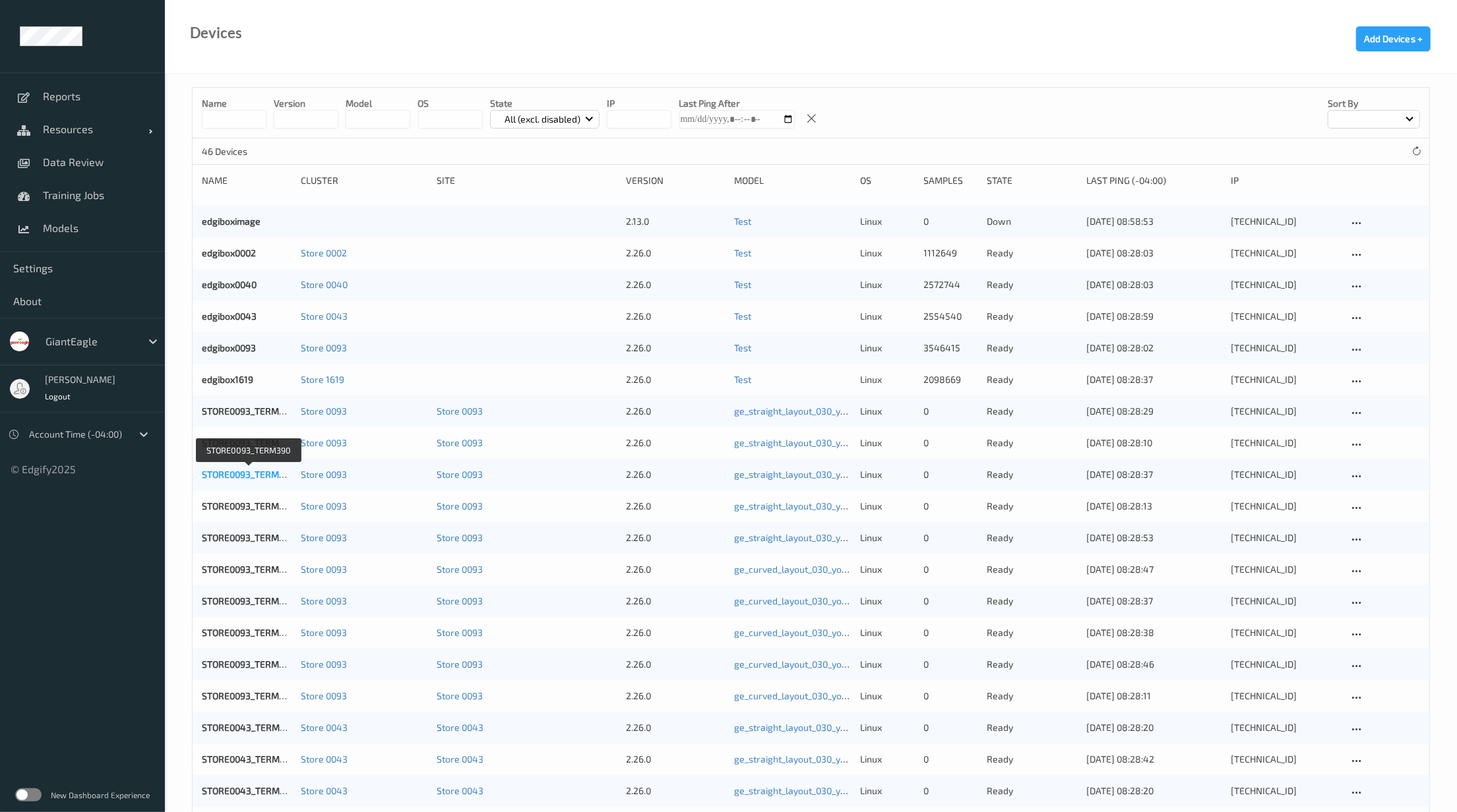
click at [243, 475] on link "STORE0093_TERM390" at bounding box center [249, 474] width 93 height 11
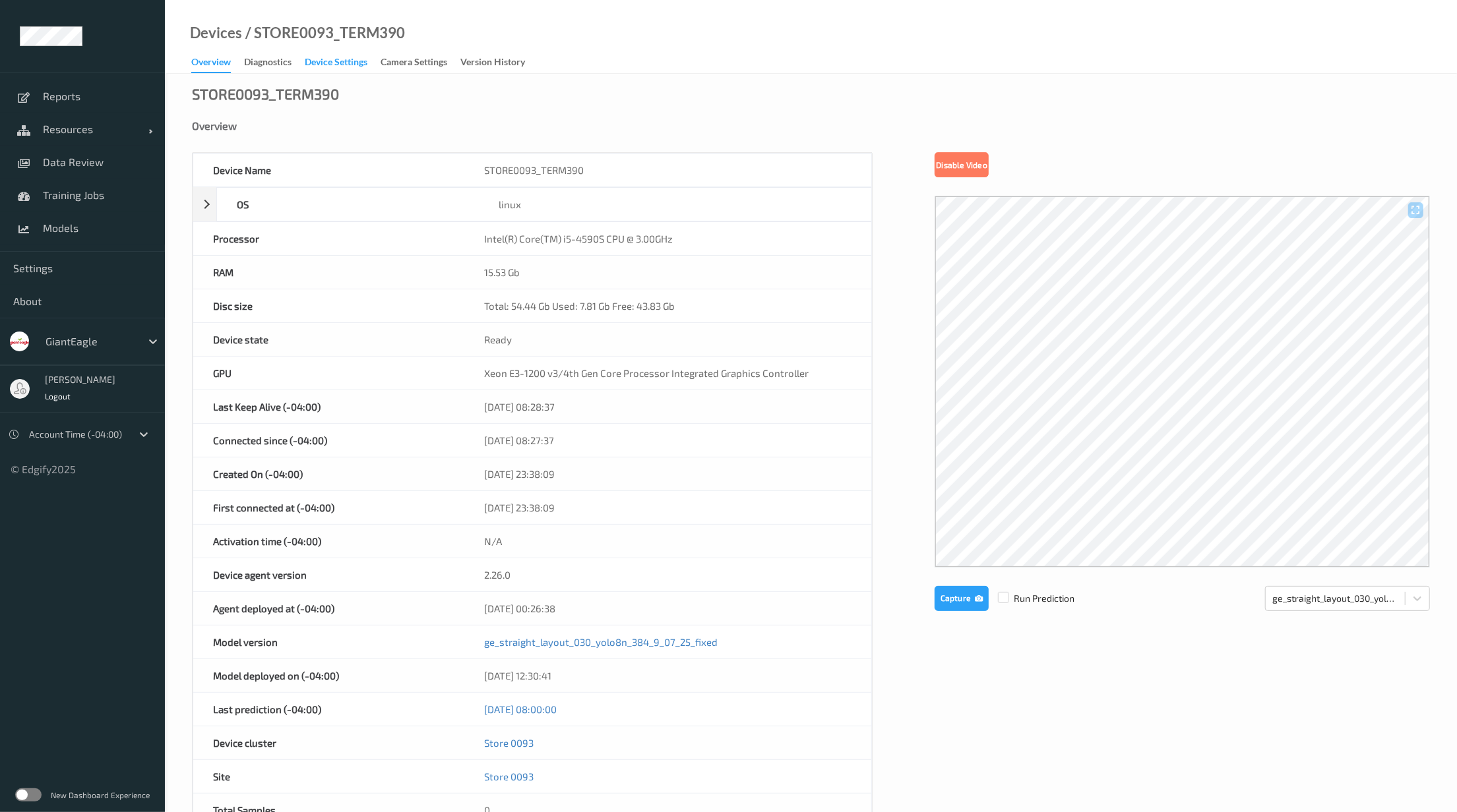
click at [346, 59] on div "Device Settings" at bounding box center [336, 64] width 63 height 16
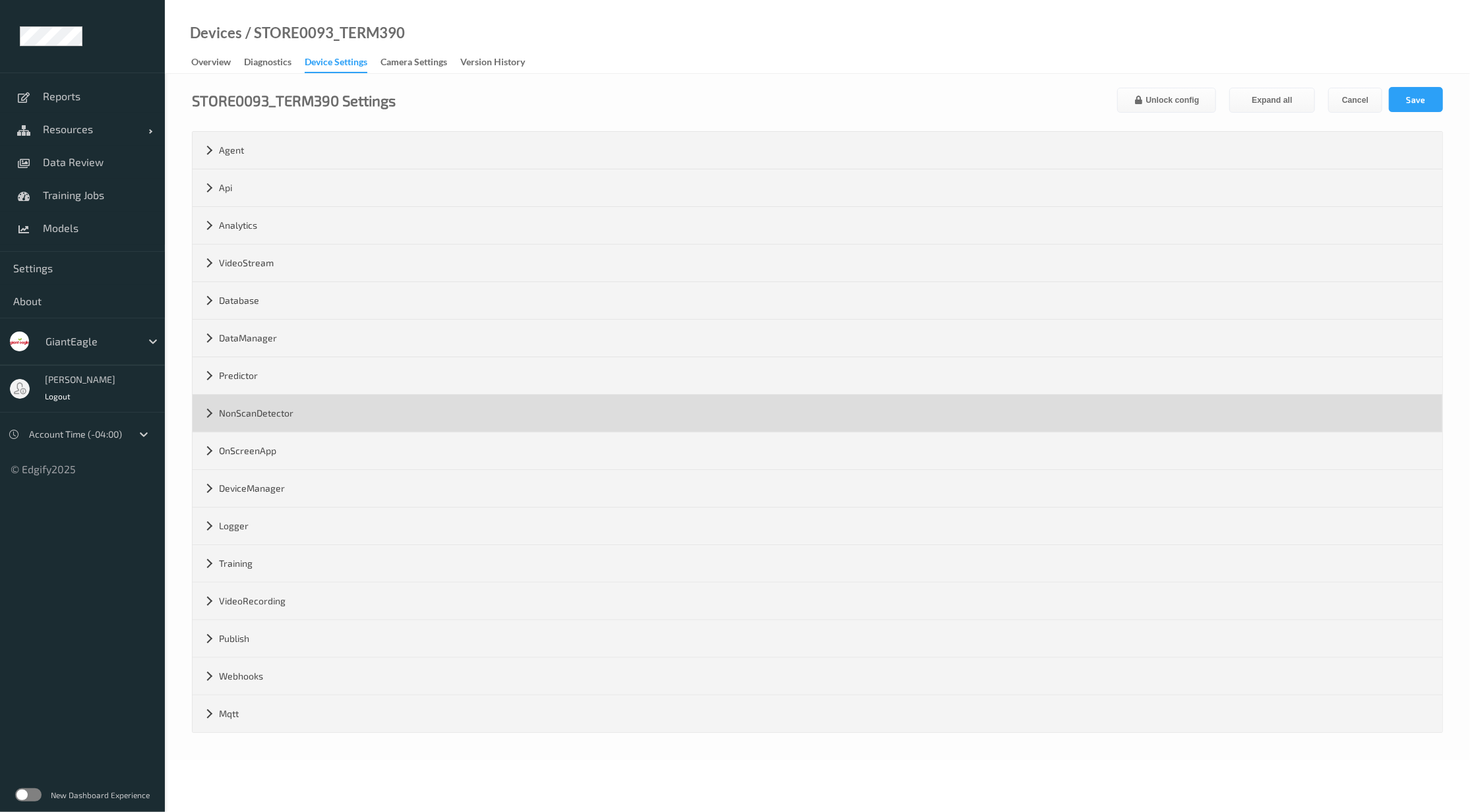
click at [350, 410] on div "NonScanDetector" at bounding box center [817, 413] width 1250 height 37
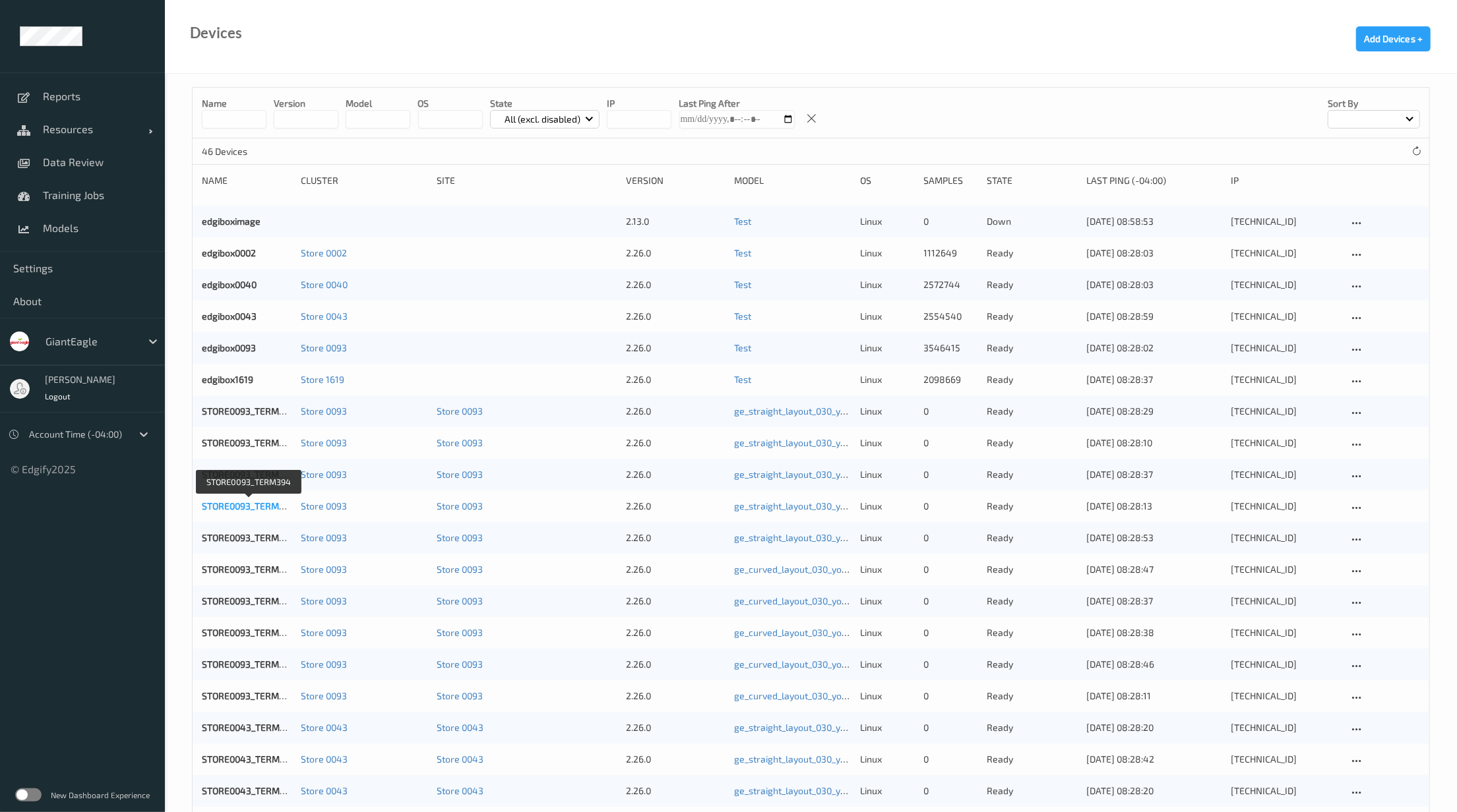
click at [252, 507] on link "STORE0093_TERM394" at bounding box center [249, 506] width 93 height 11
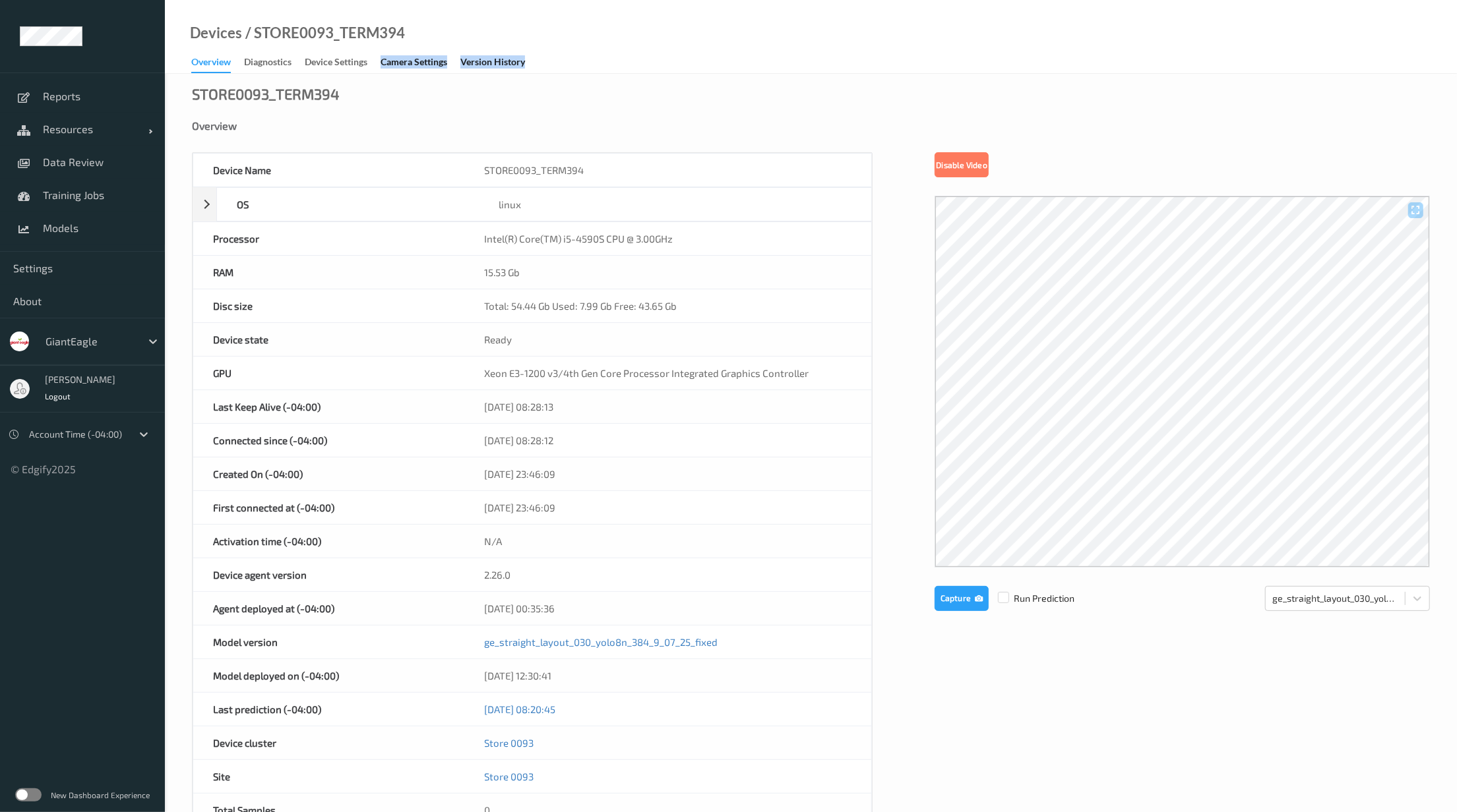
click at [313, 72] on div "Devices / STORE0093_TERM394 Overview Diagnostics Device Settings Camera Setting…" at bounding box center [811, 502] width 1292 height 1005
click at [315, 70] on div "Device Settings" at bounding box center [336, 64] width 63 height 16
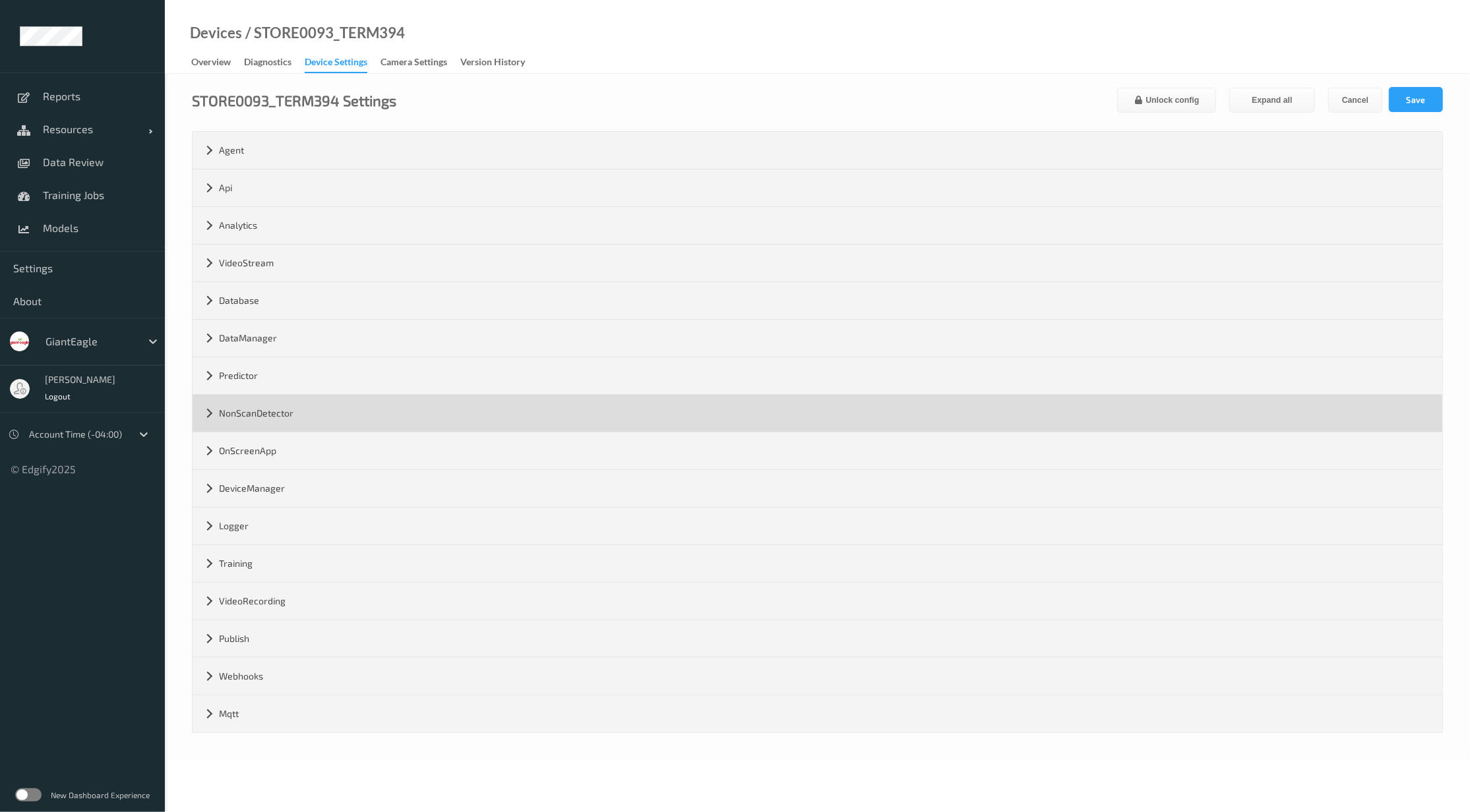
click at [283, 415] on div "NonScanDetector" at bounding box center [817, 413] width 1250 height 37
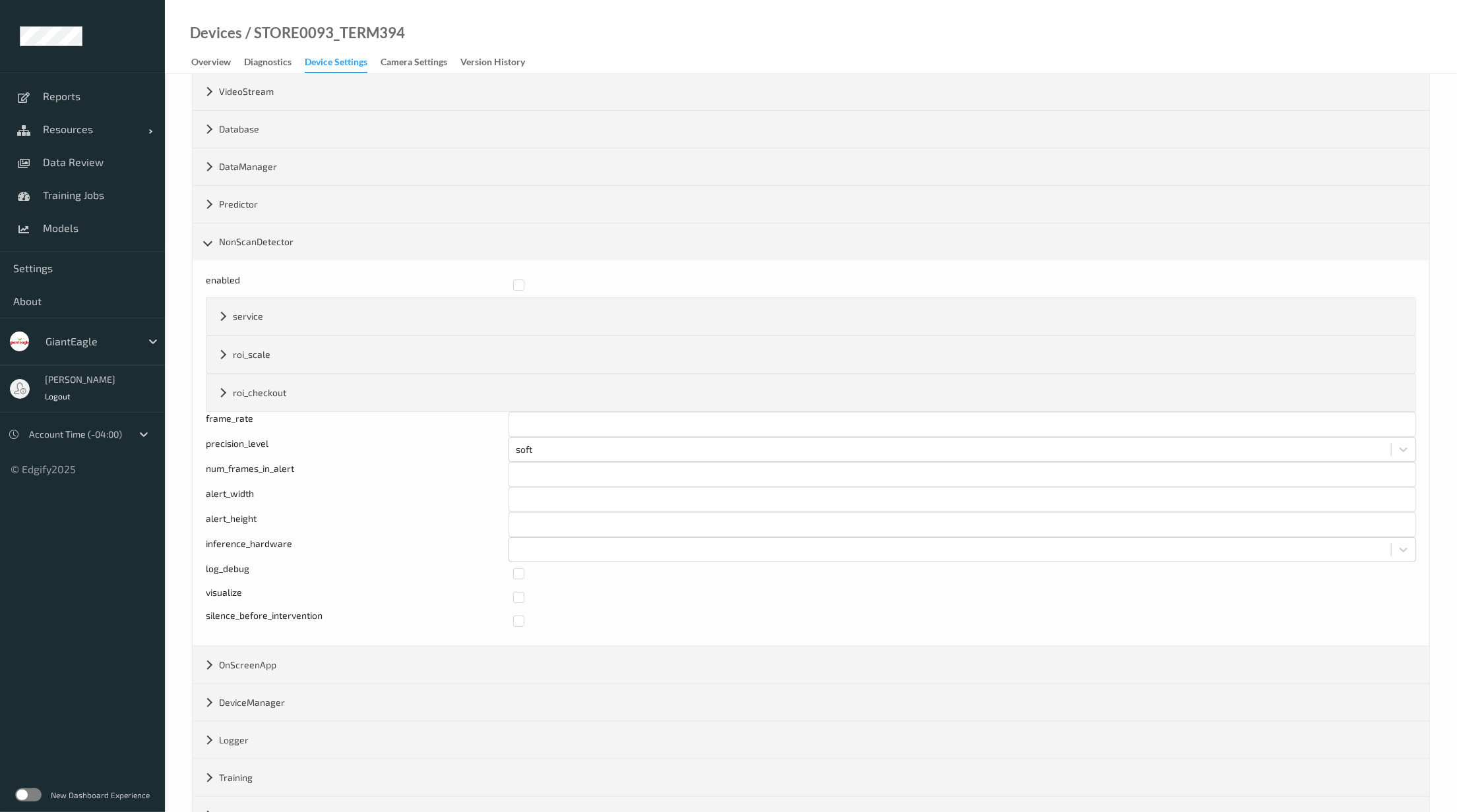
scroll to position [341, 0]
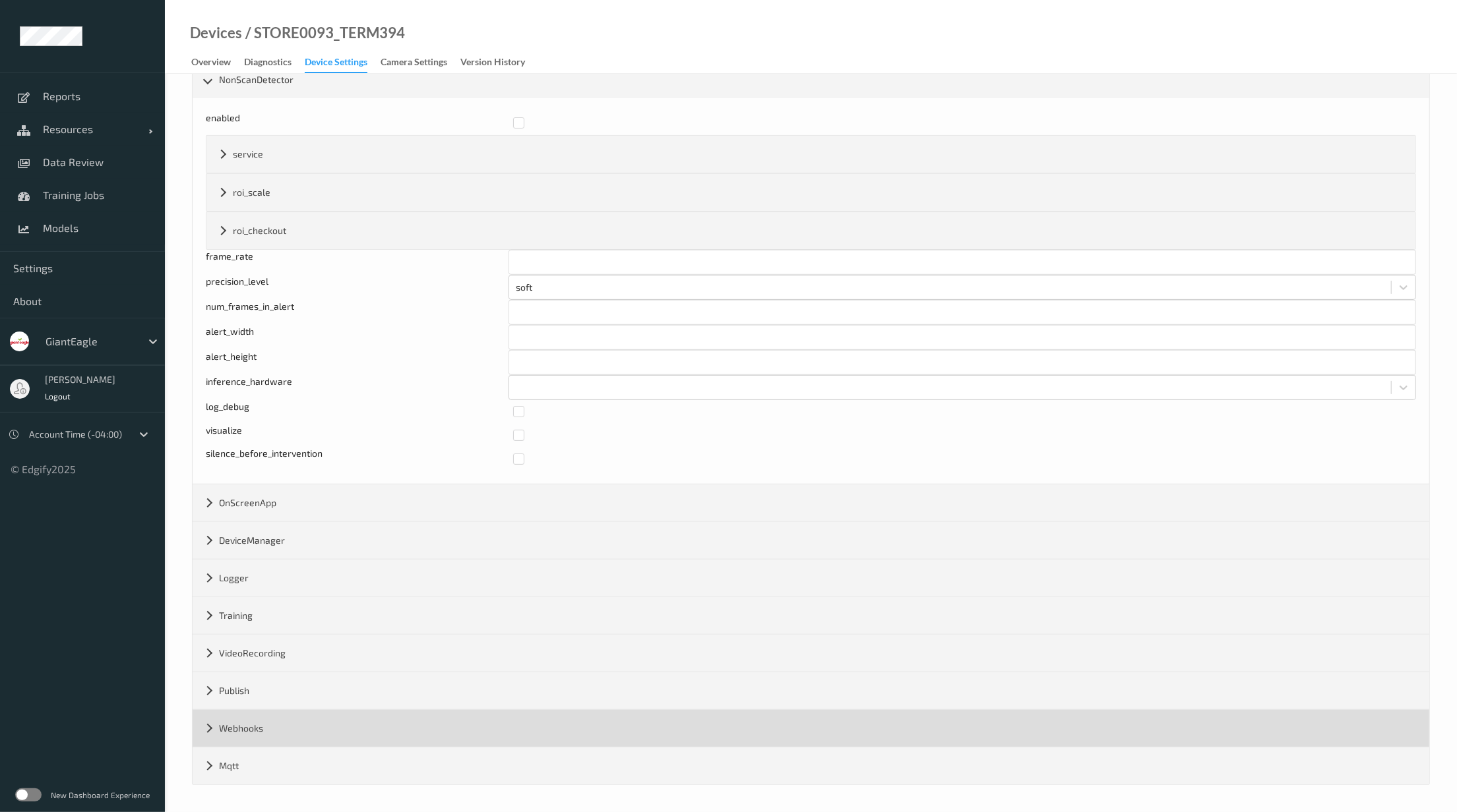
click at [304, 730] on div "Webhooks" at bounding box center [810, 728] width 1236 height 37
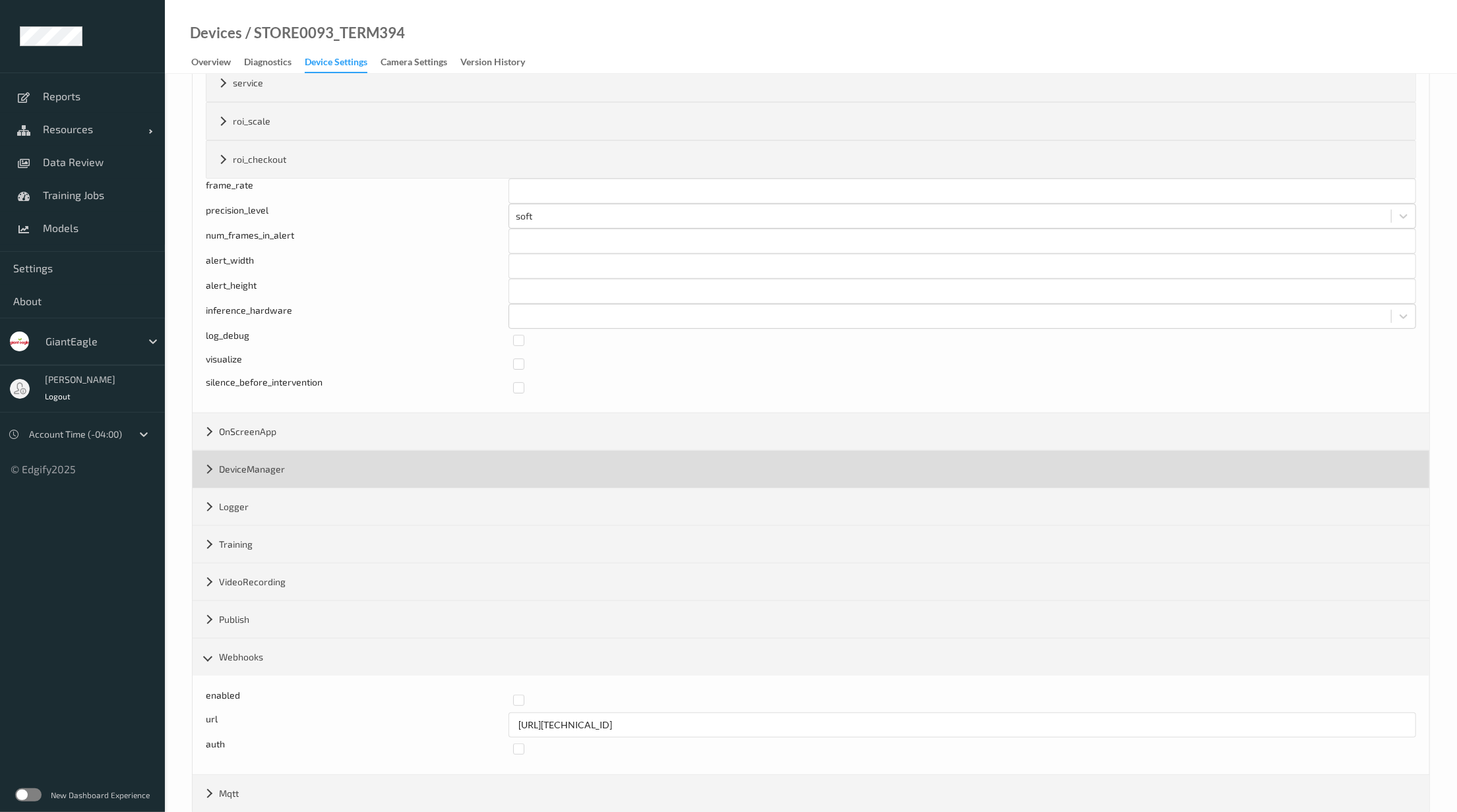
scroll to position [440, 0]
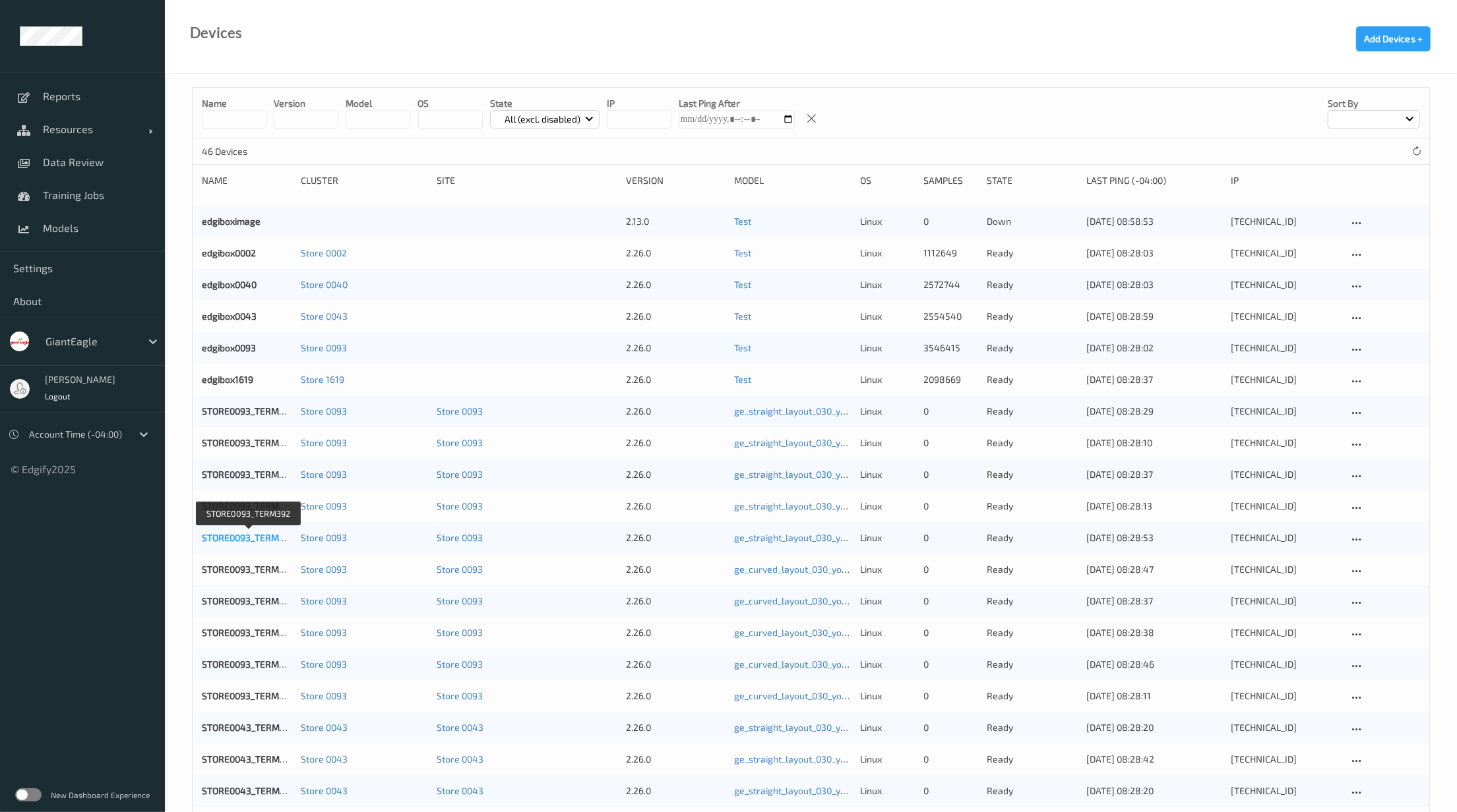
click at [232, 537] on link "STORE0093_TERM392" at bounding box center [249, 537] width 93 height 11
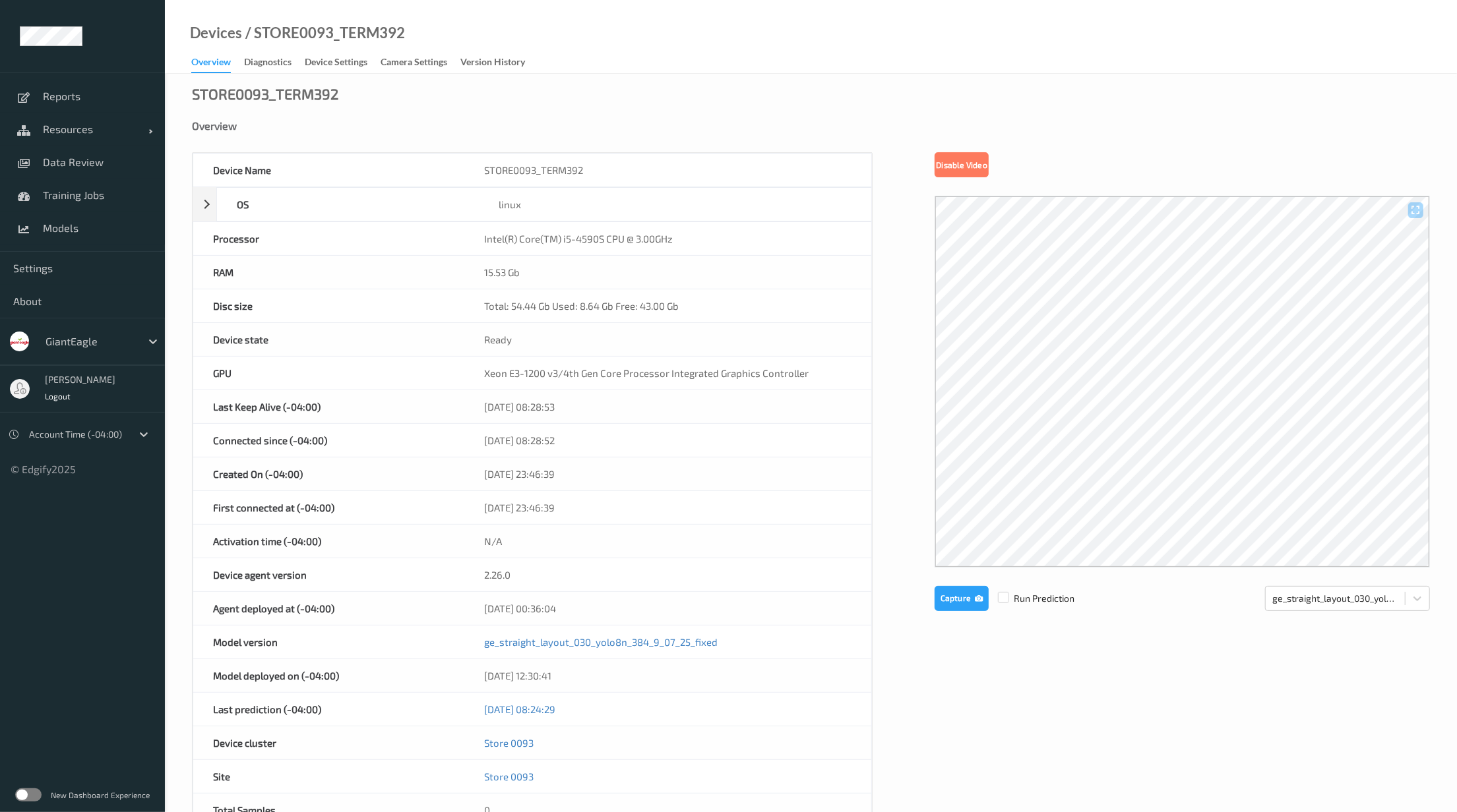
click at [346, 73] on div "Devices / STORE0093_TERM392 Overview Diagnostics Device Settings Camera Setting…" at bounding box center [811, 37] width 1292 height 74
click at [347, 61] on div "Device Settings" at bounding box center [336, 64] width 63 height 16
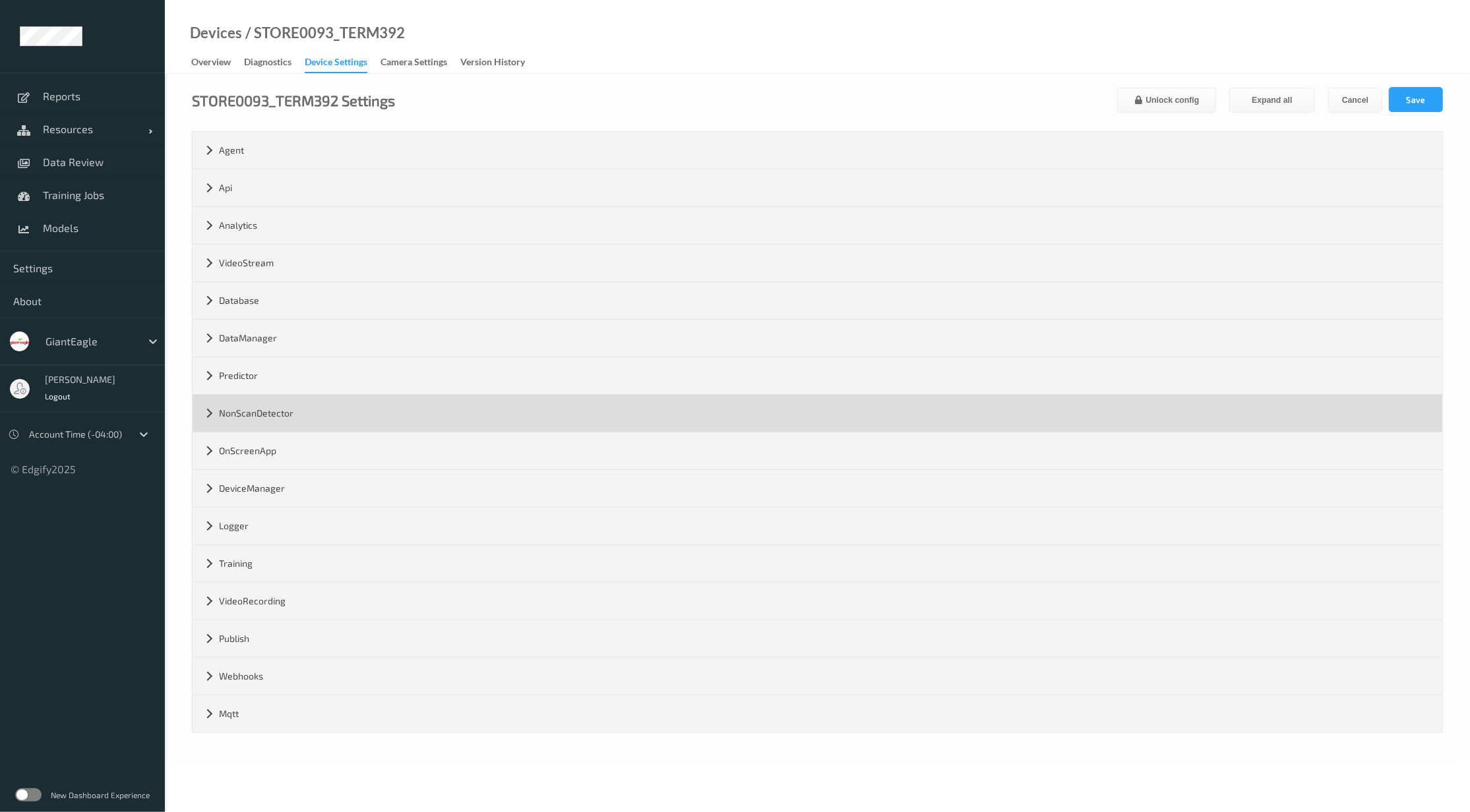
click at [317, 411] on div "NonScanDetector" at bounding box center [817, 413] width 1250 height 37
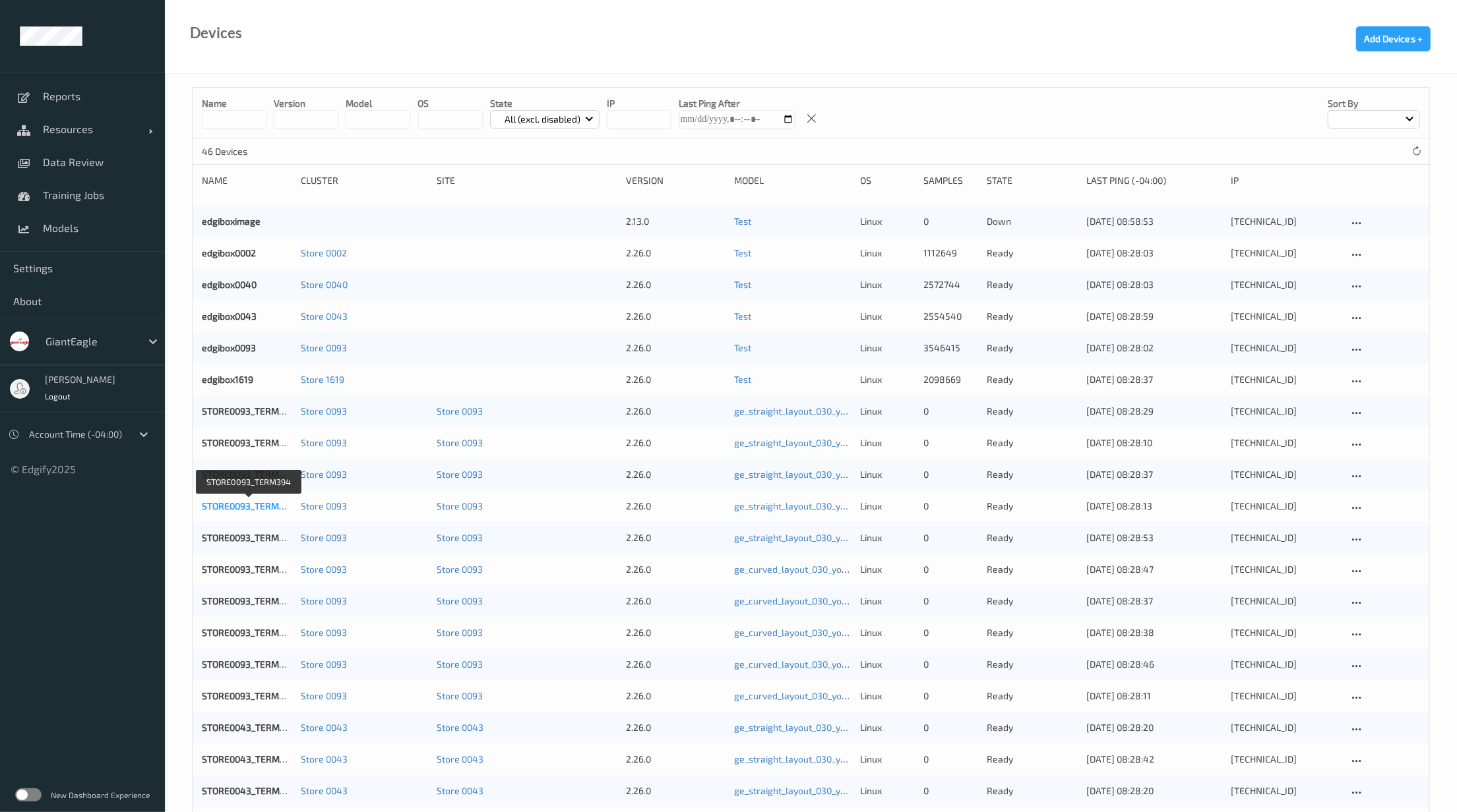
click at [271, 501] on link "STORE0093_TERM394" at bounding box center [249, 506] width 93 height 11
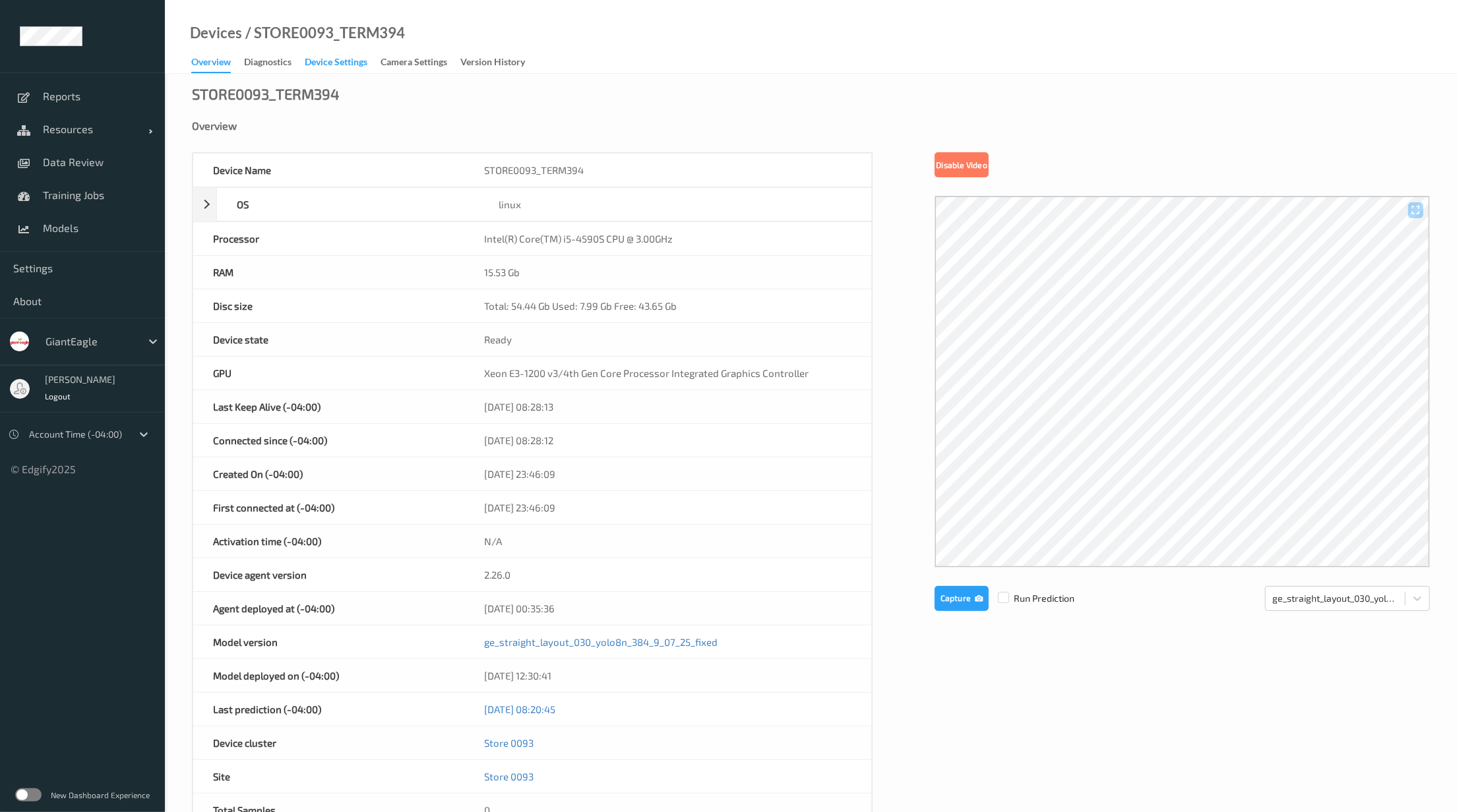
click at [340, 66] on div "Device Settings" at bounding box center [336, 64] width 63 height 16
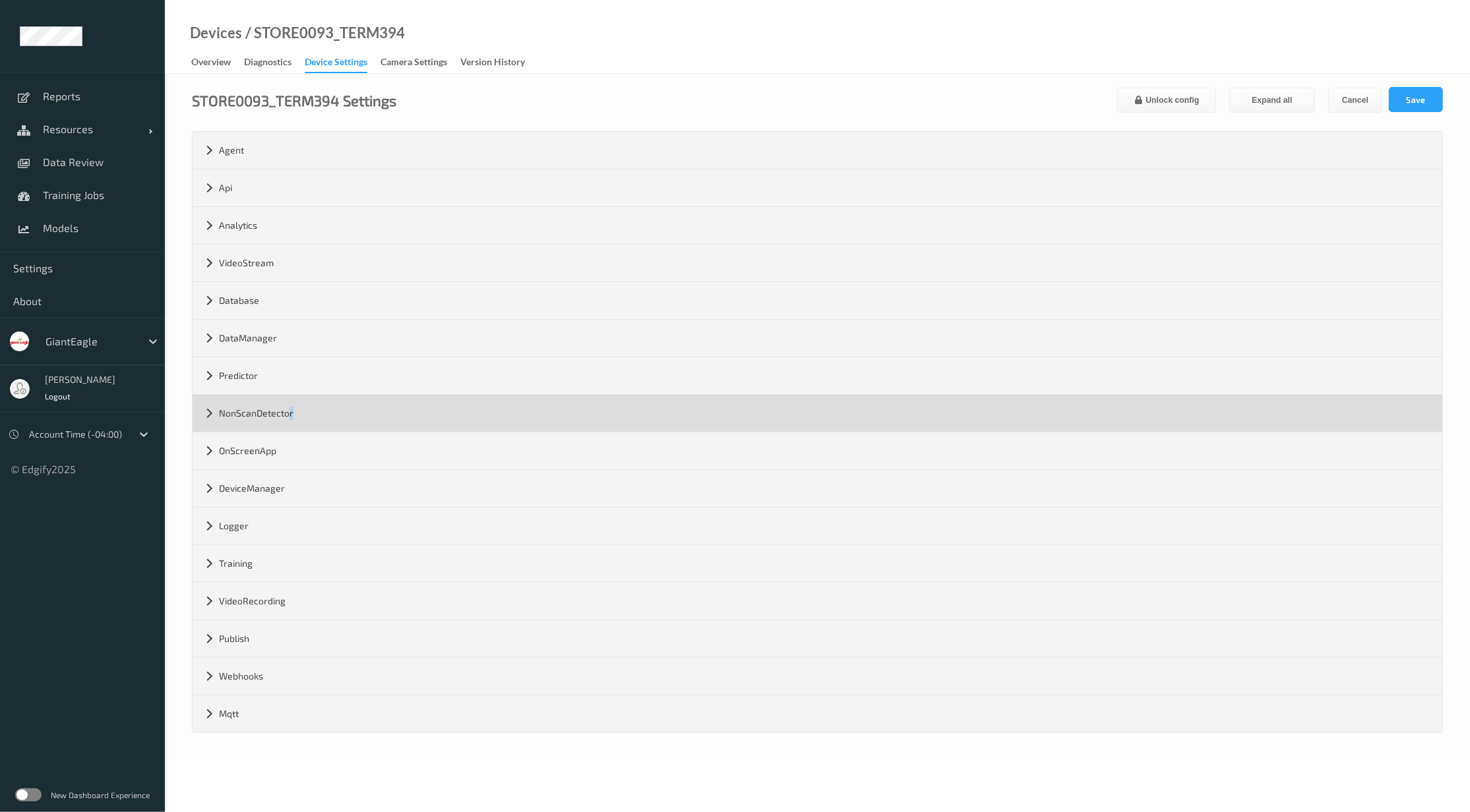
click at [291, 399] on div "NonScanDetector" at bounding box center [817, 413] width 1250 height 37
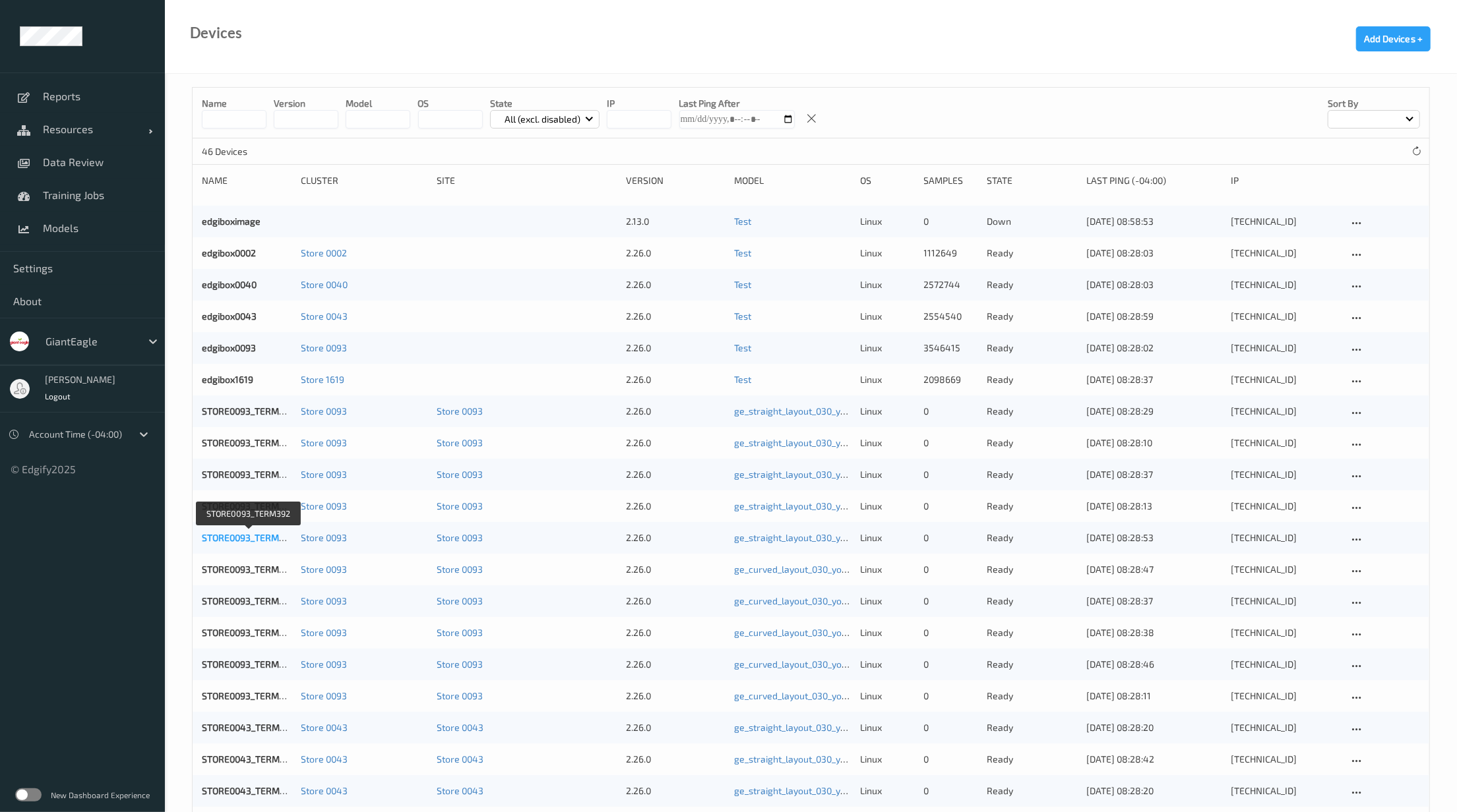
click at [241, 534] on link "STORE0093_TERM392" at bounding box center [249, 537] width 93 height 11
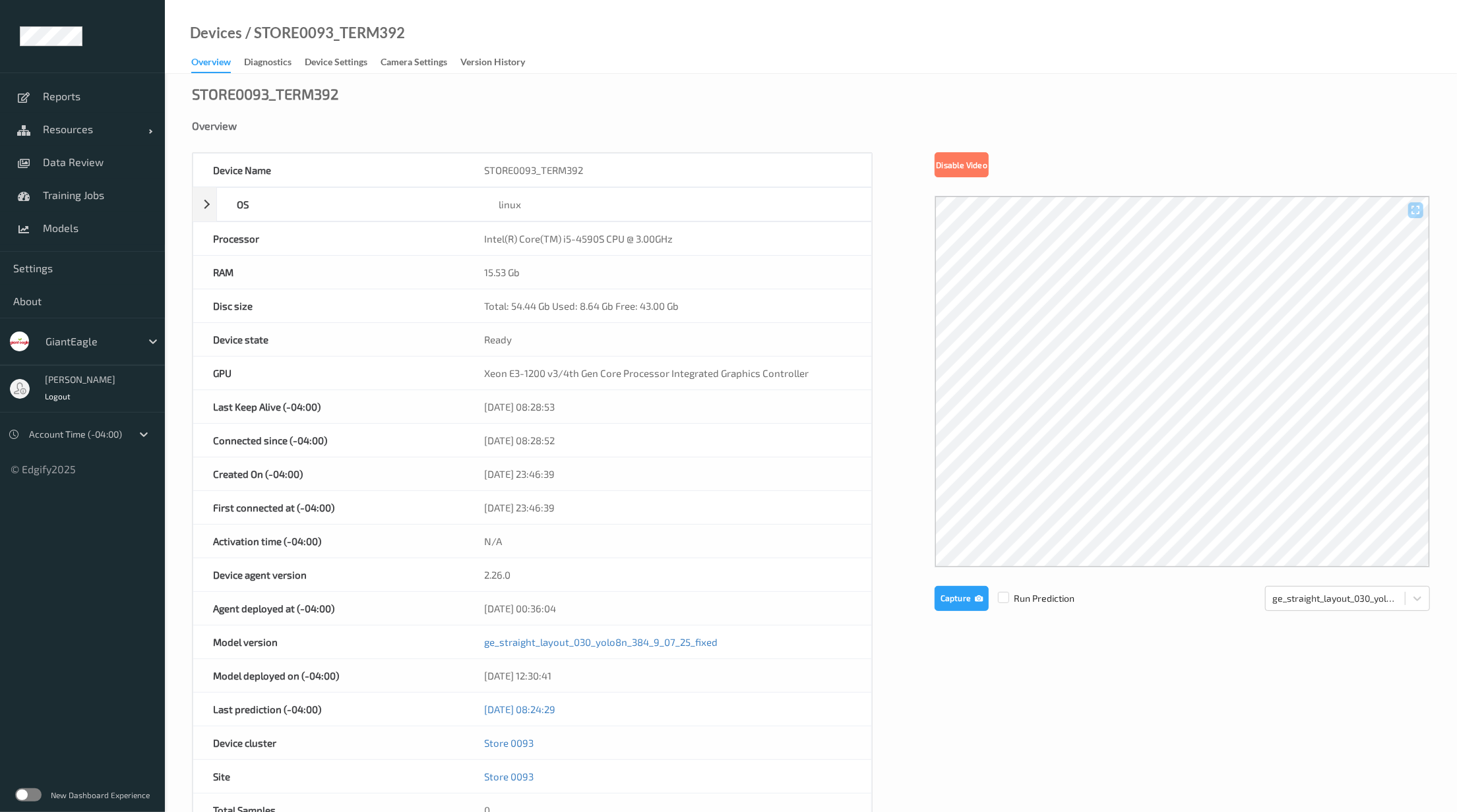
click at [313, 51] on div "Devices / STORE0093_TERM392" at bounding box center [285, 49] width 240 height 47
click at [319, 72] on div "Devices / STORE0093_TERM392 Overview Diagnostics Device Settings Camera Setting…" at bounding box center [811, 37] width 1292 height 74
copy div "Overview Diagnostics Device Settings"
click at [321, 66] on div "Device Settings" at bounding box center [336, 64] width 63 height 16
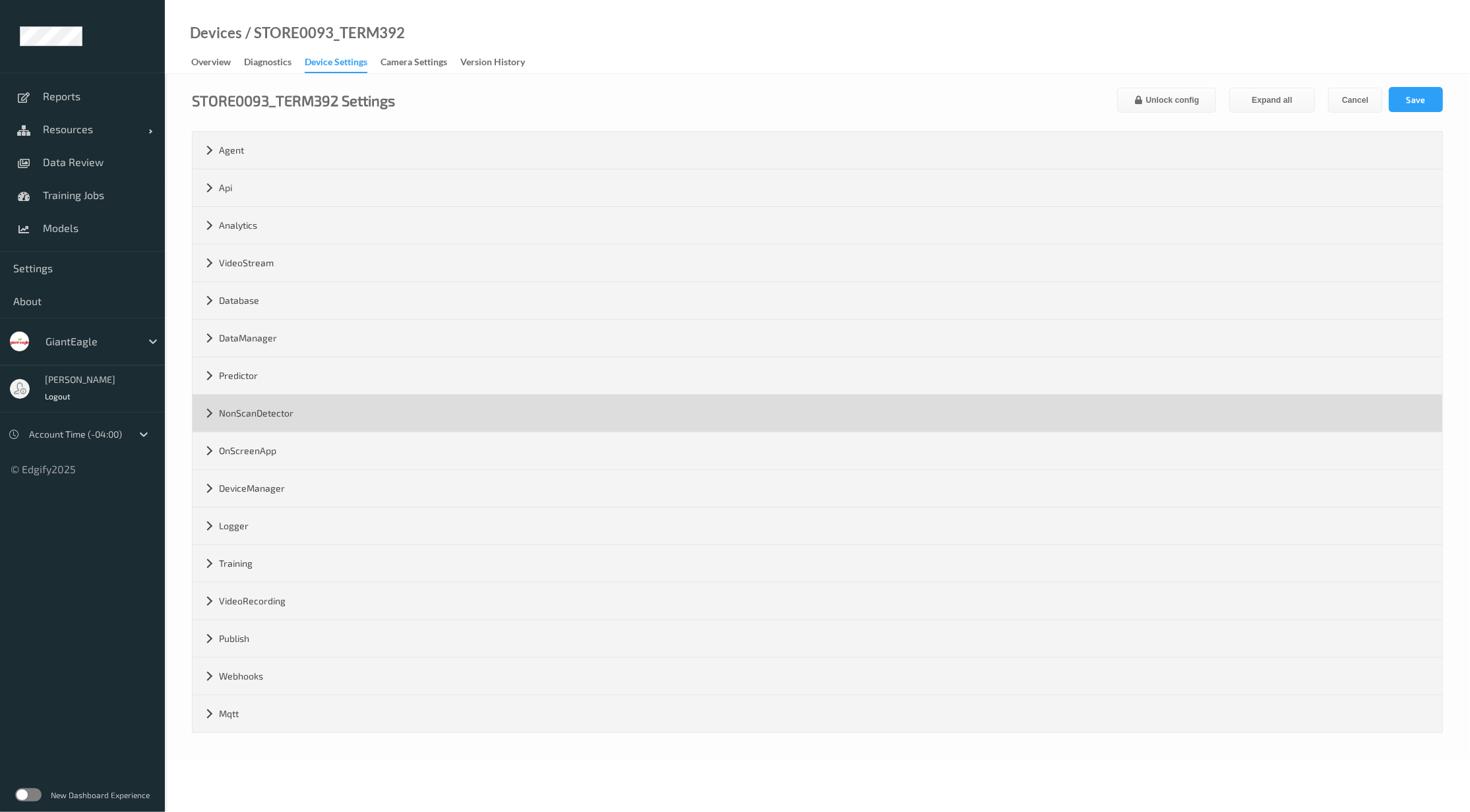
click at [301, 414] on div "NonScanDetector" at bounding box center [817, 413] width 1250 height 37
